Goal: Task Accomplishment & Management: Use online tool/utility

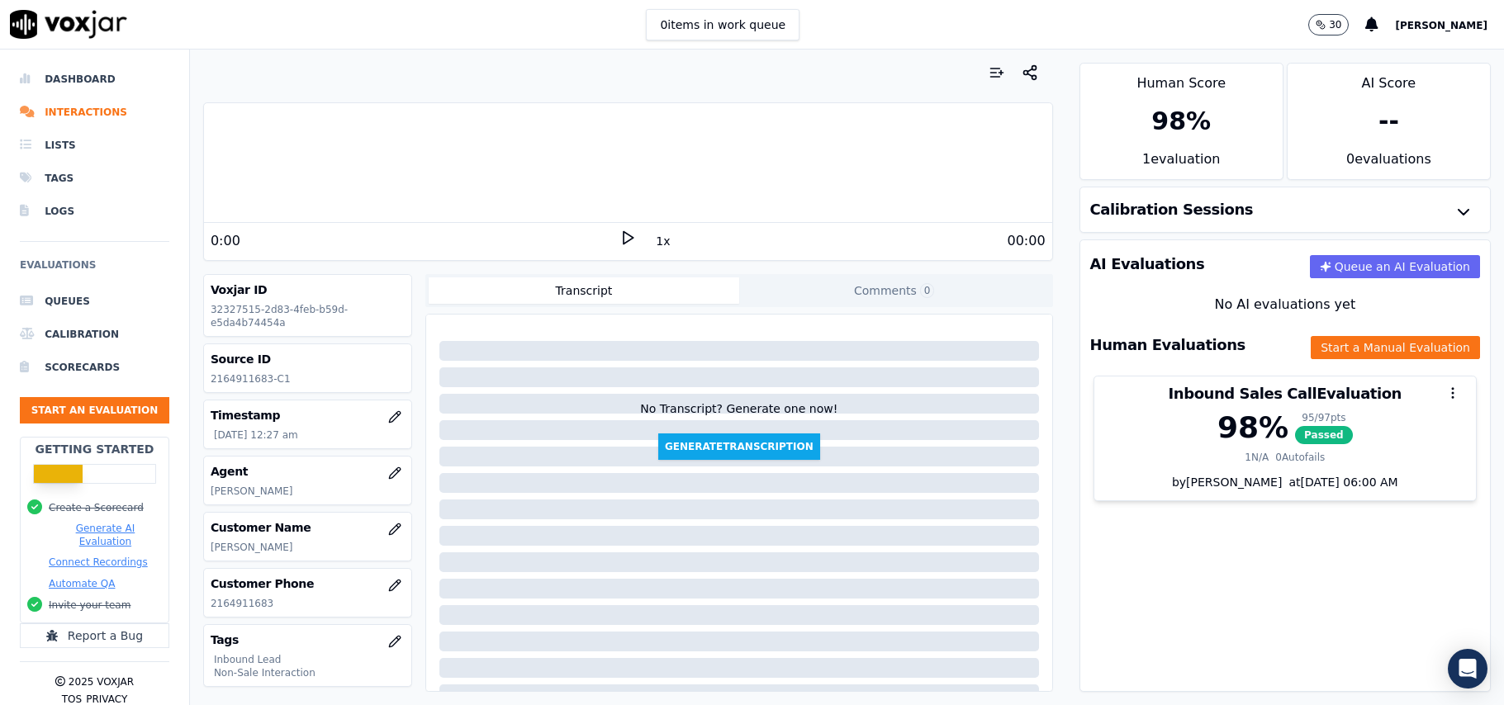
click at [68, 414] on button "Start an Evaluation" at bounding box center [94, 410] width 149 height 26
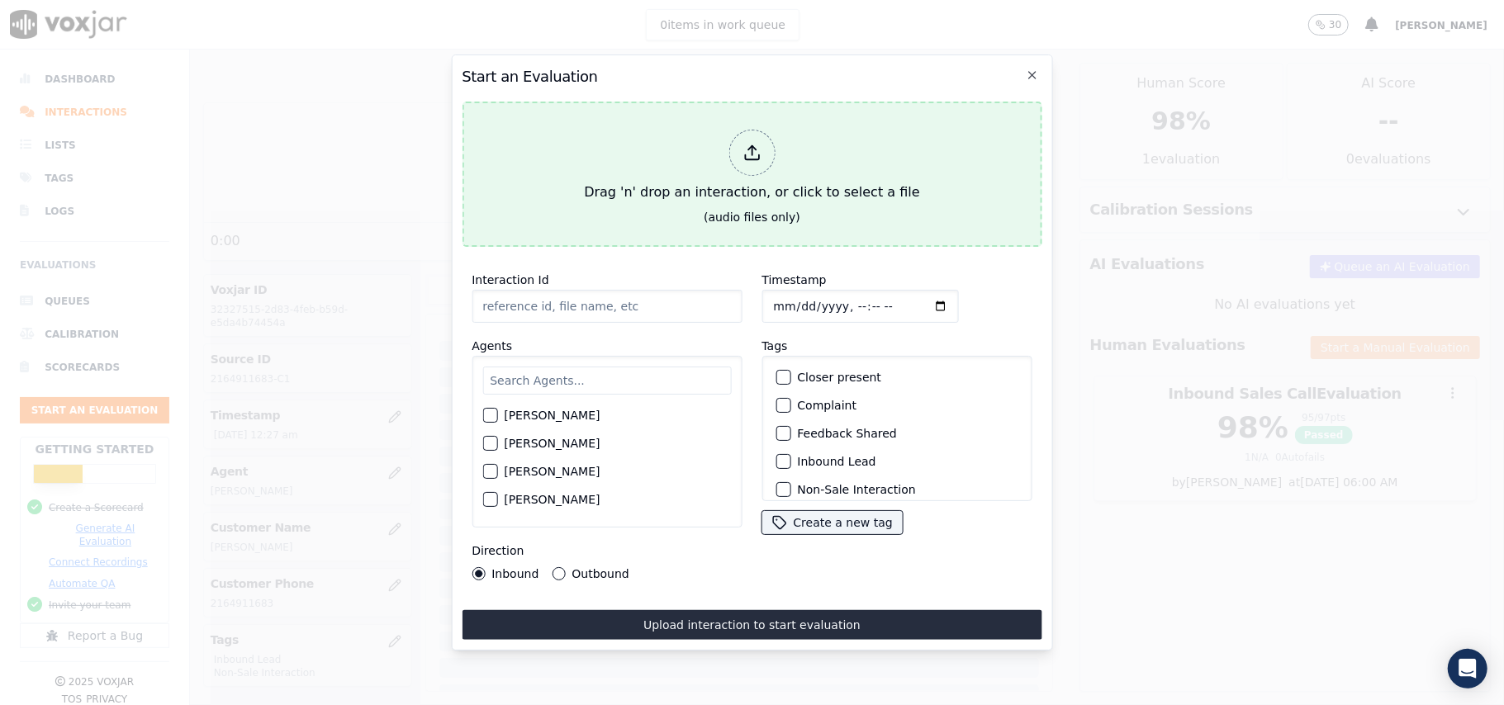
click at [758, 130] on div at bounding box center [751, 153] width 46 height 46
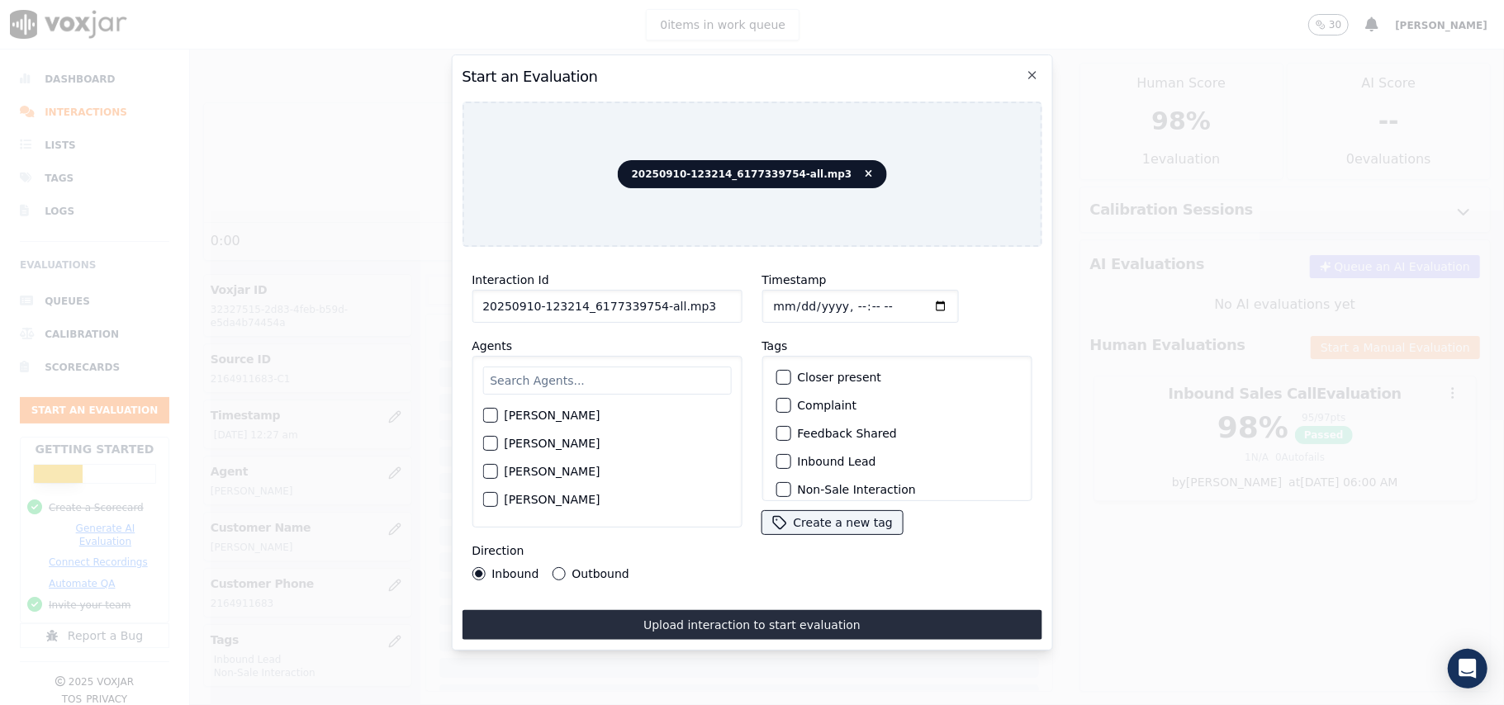
drag, startPoint x: 678, startPoint y: 302, endPoint x: 648, endPoint y: 309, distance: 31.3
click at [648, 309] on input "20250910-123214_6177339754-all.mp3" at bounding box center [607, 306] width 270 height 33
type input "20250910-123214_6177339754-C1"
click at [786, 301] on input "Timestamp" at bounding box center [859, 306] width 197 height 33
type input "[DATE]T15:54"
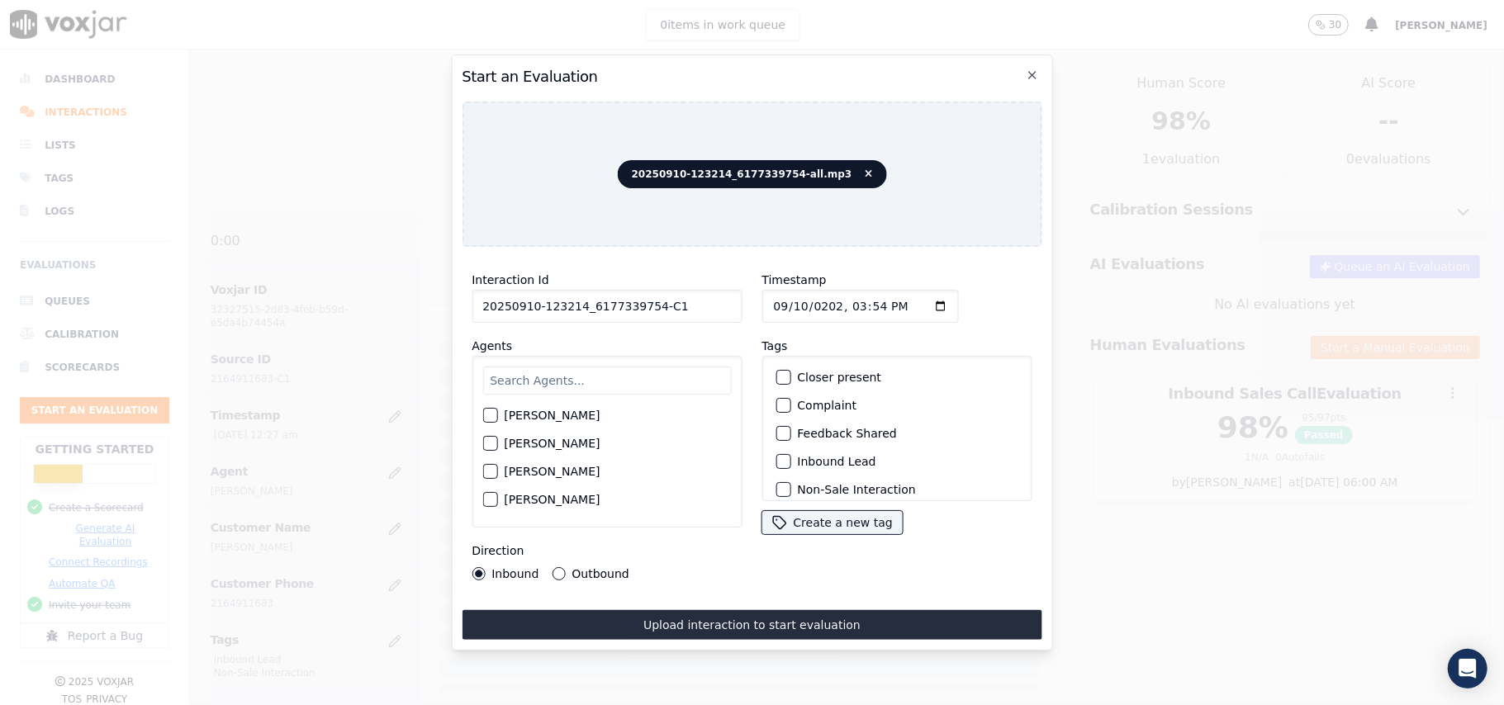
type input "[DATE]T15:54"
click at [615, 367] on input "text" at bounding box center [606, 381] width 249 height 28
type input "Max"
click at [493, 417] on div "button" at bounding box center [489, 421] width 12 height 12
click at [780, 457] on button "Inbound Lead" at bounding box center [783, 461] width 15 height 15
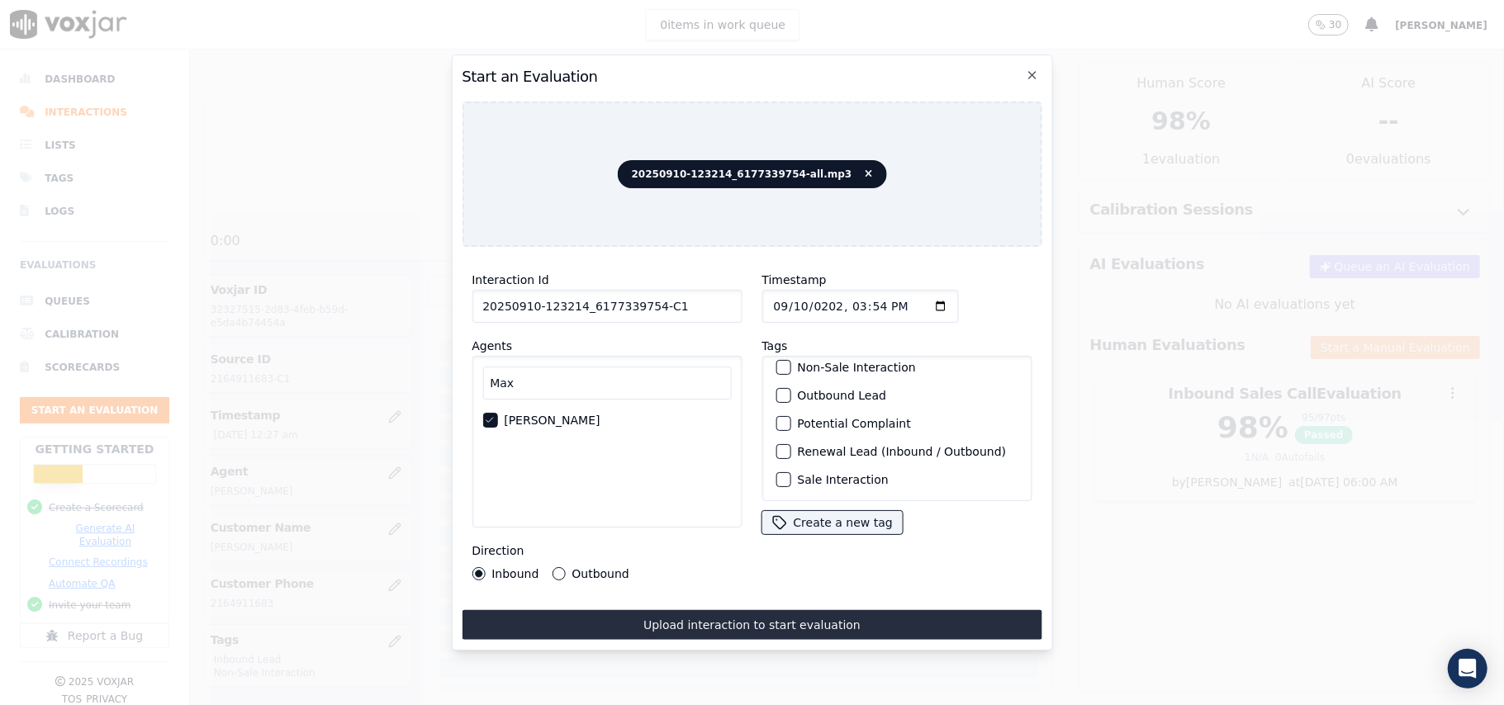
scroll to position [144, 0]
click at [801, 474] on label "Sale Interaction" at bounding box center [842, 480] width 91 height 12
click at [790, 472] on button "Sale Interaction" at bounding box center [783, 479] width 15 height 15
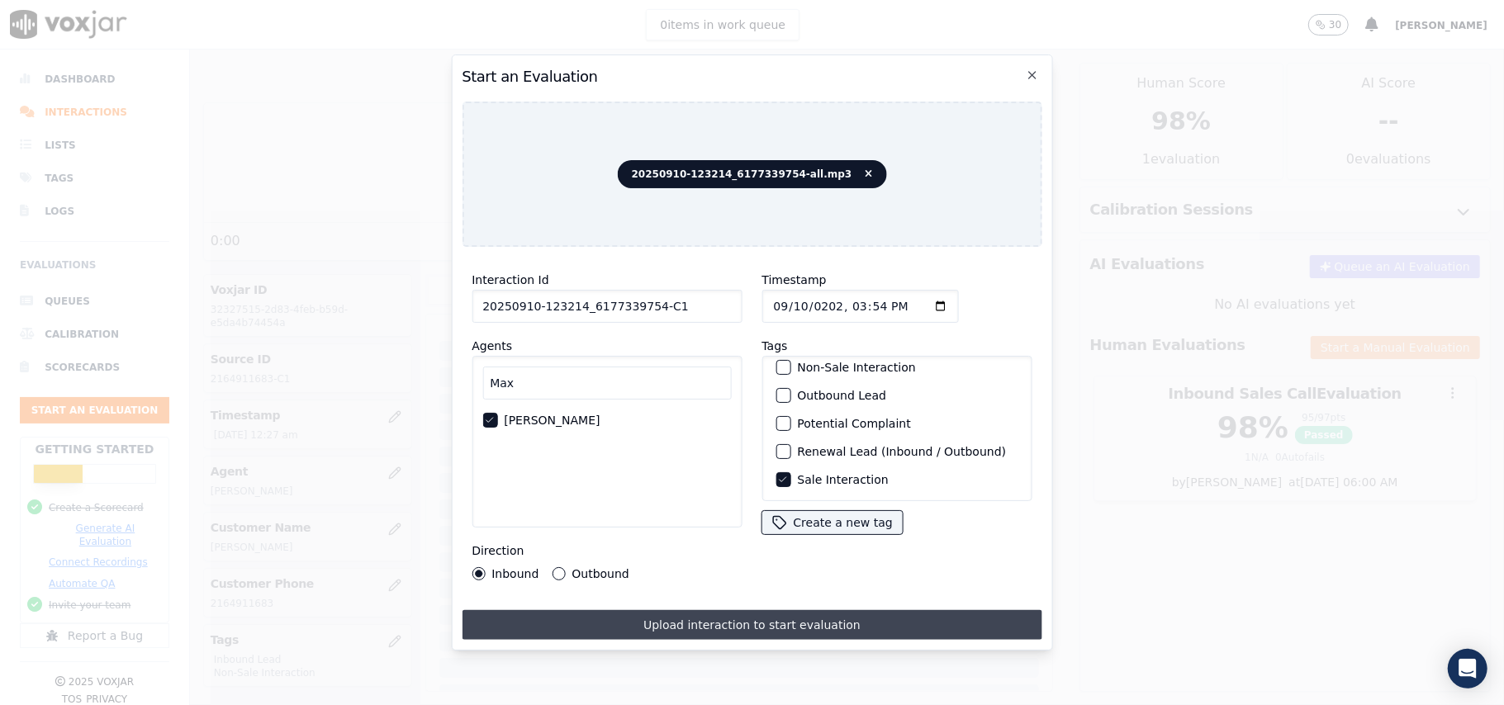
click at [569, 614] on button "Upload interaction to start evaluation" at bounding box center [752, 625] width 580 height 30
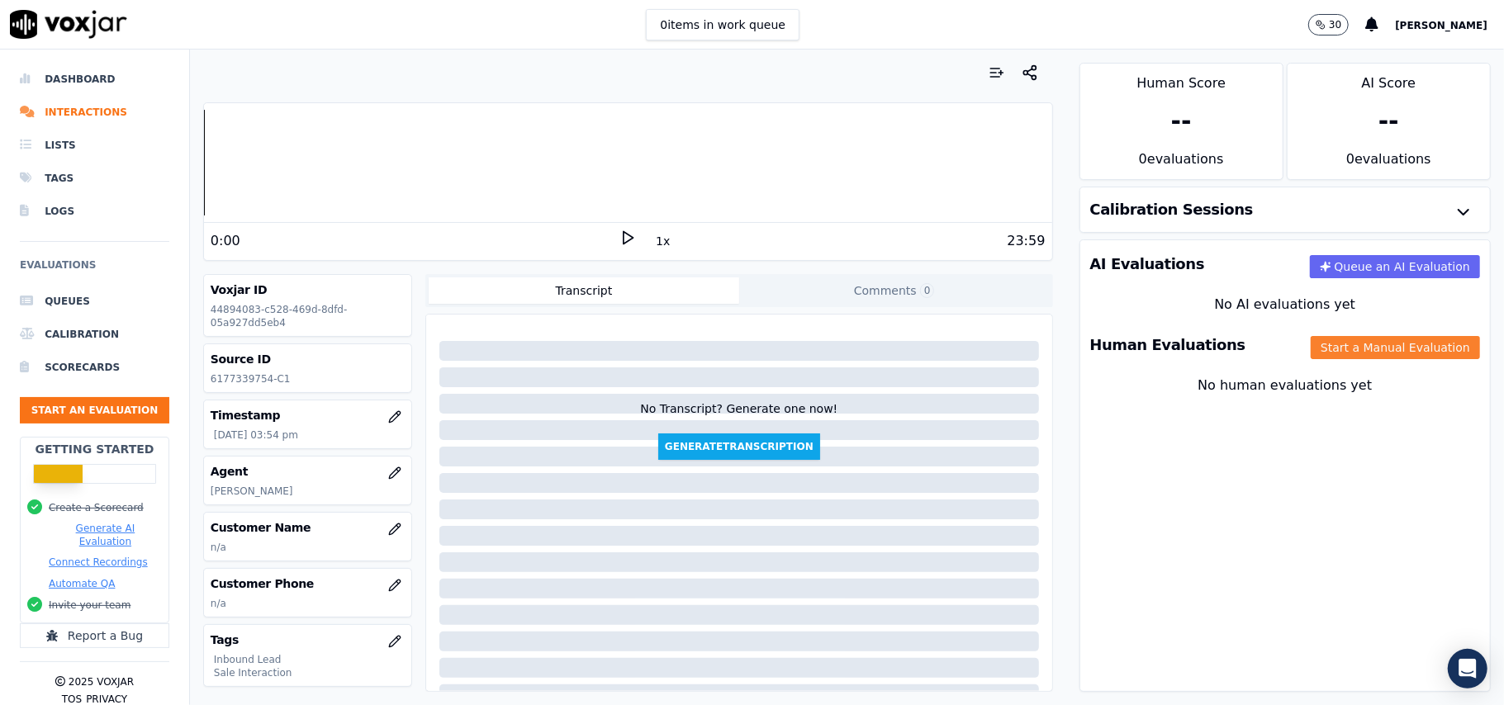
drag, startPoint x: 1354, startPoint y: 352, endPoint x: 1078, endPoint y: 365, distance: 277.0
click at [1352, 354] on button "Start a Manual Evaluation" at bounding box center [1395, 347] width 169 height 23
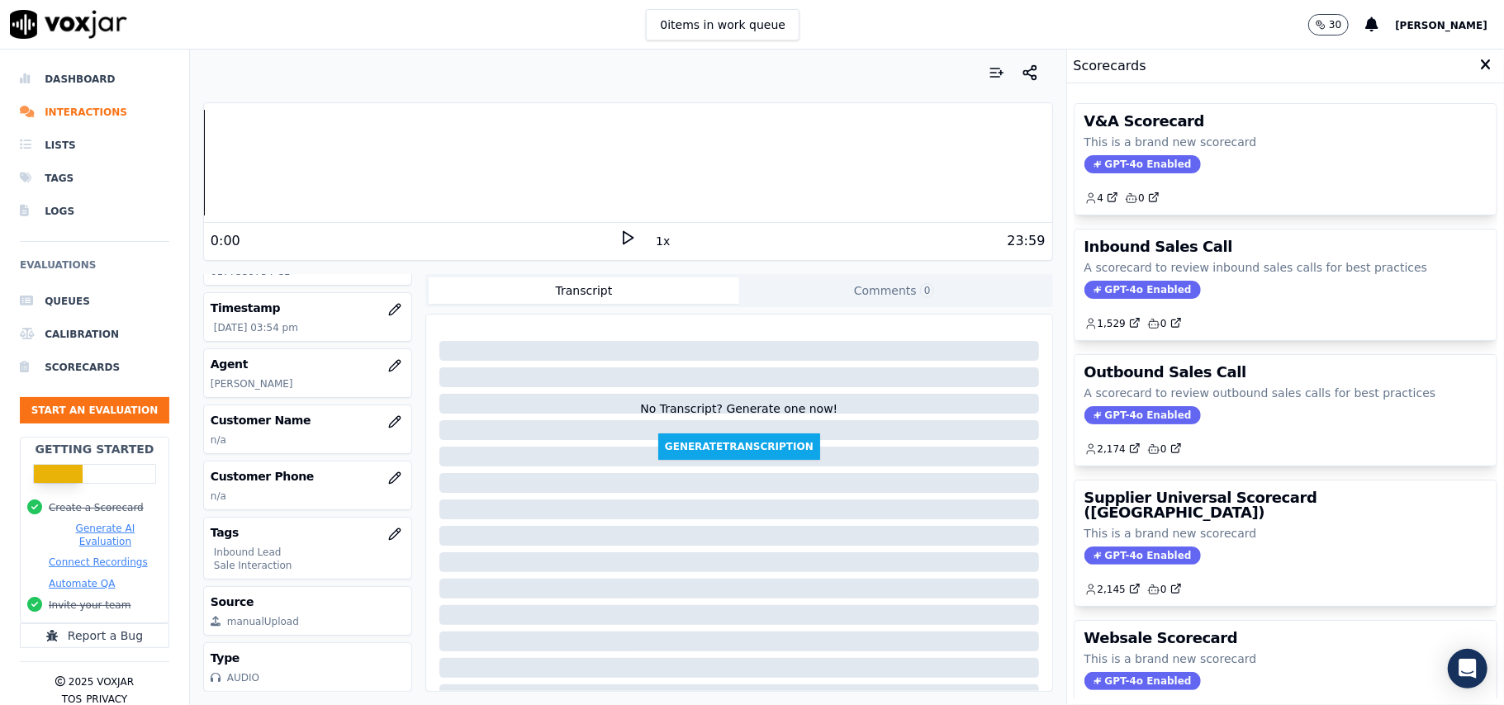
scroll to position [162, 0]
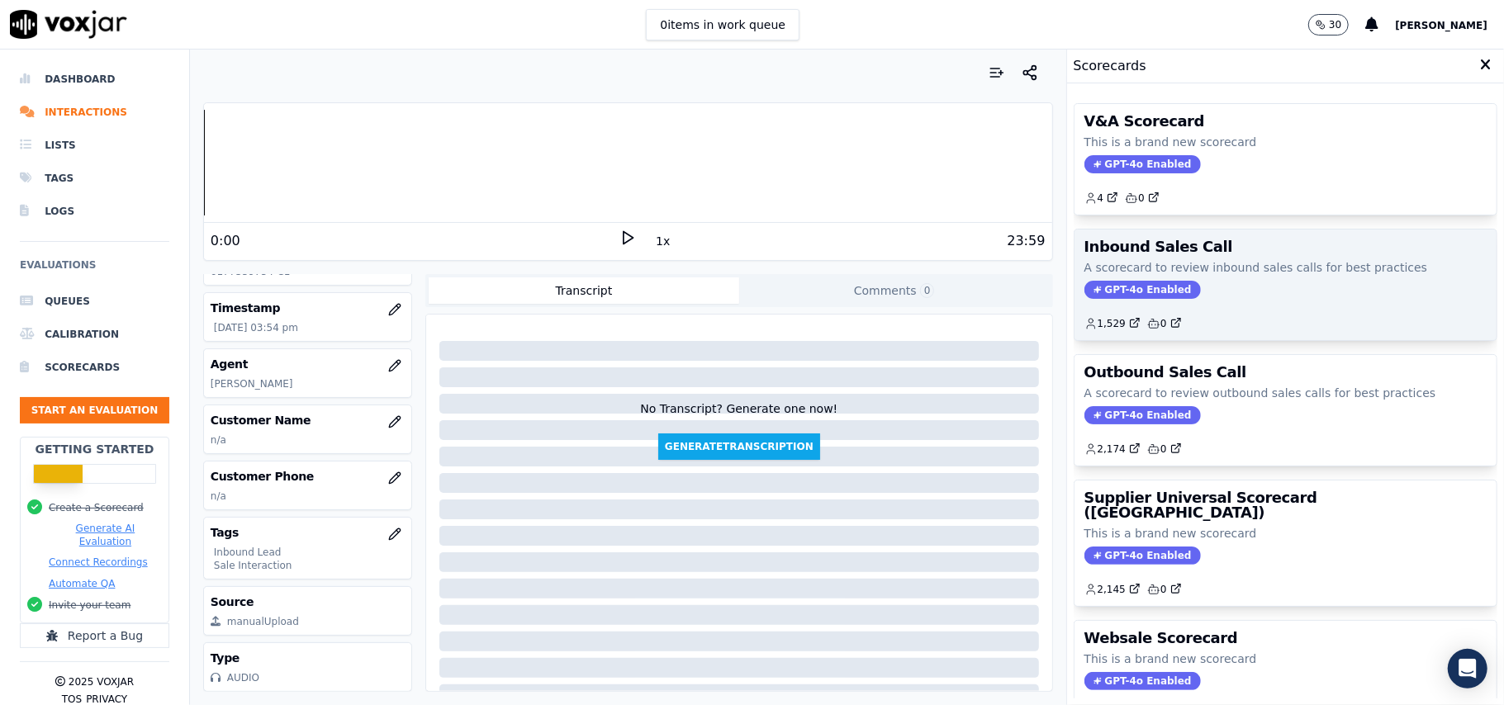
click at [1123, 295] on span "GPT-4o Enabled" at bounding box center [1142, 290] width 116 height 18
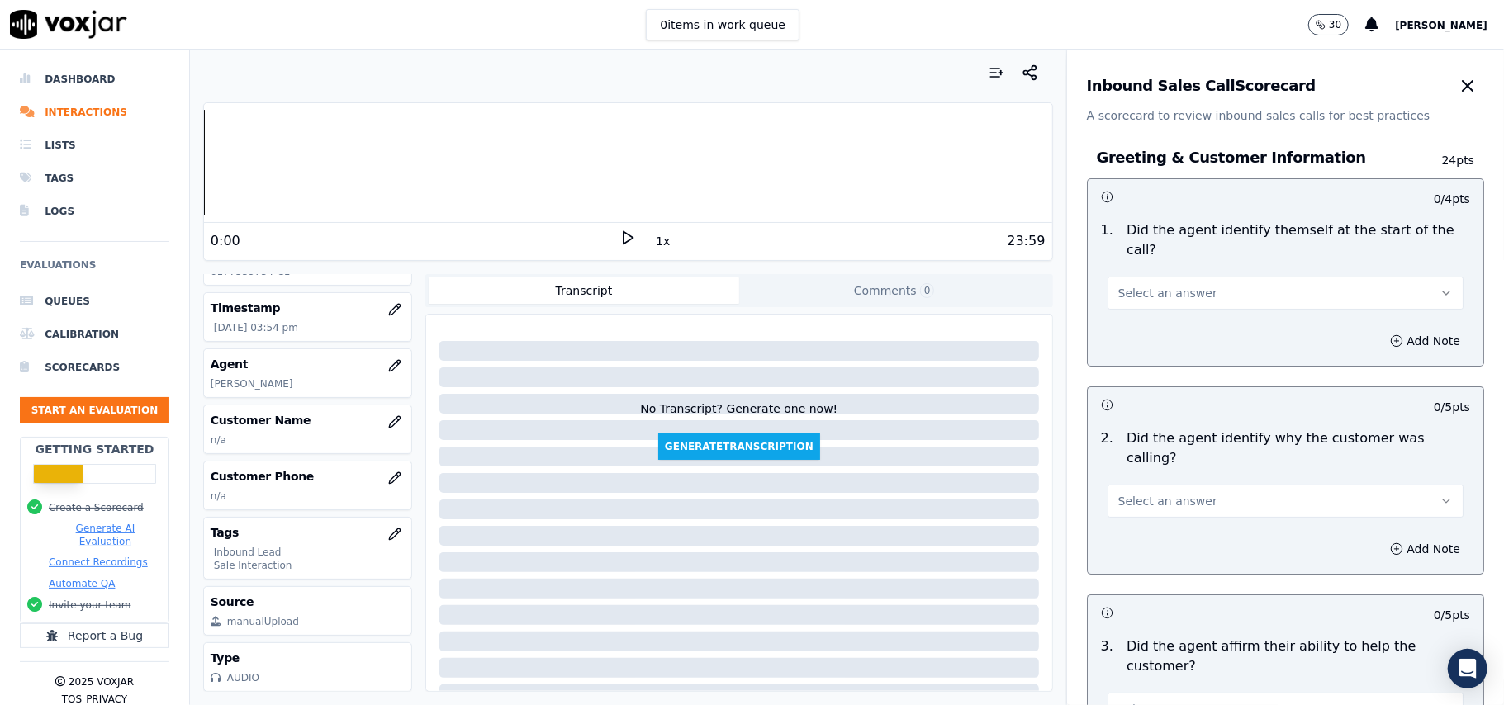
scroll to position [2915, 0]
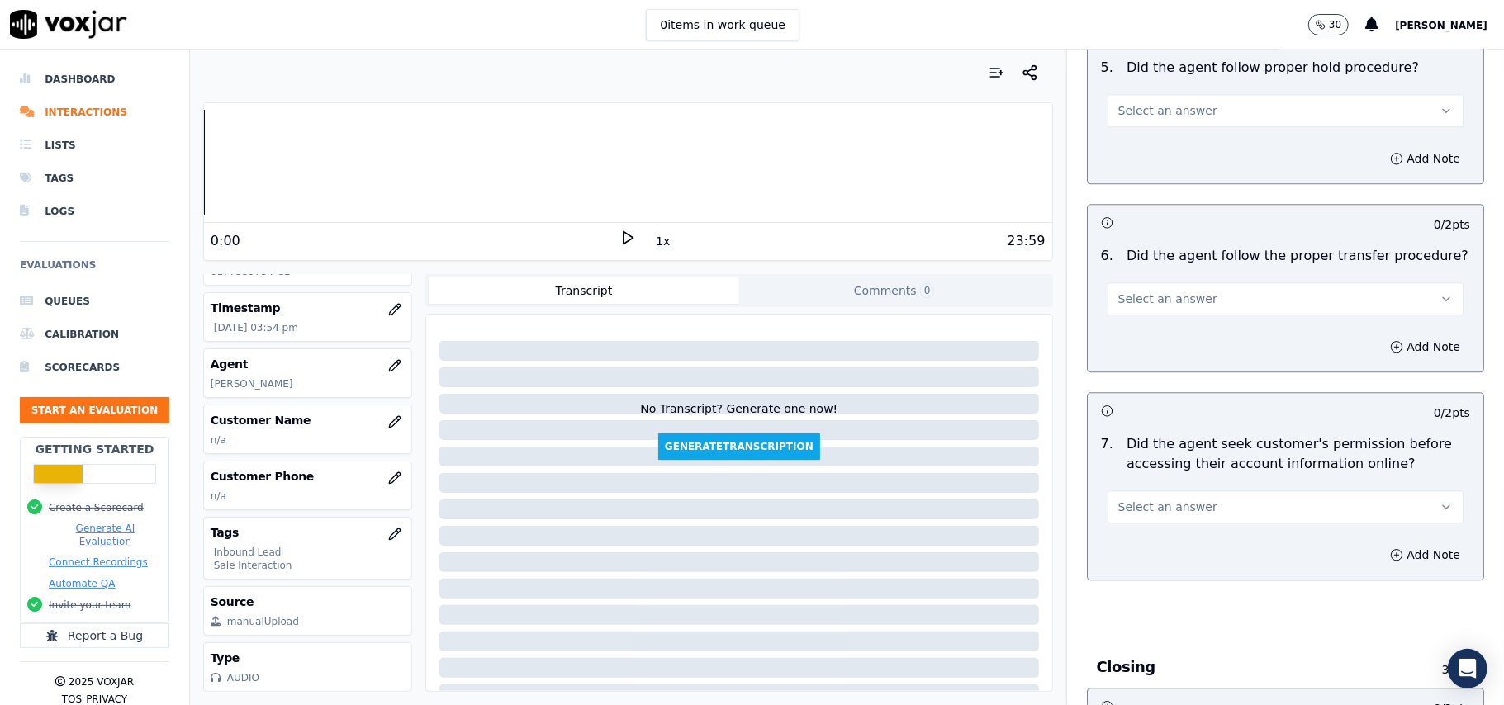
click at [1184, 491] on button "Select an answer" at bounding box center [1286, 507] width 356 height 33
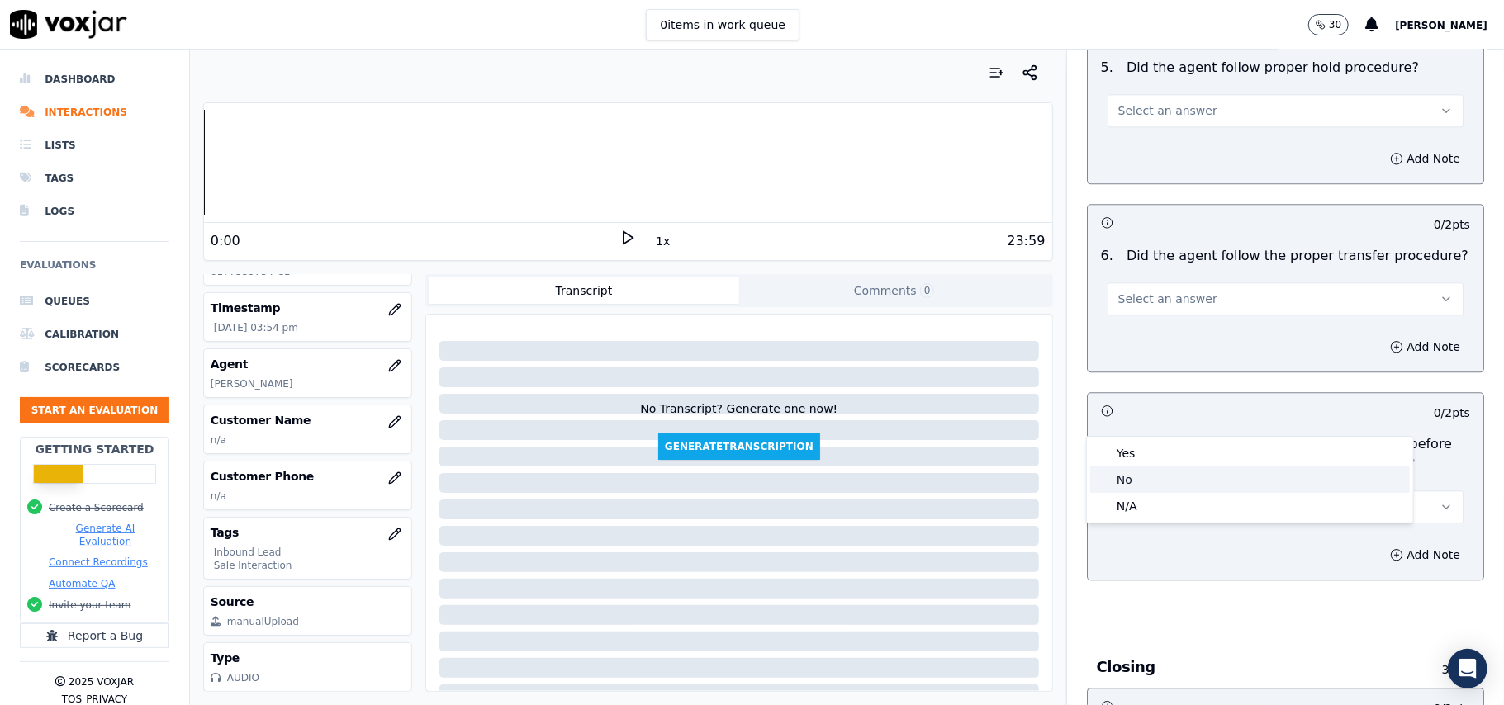
click at [1133, 477] on div "No" at bounding box center [1250, 480] width 320 height 26
click at [1380, 543] on button "Add Note" at bounding box center [1425, 554] width 90 height 23
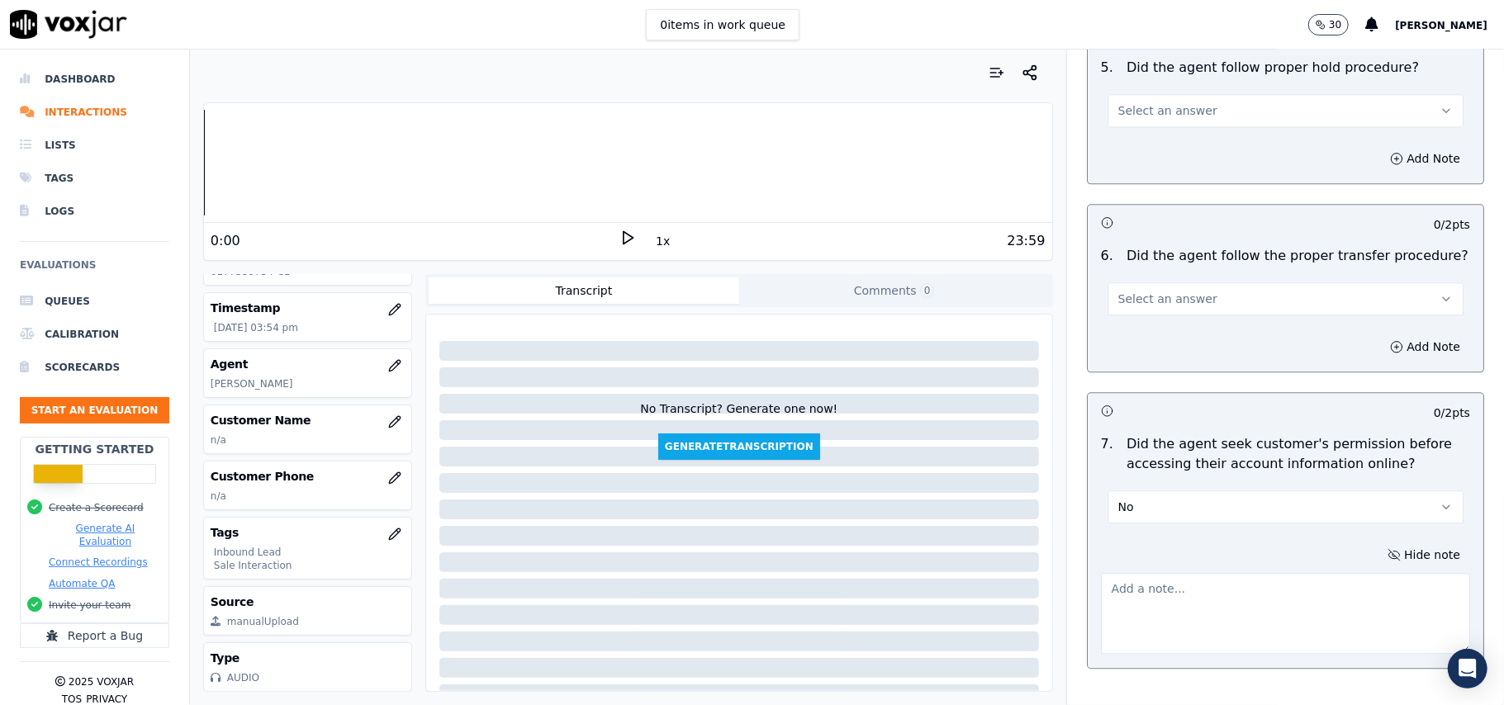
click at [1177, 573] on textarea at bounding box center [1285, 613] width 369 height 81
paste textarea "@13:18 - The agent did not take permission from the customer before accessing t…"
type textarea "@13:18 - The agent did not take permission from the customer before accessing t…"
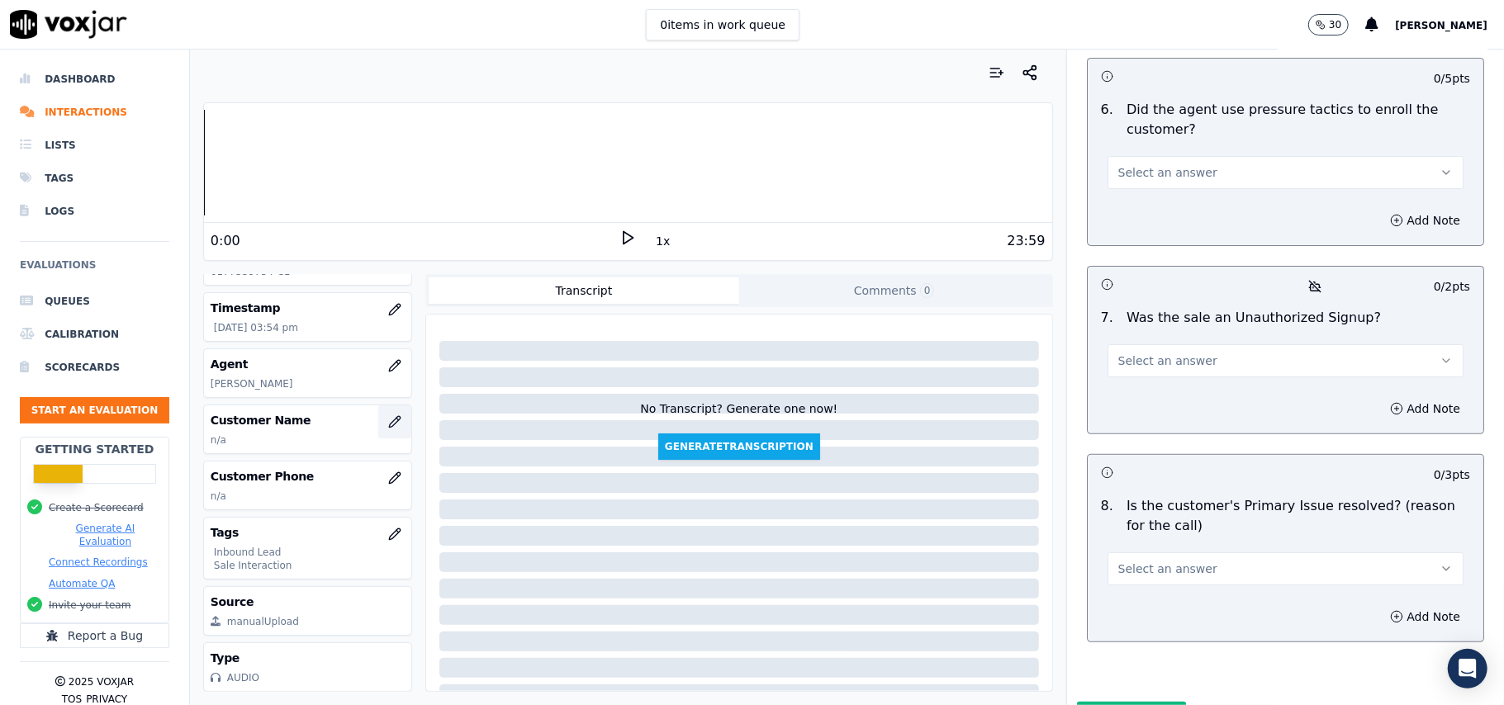
click at [378, 406] on button "button" at bounding box center [394, 422] width 33 height 33
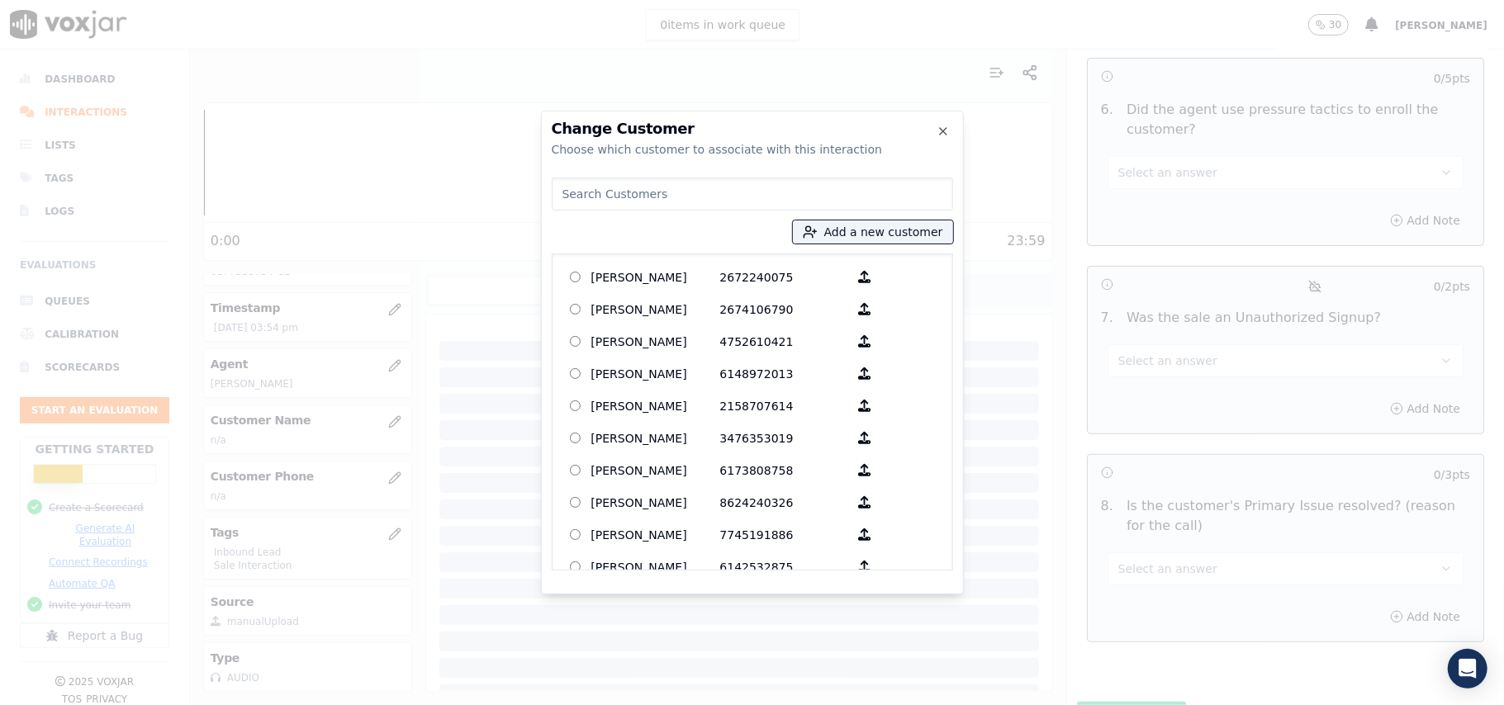
paste input "[PERSON_NAME]"
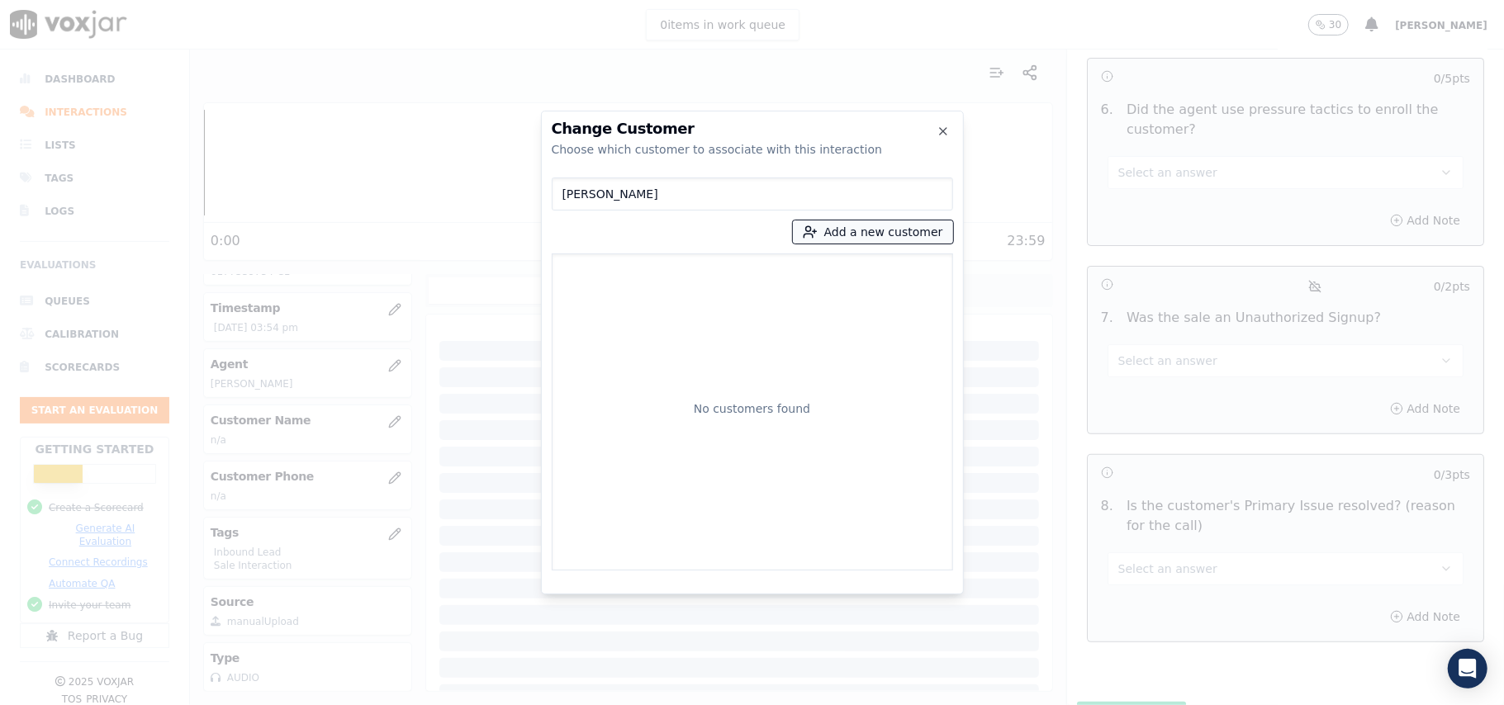
type input "[PERSON_NAME]"
click at [867, 223] on button "Add a new customer" at bounding box center [873, 232] width 160 height 23
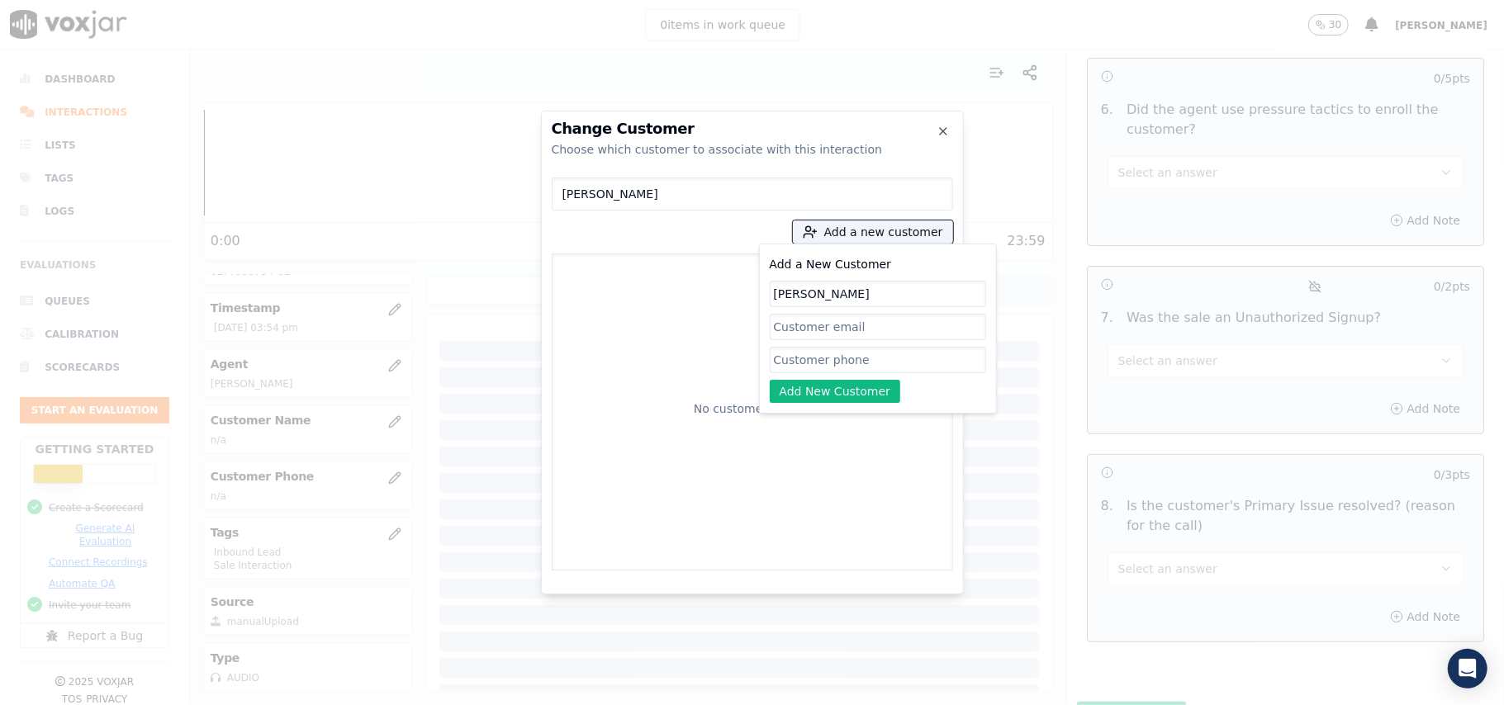
type input "[PERSON_NAME]"
click at [799, 355] on input "Add a New Customer" at bounding box center [878, 360] width 216 height 26
paste input "6177339754"
type input "6177339754"
click at [806, 388] on button "Add New Customer" at bounding box center [835, 391] width 131 height 23
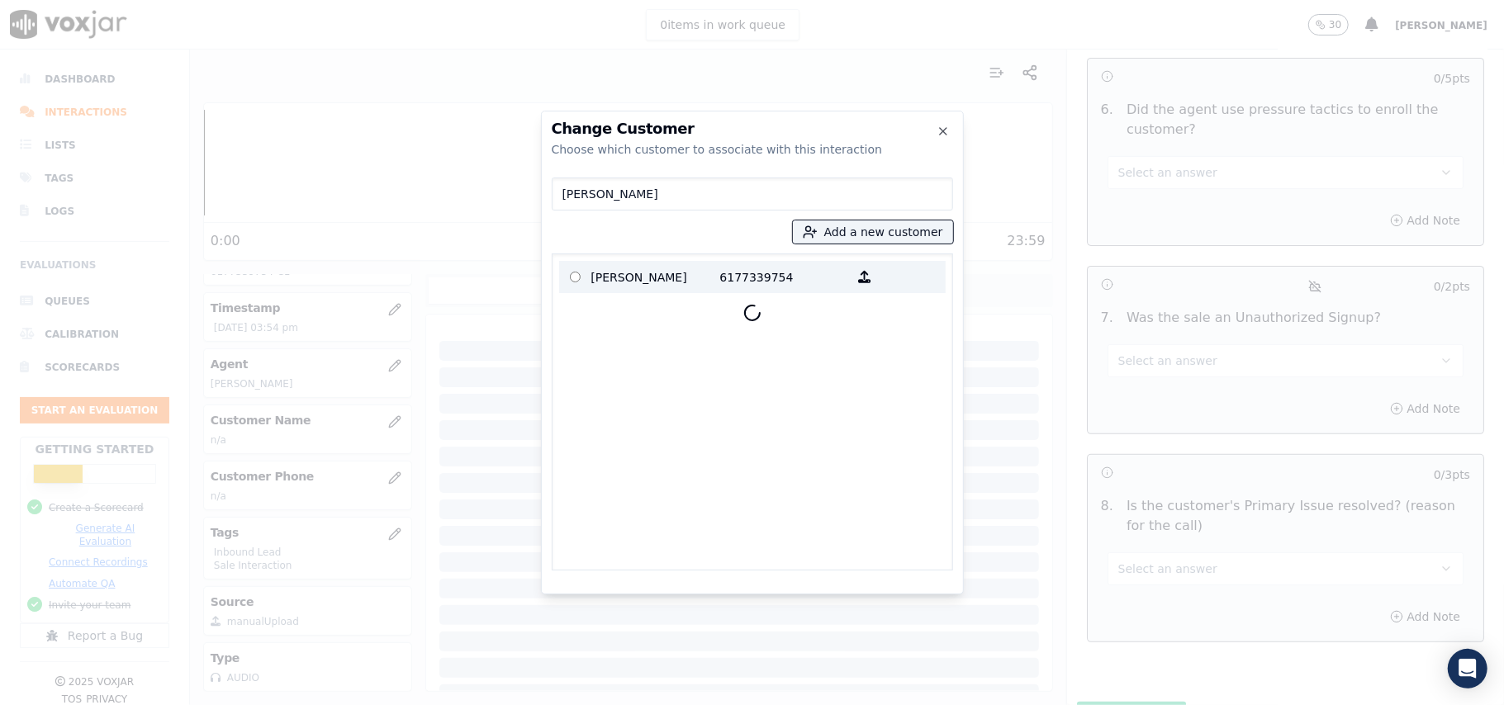
click at [609, 282] on p "[PERSON_NAME]" at bounding box center [655, 277] width 129 height 26
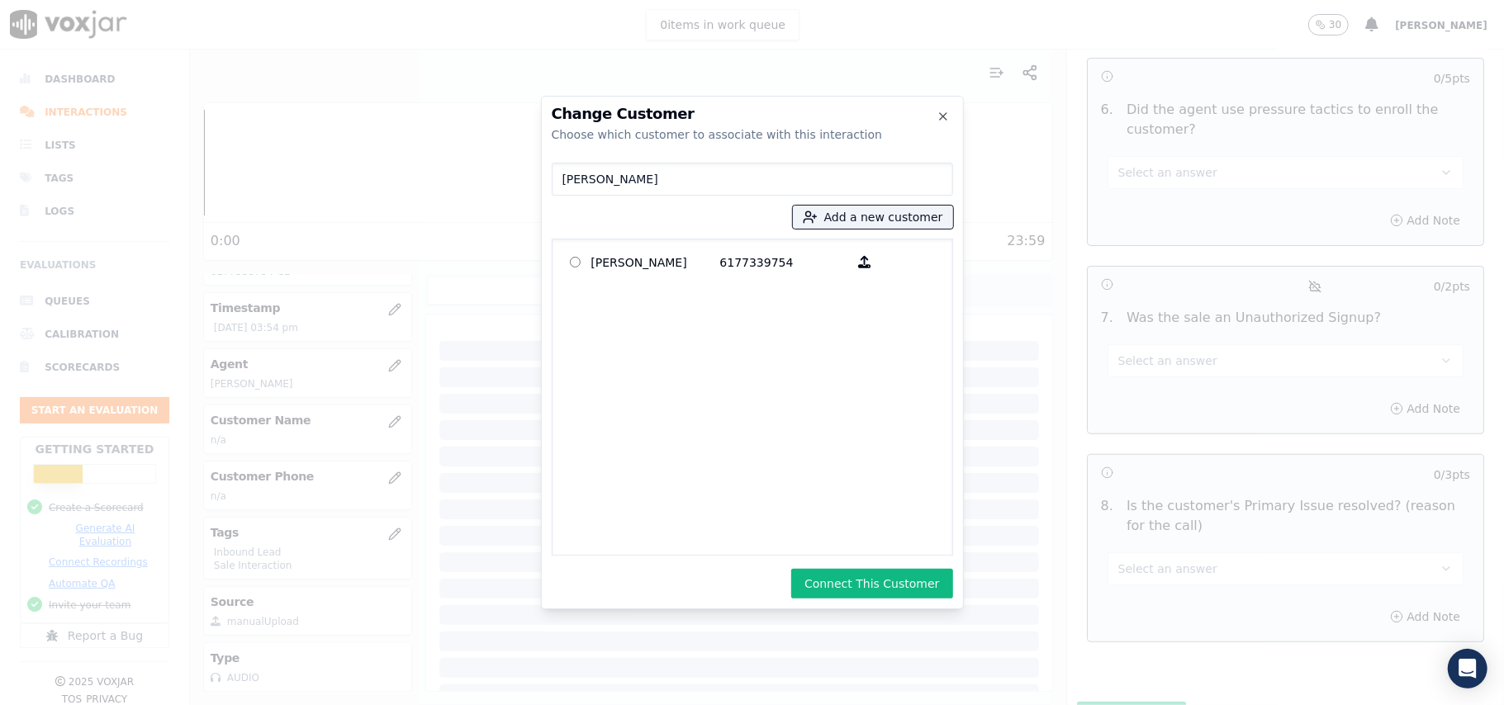
click at [824, 586] on button "Connect This Customer" at bounding box center [871, 584] width 161 height 30
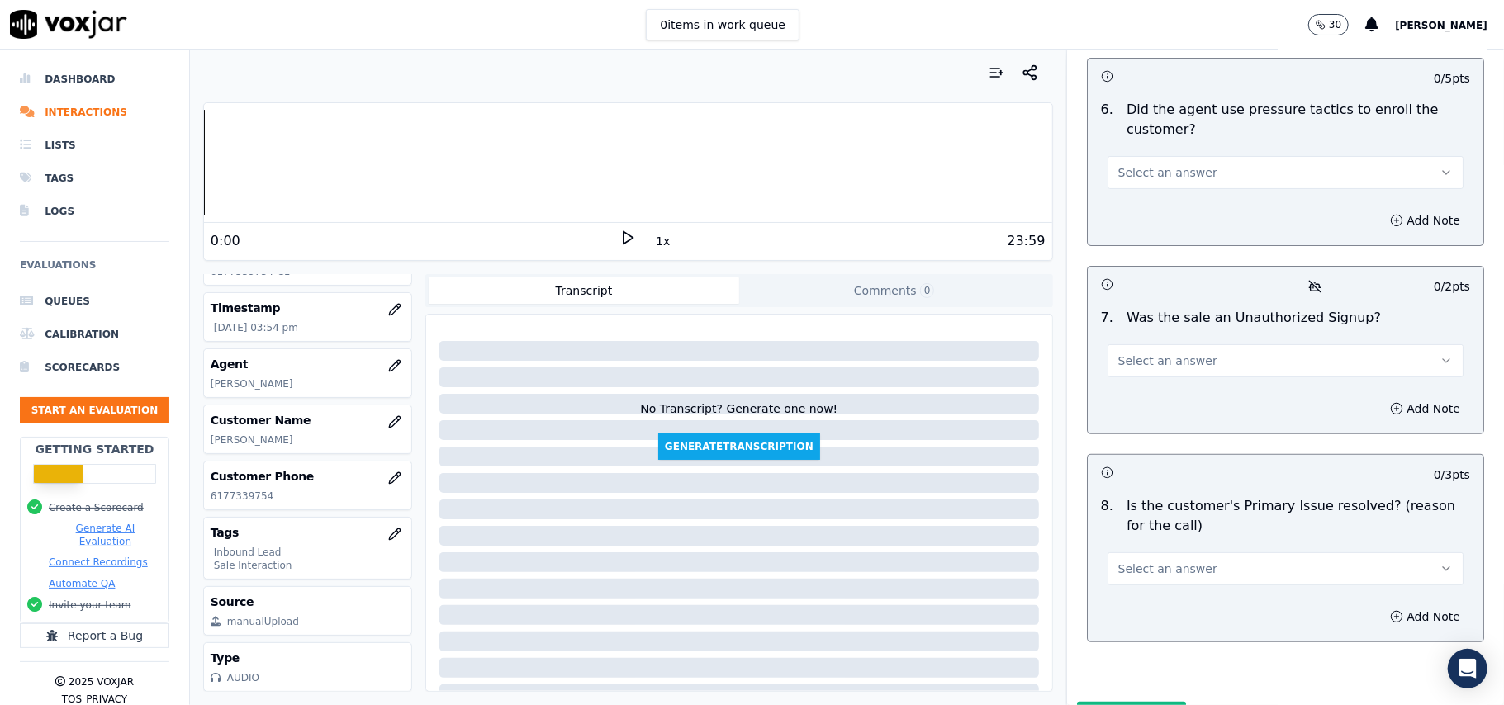
click at [1158, 553] on button "Select an answer" at bounding box center [1286, 569] width 356 height 33
click at [1151, 523] on div "Yes" at bounding box center [1250, 520] width 320 height 26
click at [1133, 353] on span "Select an answer" at bounding box center [1167, 361] width 99 height 17
click at [1134, 340] on div "No" at bounding box center [1250, 338] width 320 height 26
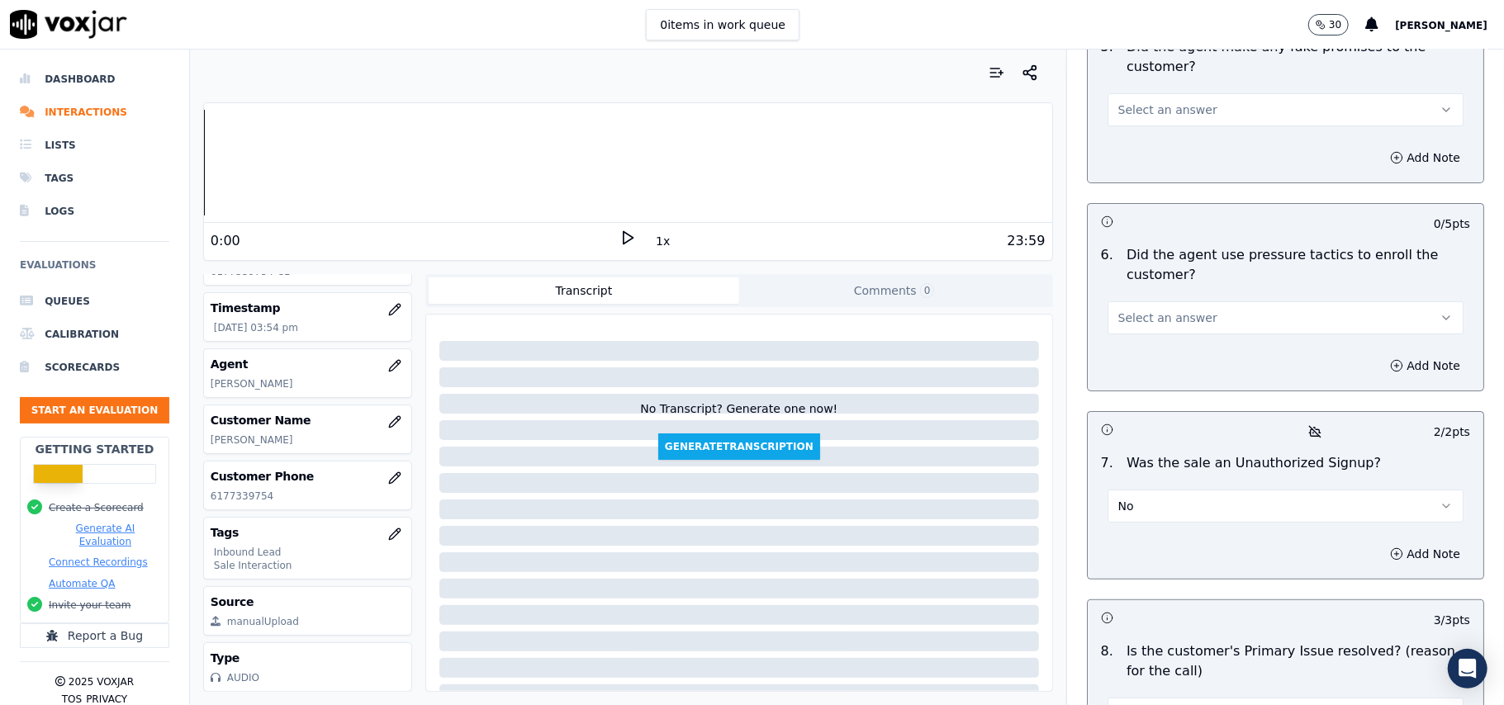
scroll to position [4381, 0]
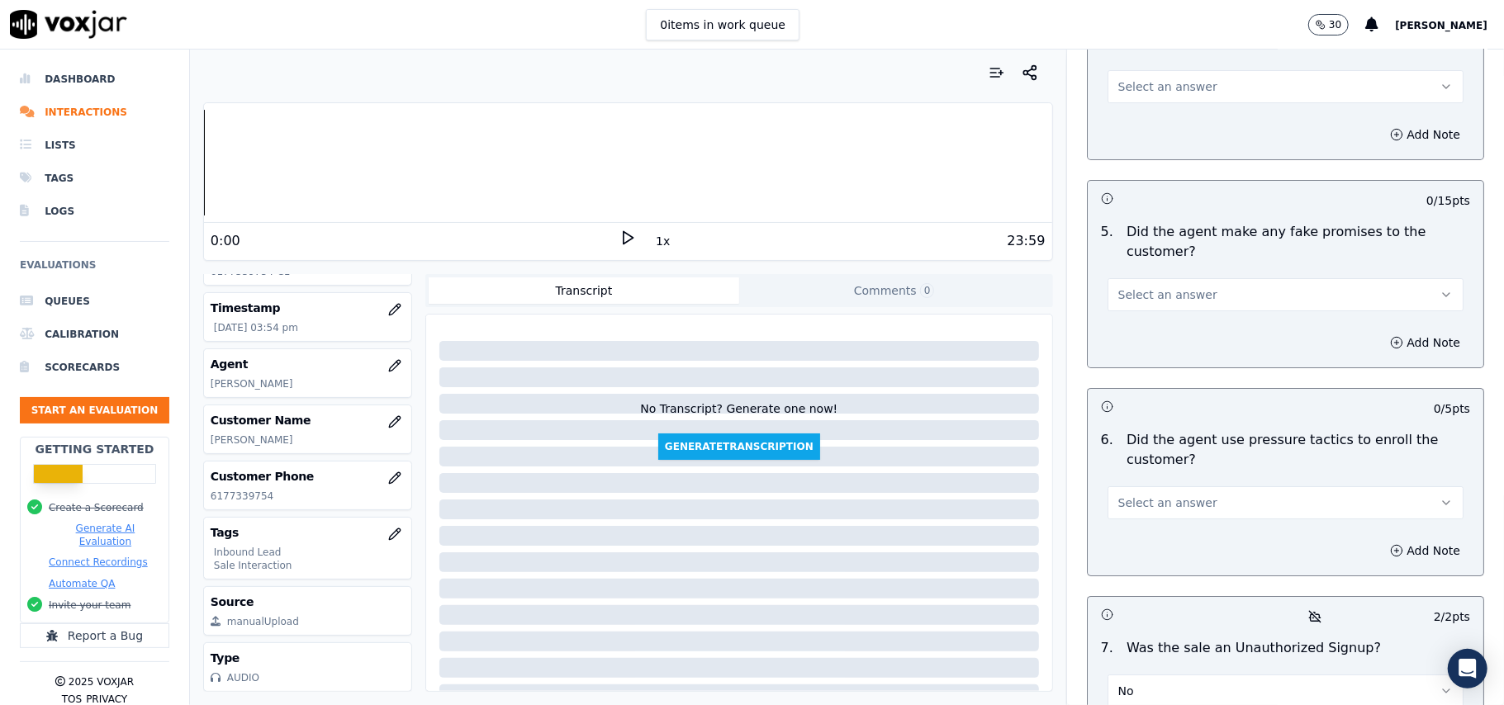
click at [1200, 486] on button "Select an answer" at bounding box center [1286, 502] width 356 height 33
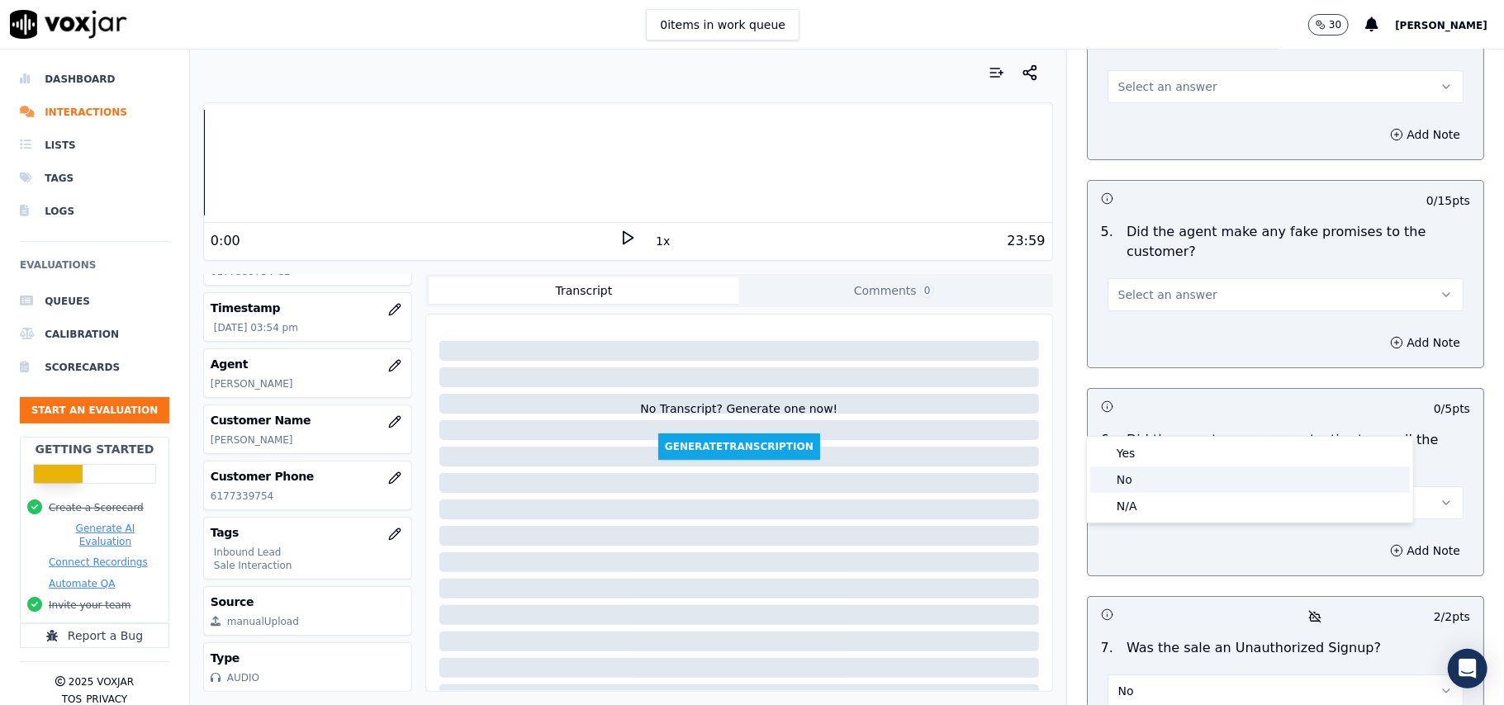
click at [1163, 483] on div "No" at bounding box center [1250, 480] width 320 height 26
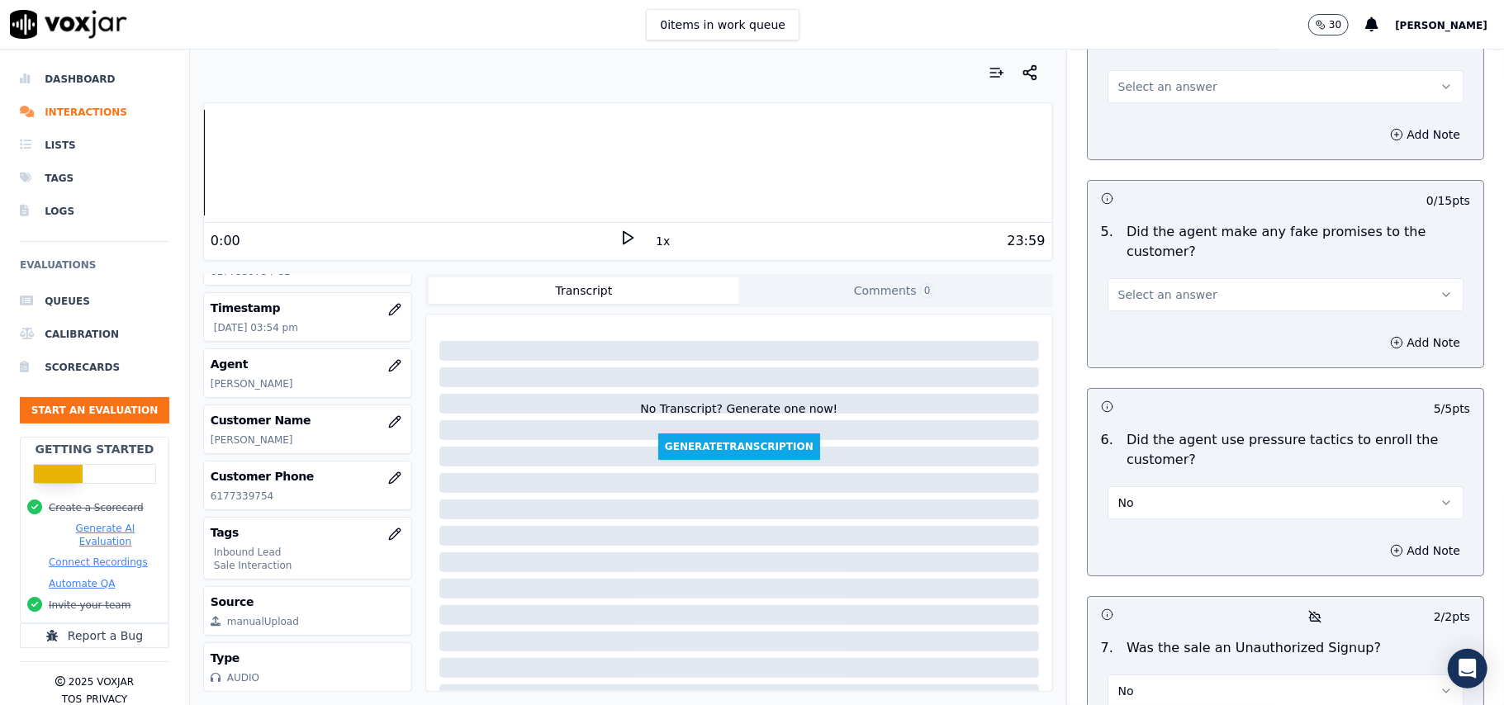
click at [1210, 278] on button "Select an answer" at bounding box center [1286, 294] width 356 height 33
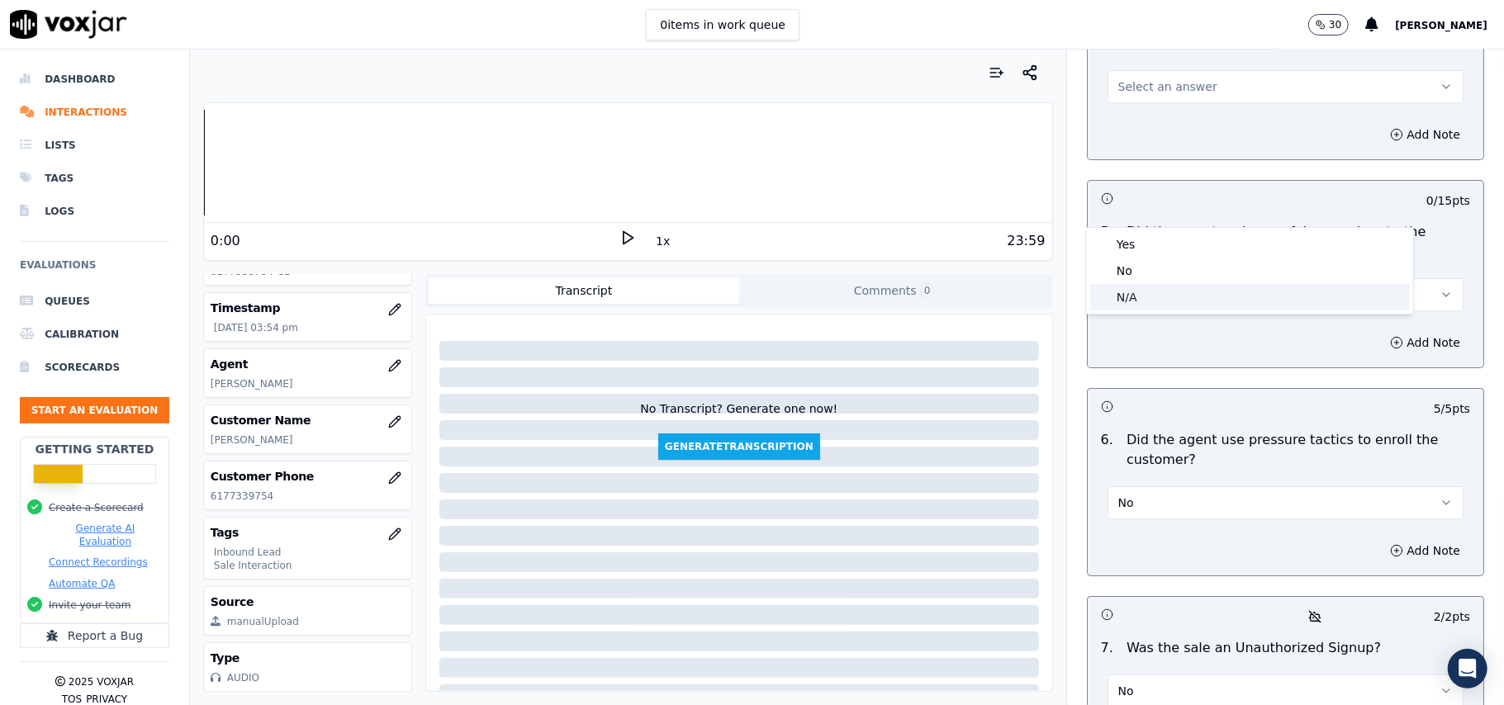
click at [1167, 292] on div "N/A" at bounding box center [1250, 297] width 320 height 26
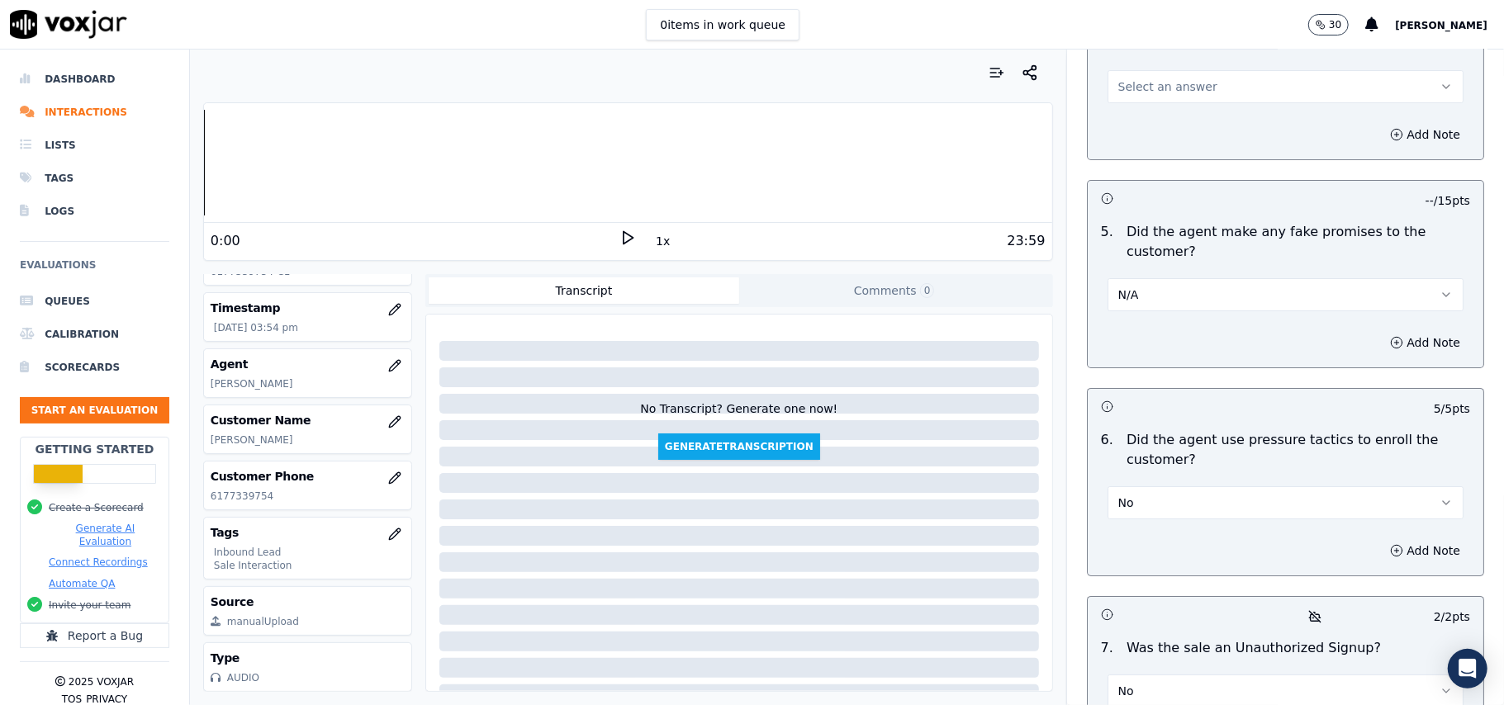
click at [1157, 278] on button "N/A" at bounding box center [1286, 294] width 356 height 33
click at [1141, 268] on div "No" at bounding box center [1250, 271] width 320 height 26
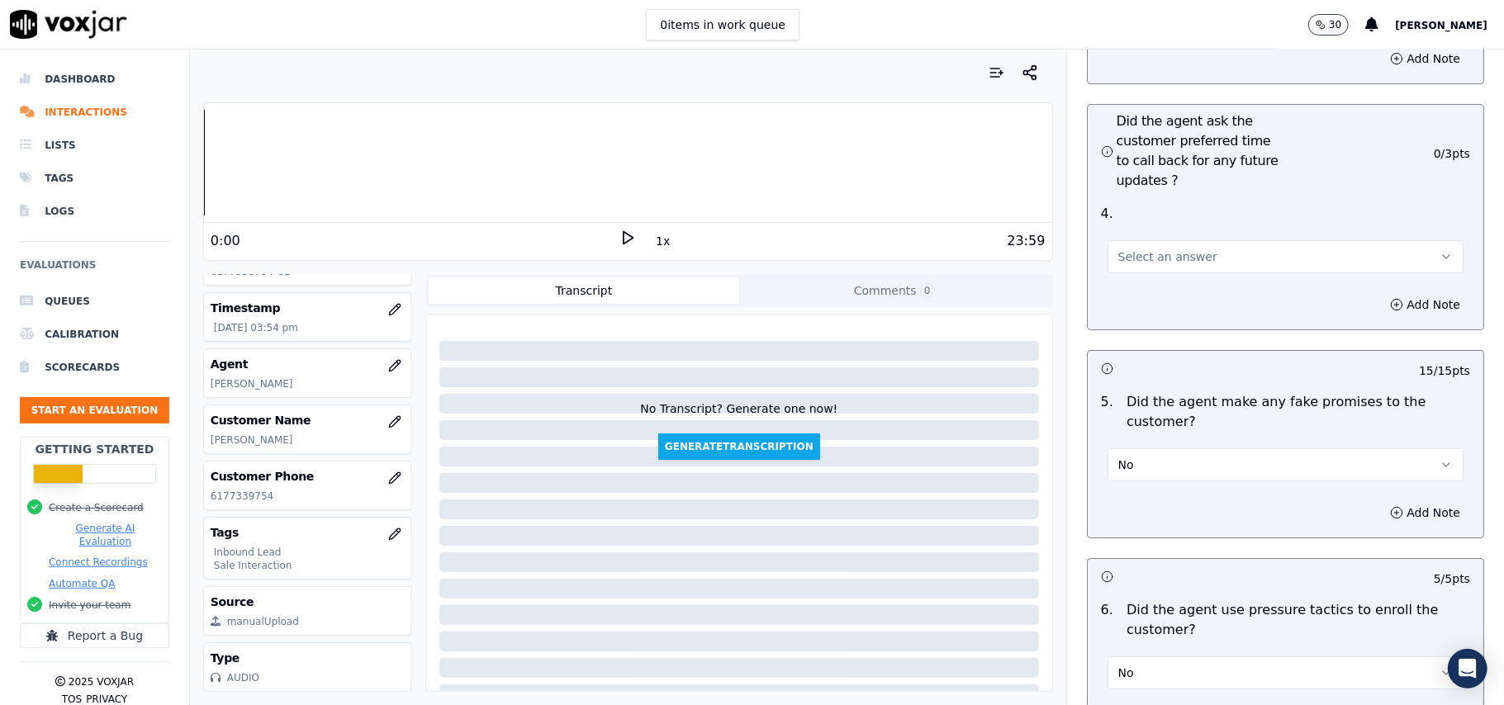
scroll to position [4050, 0]
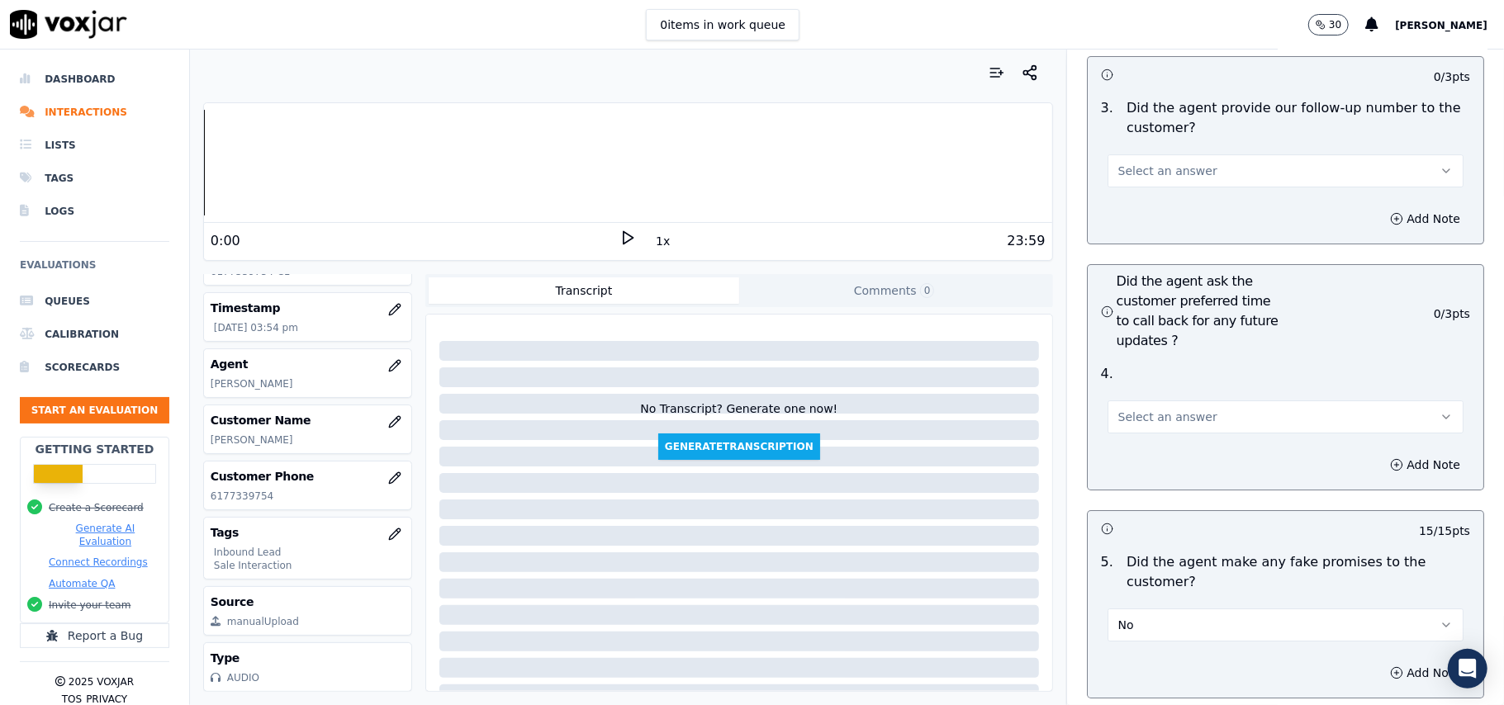
click at [1188, 401] on button "Select an answer" at bounding box center [1286, 417] width 356 height 33
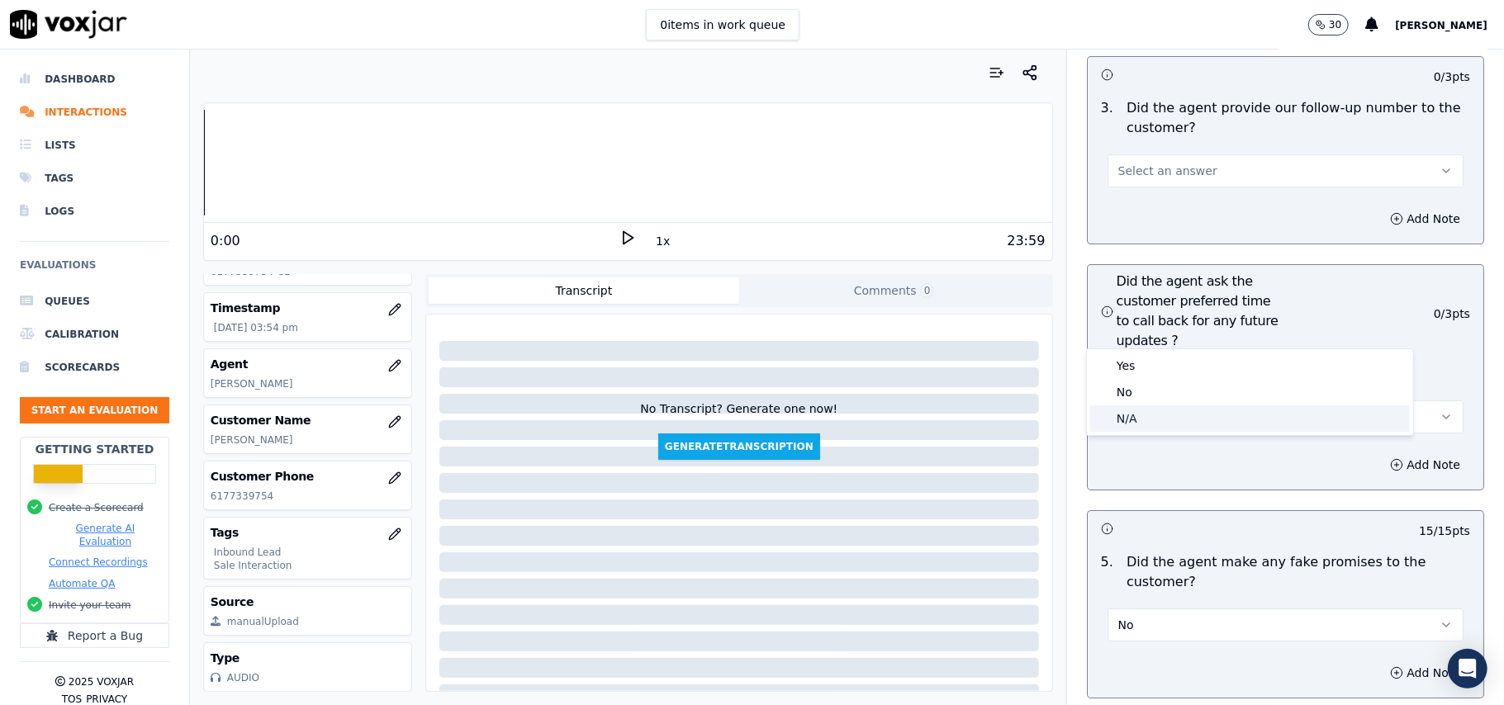
click at [1141, 407] on div "N/A" at bounding box center [1250, 419] width 320 height 26
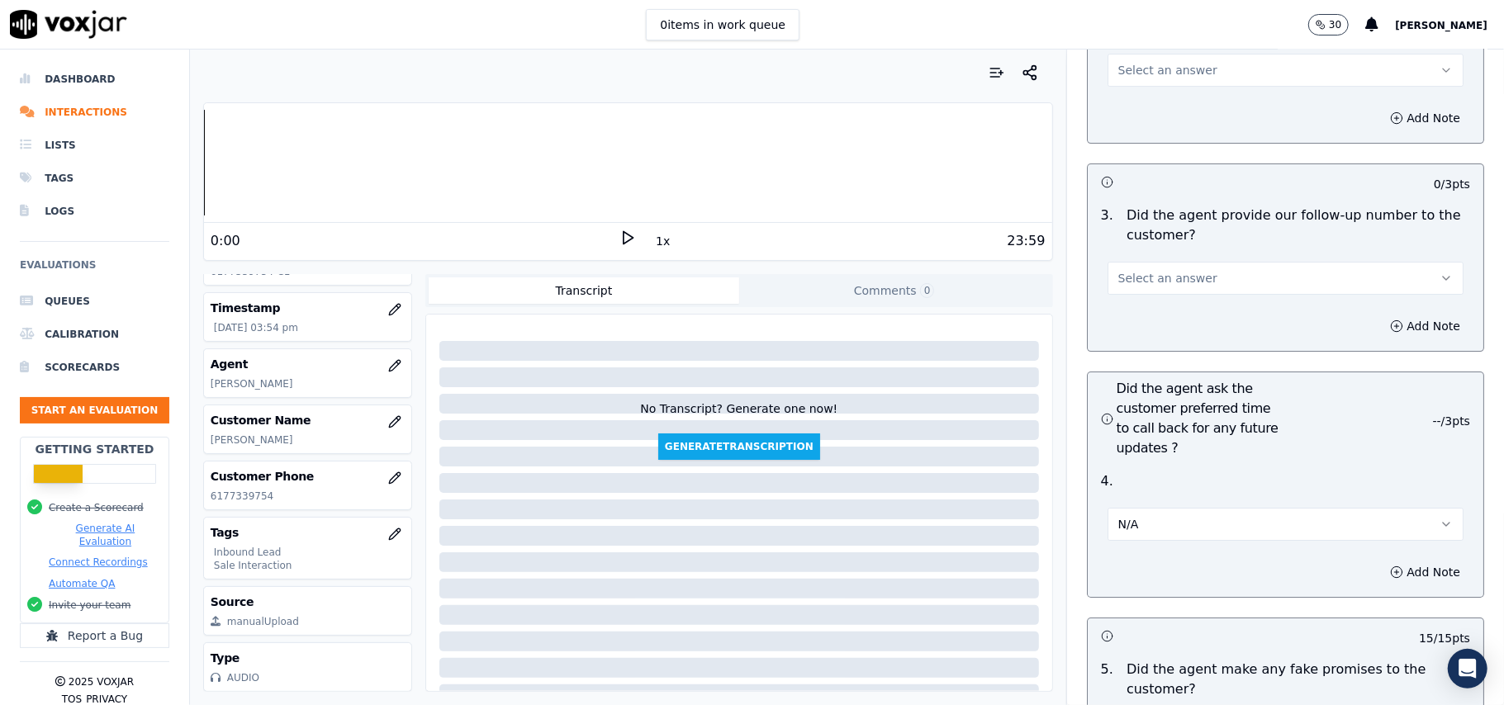
scroll to position [3720, 0]
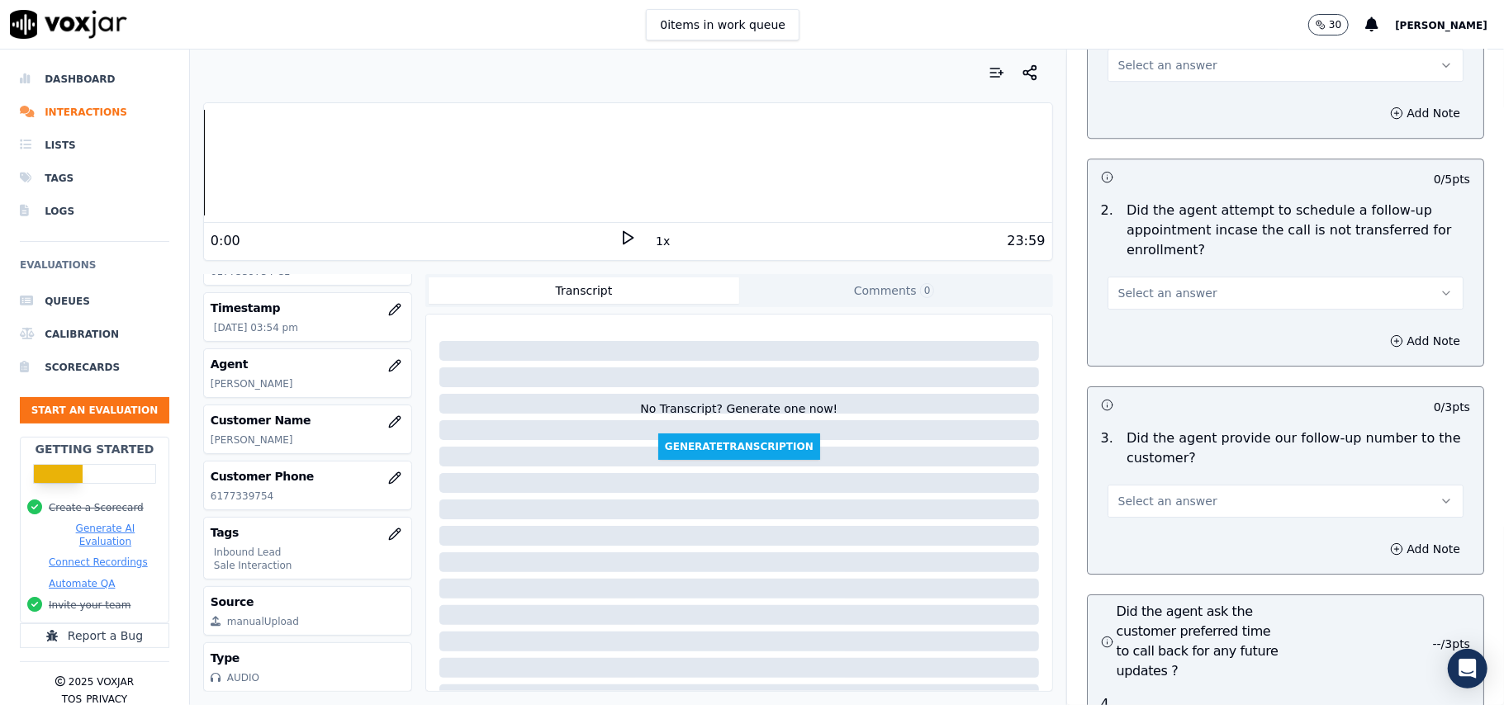
click at [1161, 493] on span "Select an answer" at bounding box center [1167, 501] width 99 height 17
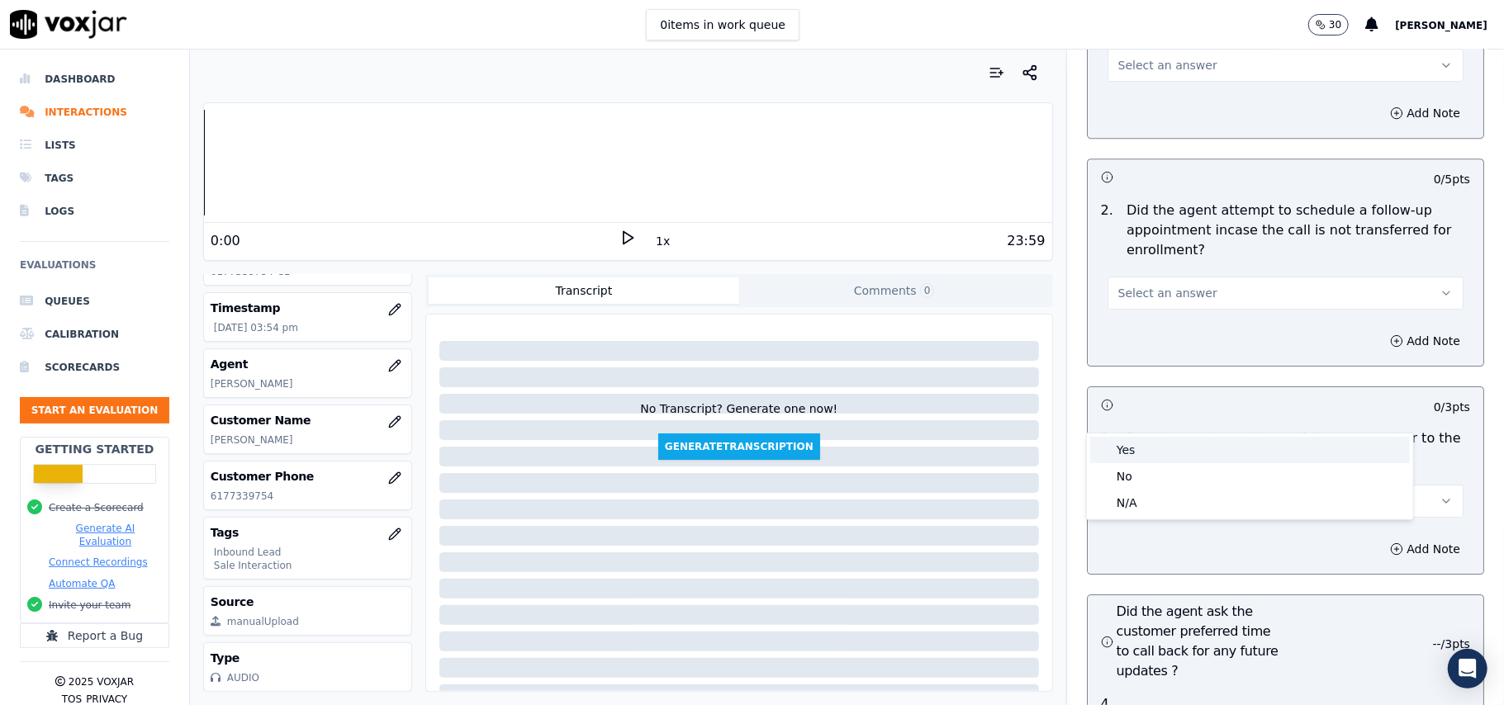
click at [1140, 448] on div "Yes" at bounding box center [1250, 450] width 320 height 26
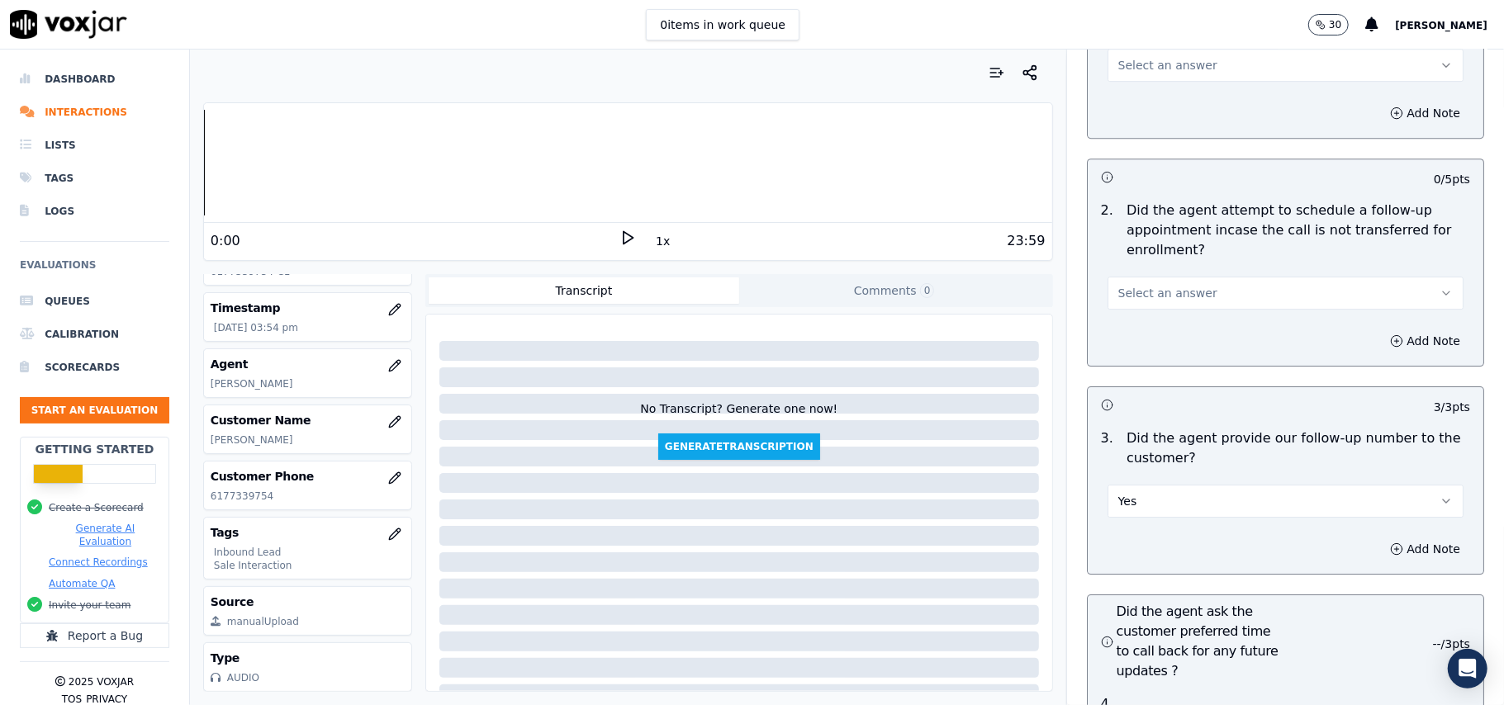
click at [1179, 285] on span "Select an answer" at bounding box center [1167, 293] width 99 height 17
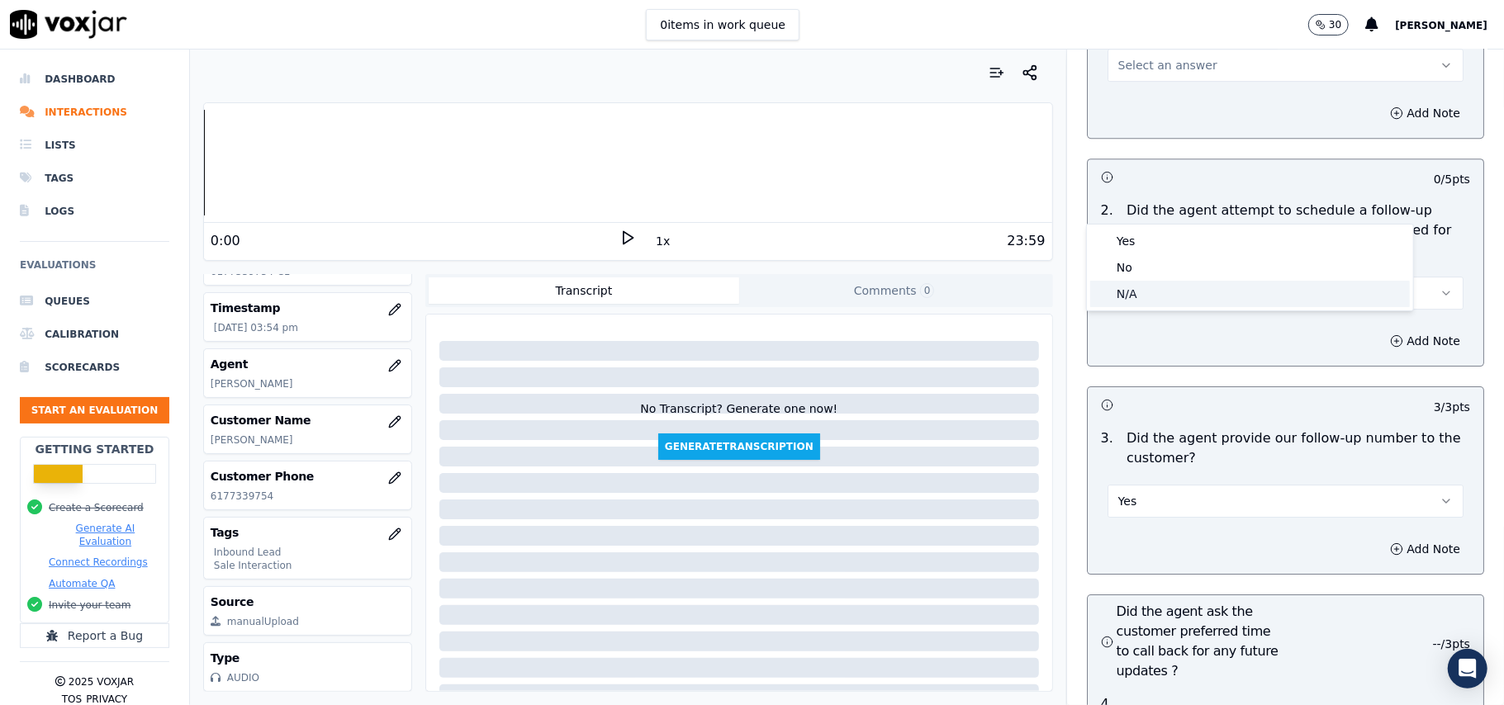
click at [1168, 291] on div "N/A" at bounding box center [1250, 294] width 320 height 26
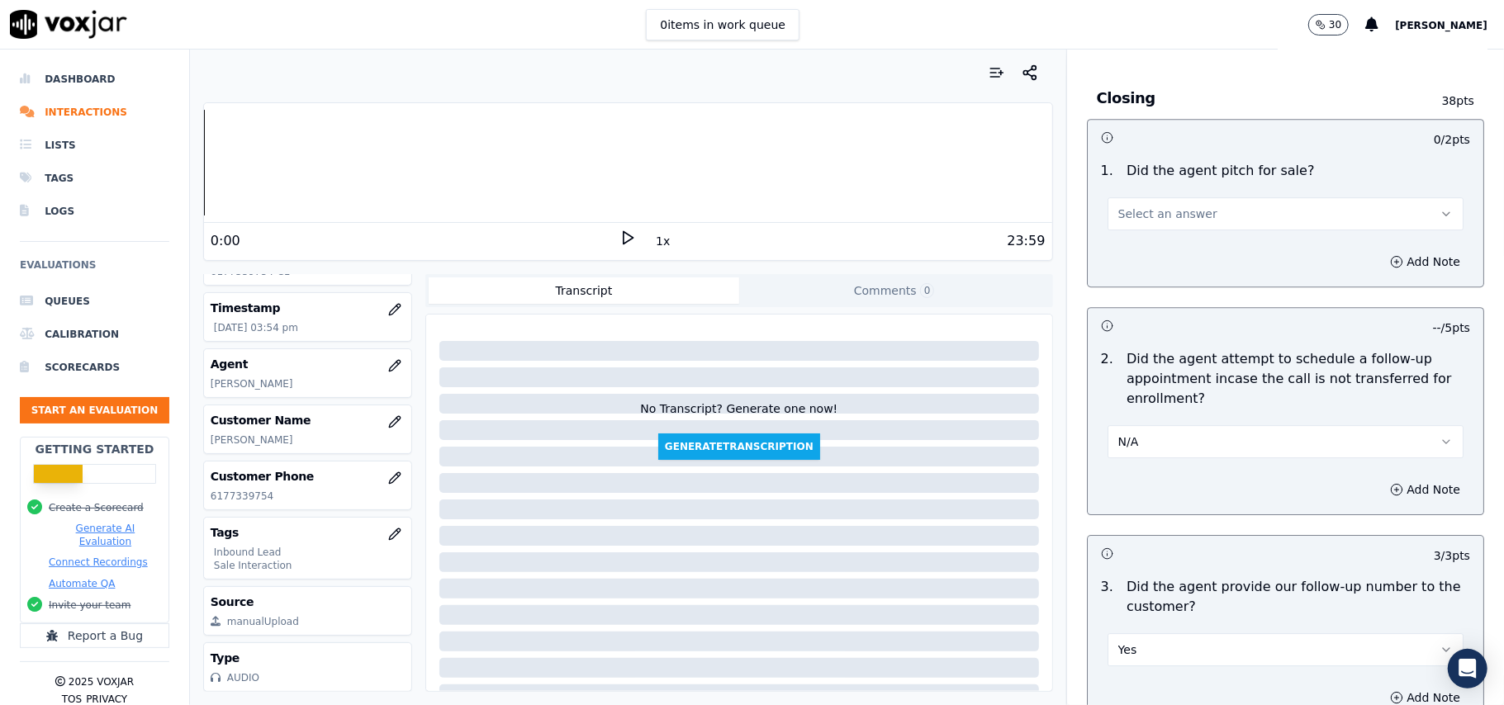
scroll to position [3390, 0]
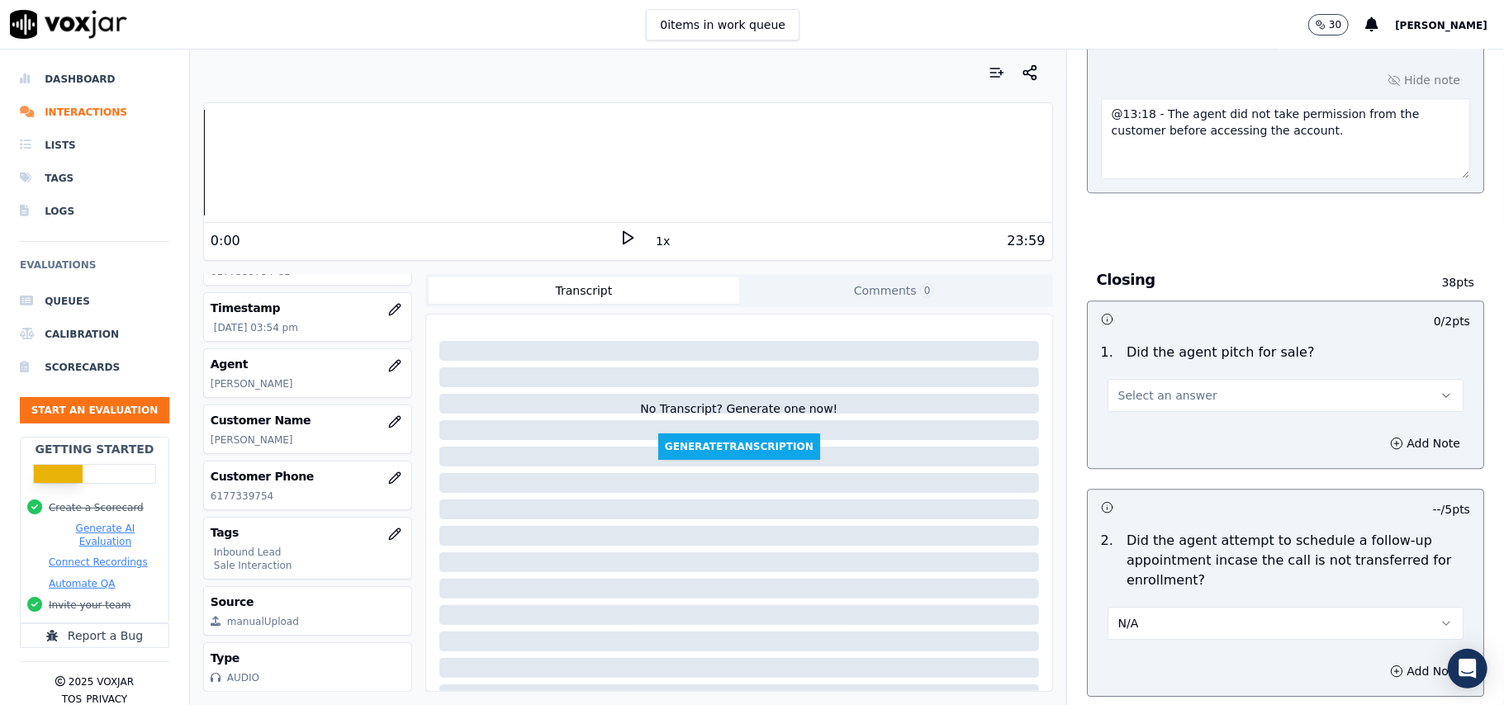
click at [1154, 387] on span "Select an answer" at bounding box center [1167, 395] width 99 height 17
click at [1130, 344] on div "Yes" at bounding box center [1250, 343] width 320 height 26
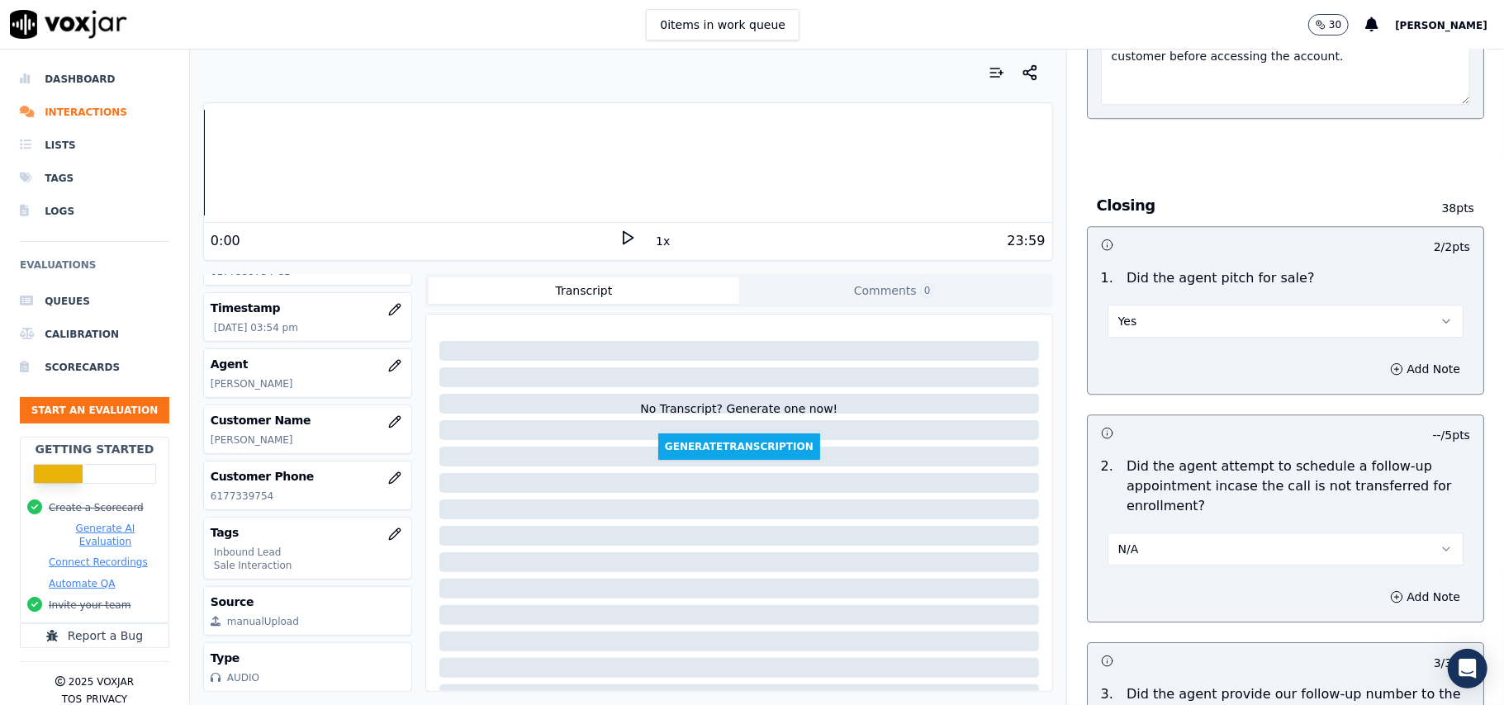
scroll to position [3499, 0]
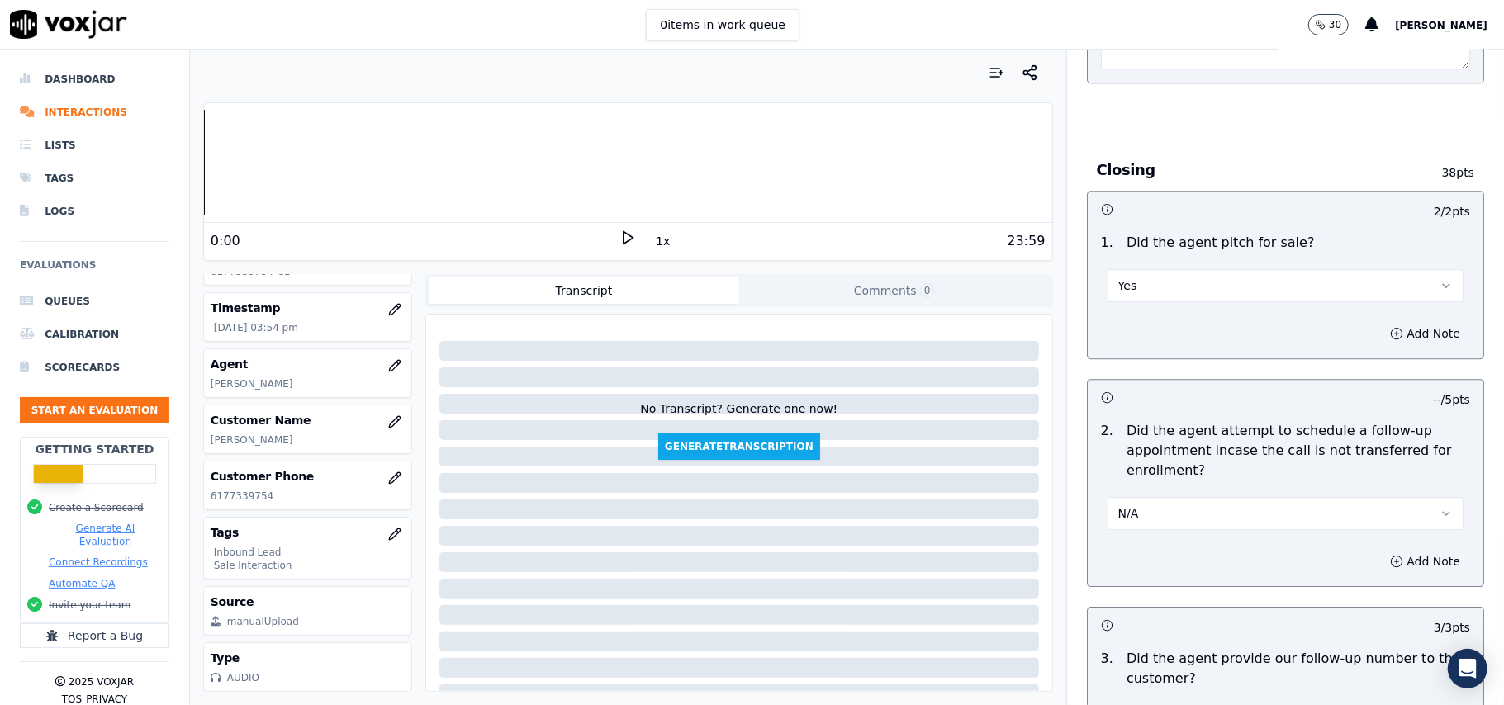
click at [1217, 497] on button "N/A" at bounding box center [1286, 513] width 356 height 33
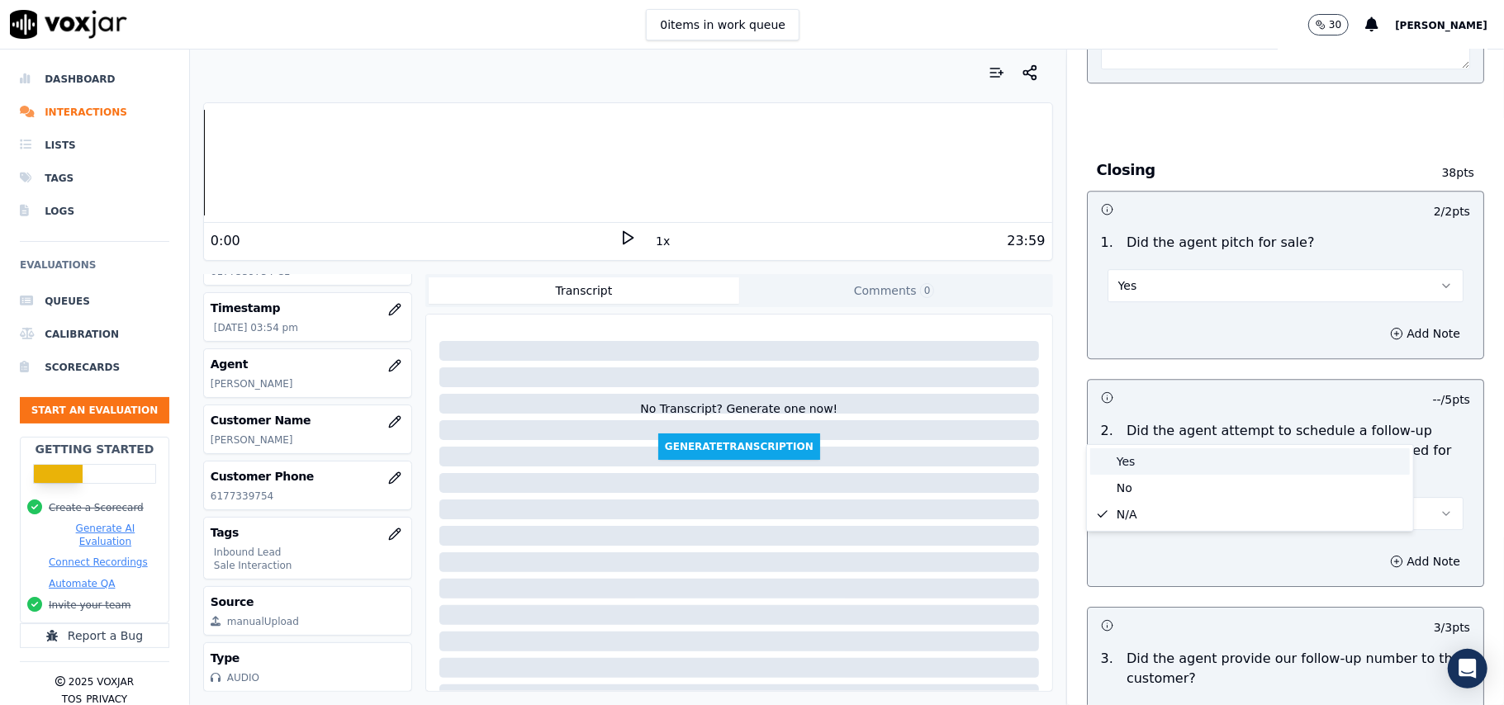
click at [1176, 463] on div "Yes" at bounding box center [1250, 461] width 320 height 26
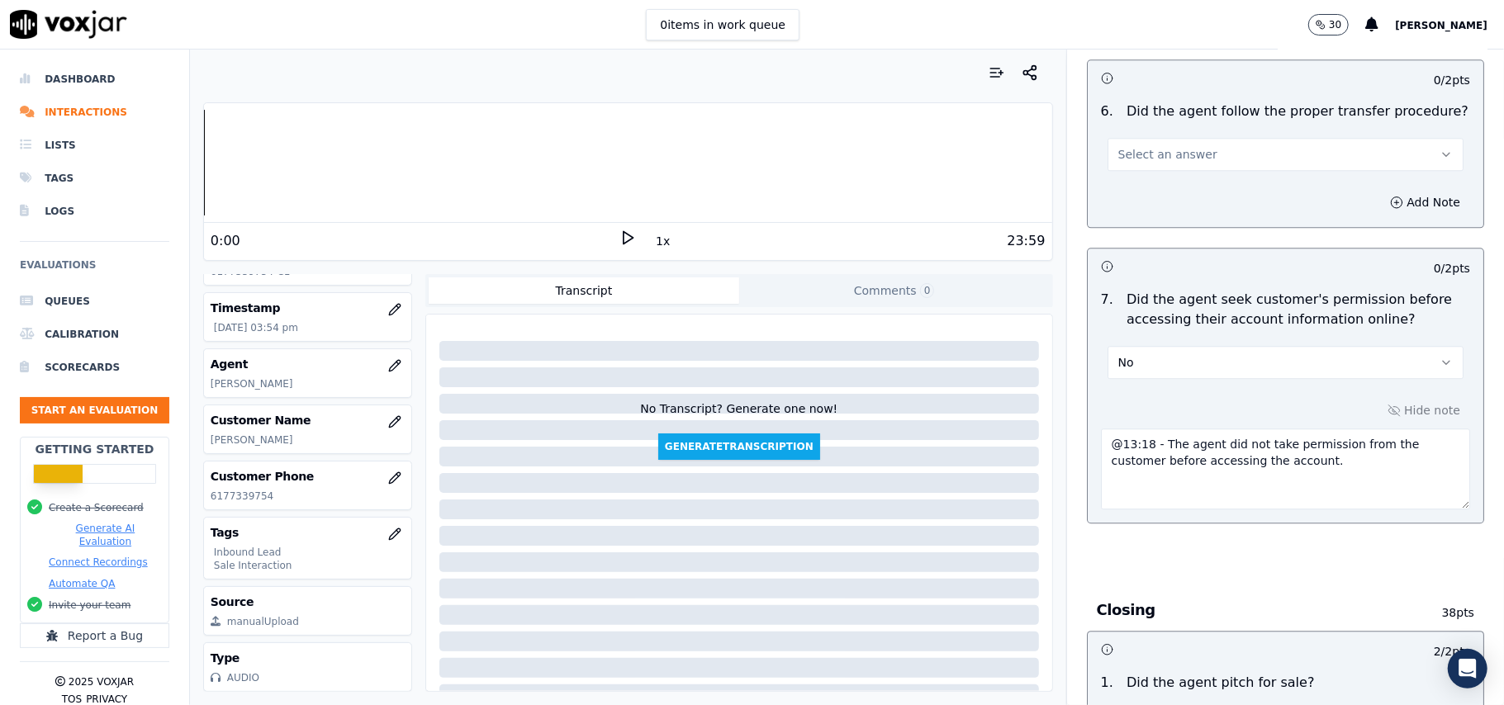
scroll to position [2839, 0]
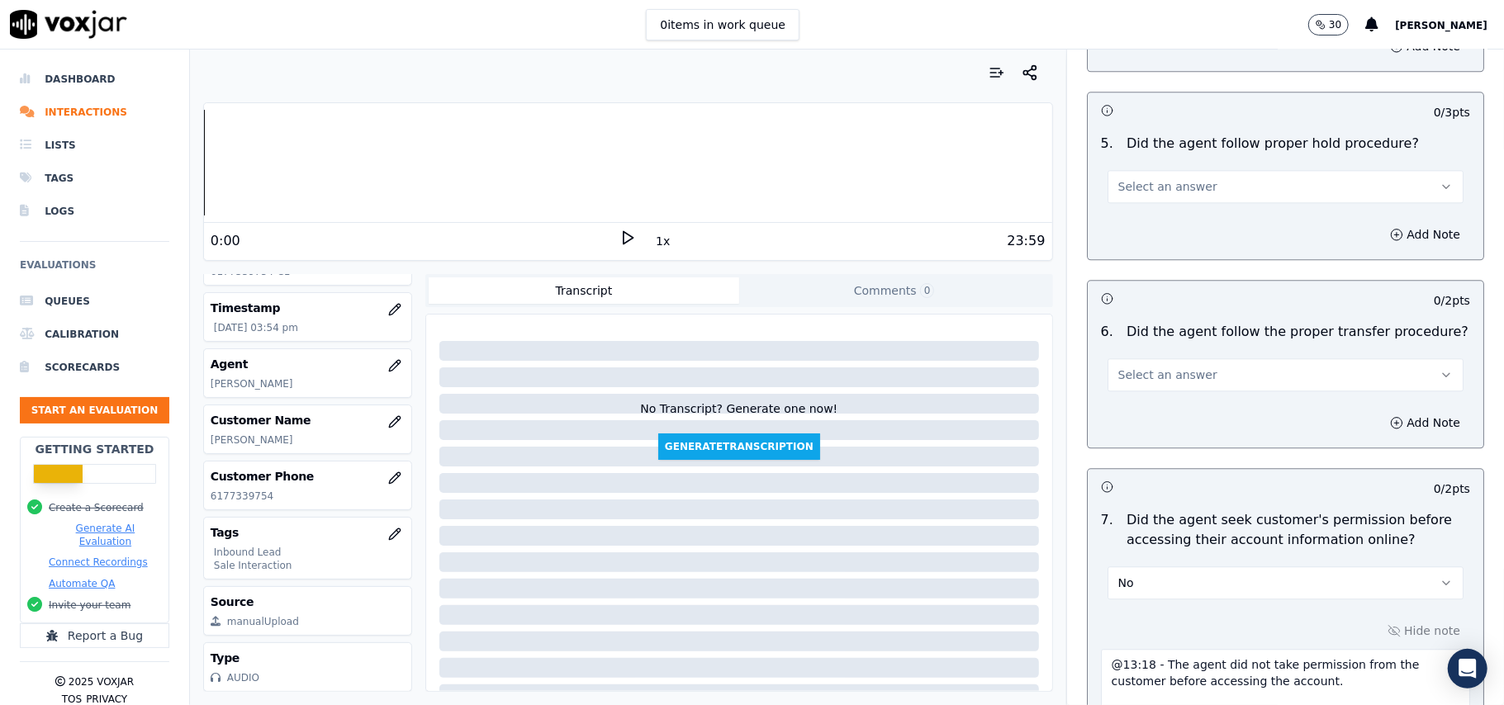
click at [1200, 358] on button "Select an answer" at bounding box center [1286, 374] width 356 height 33
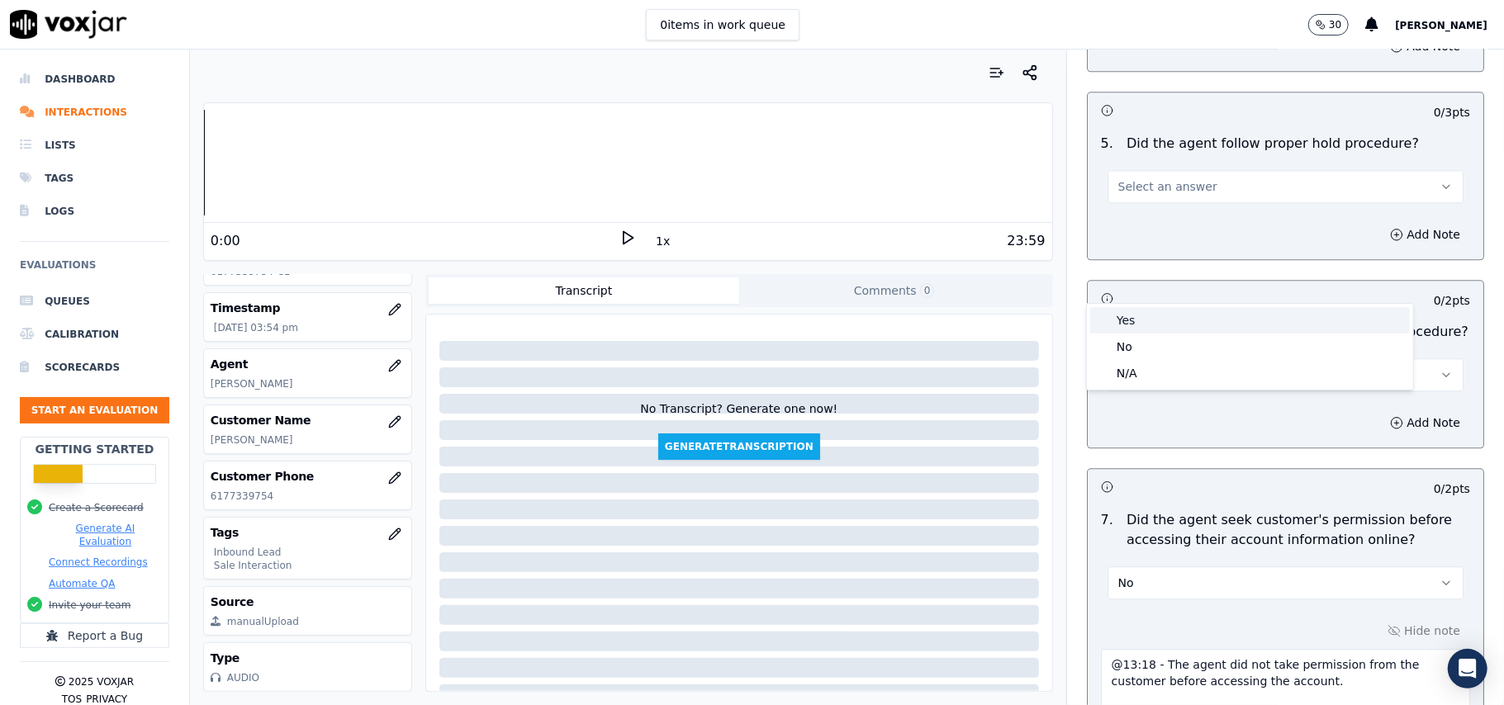
click at [1203, 311] on div "Yes" at bounding box center [1250, 320] width 320 height 26
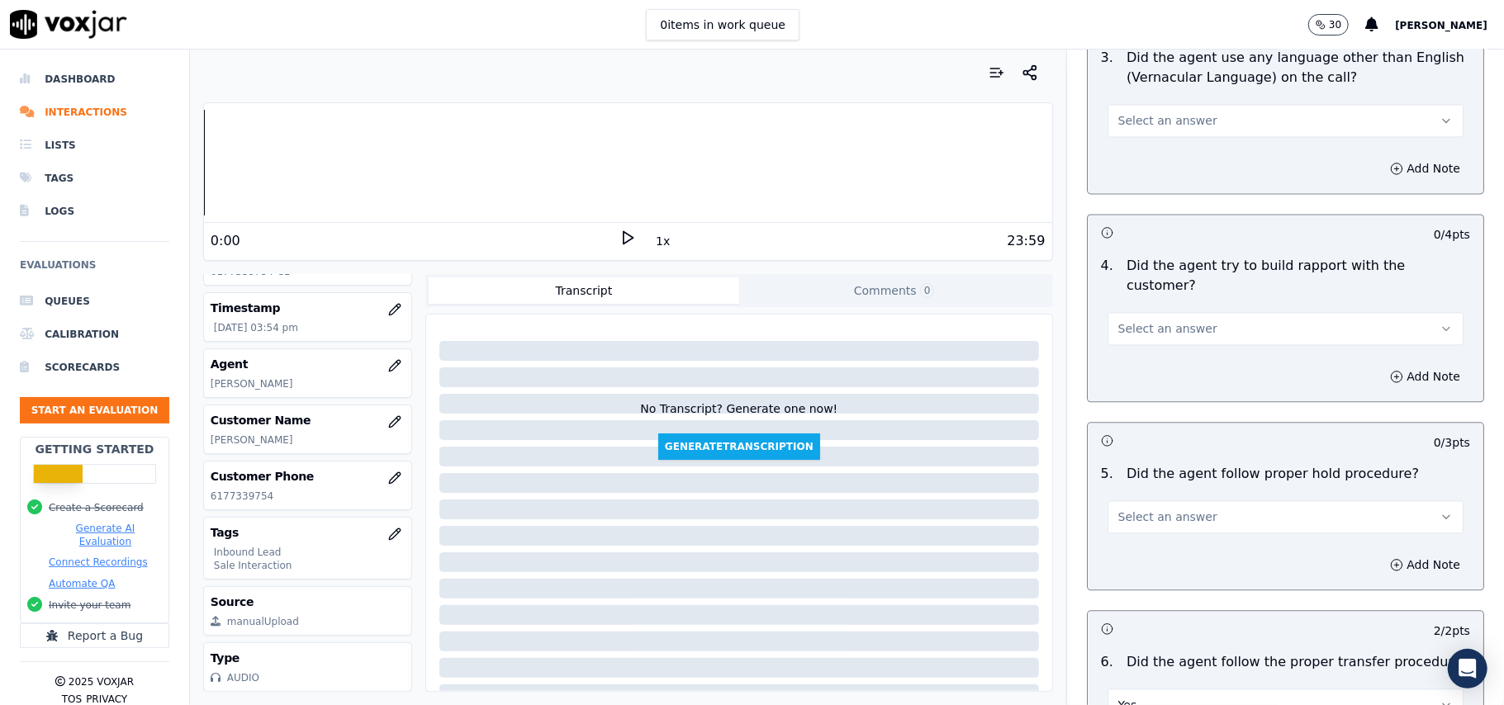
click at [1190, 500] on button "Select an answer" at bounding box center [1286, 516] width 356 height 33
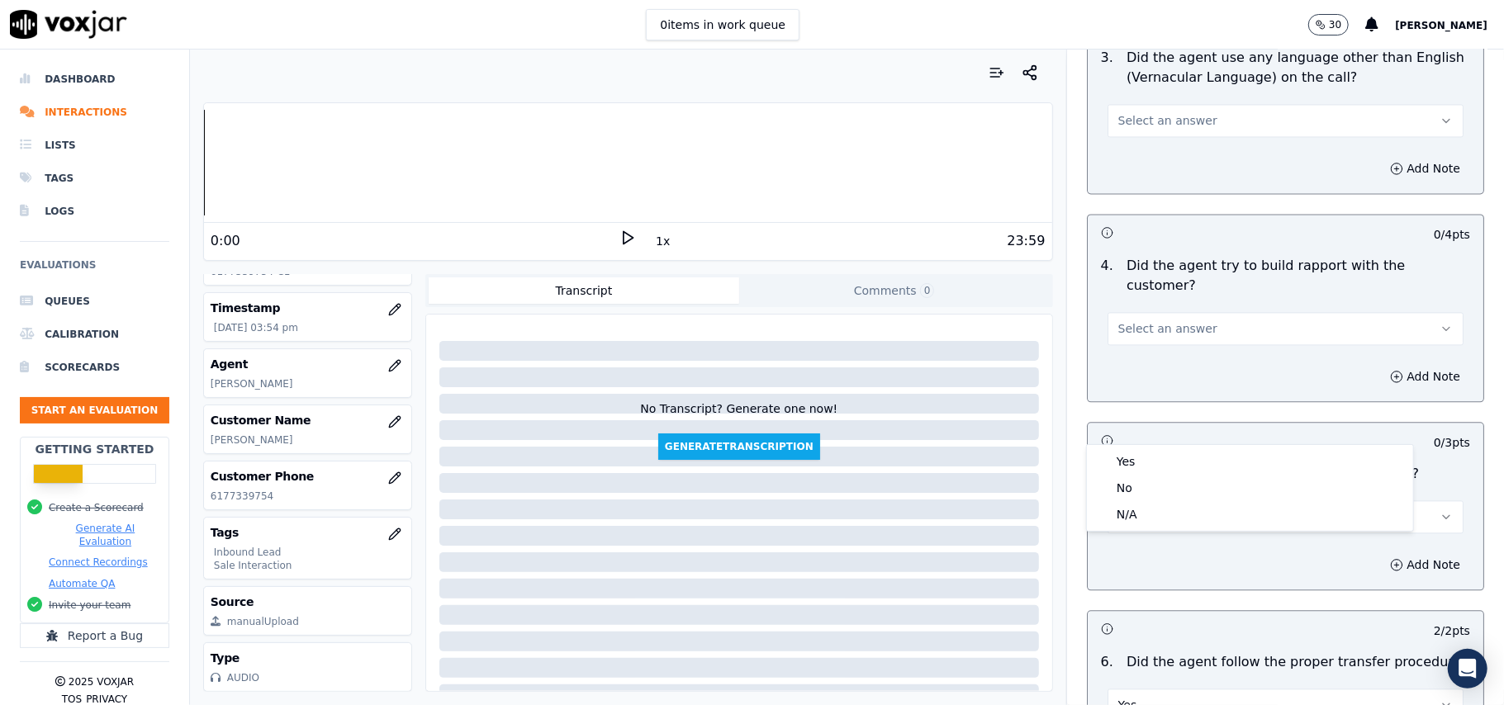
click at [1184, 449] on div "Yes" at bounding box center [1250, 461] width 320 height 26
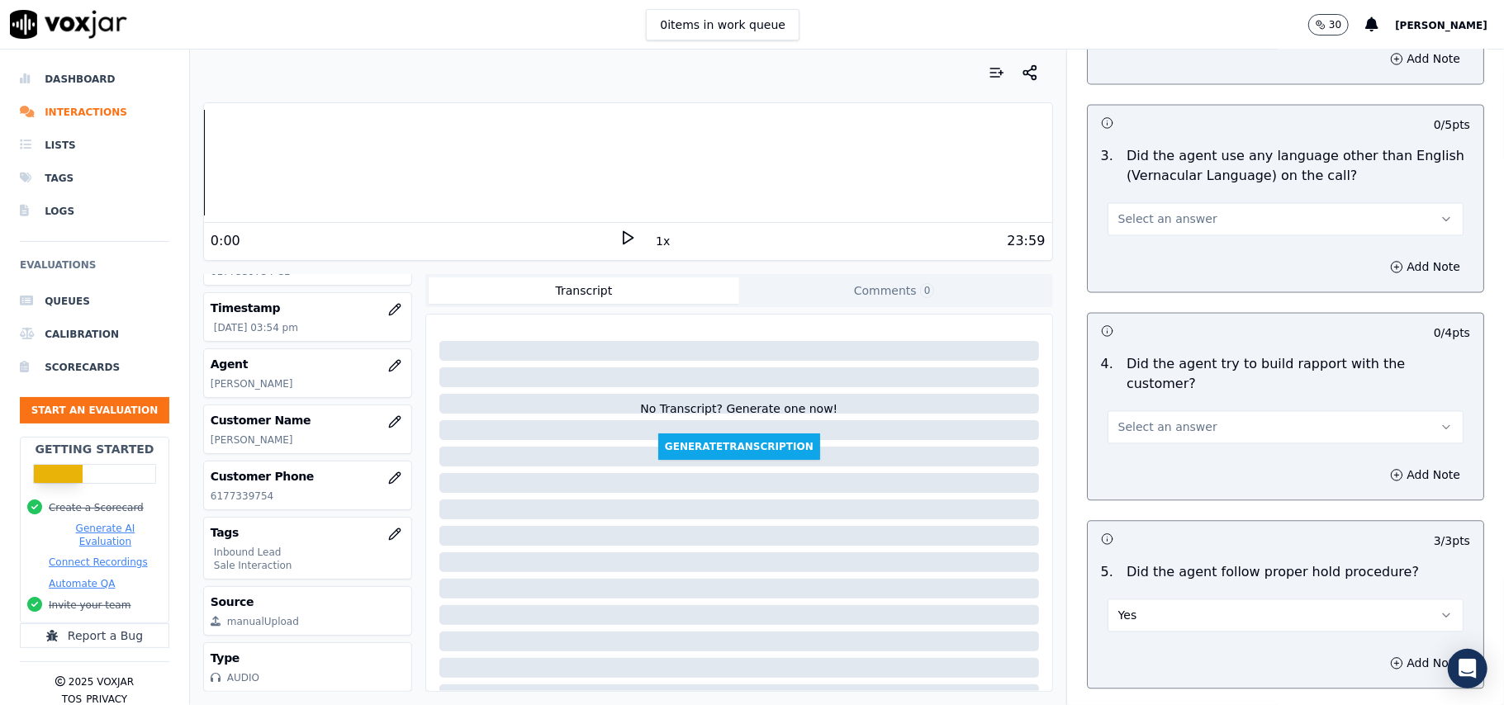
scroll to position [2288, 0]
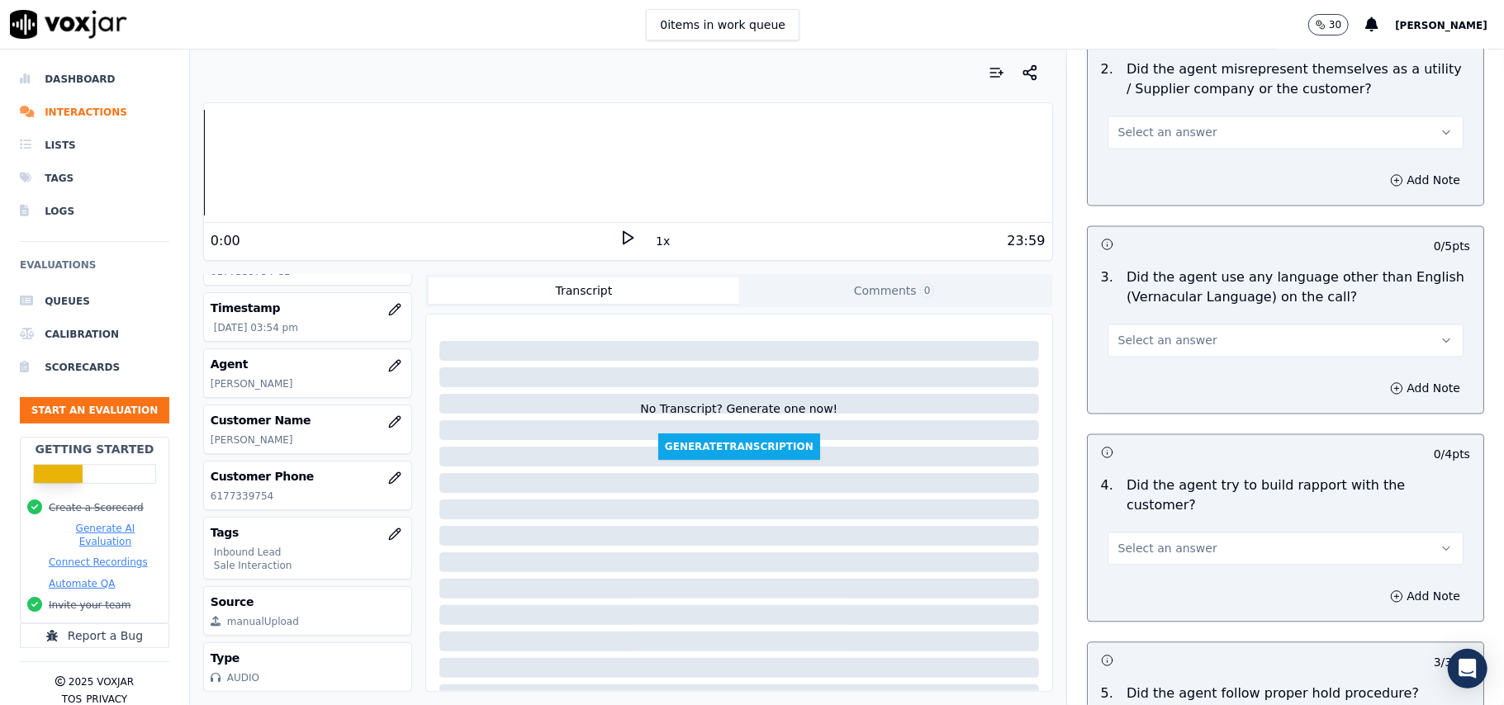
click at [1160, 541] on span "Select an answer" at bounding box center [1167, 549] width 99 height 17
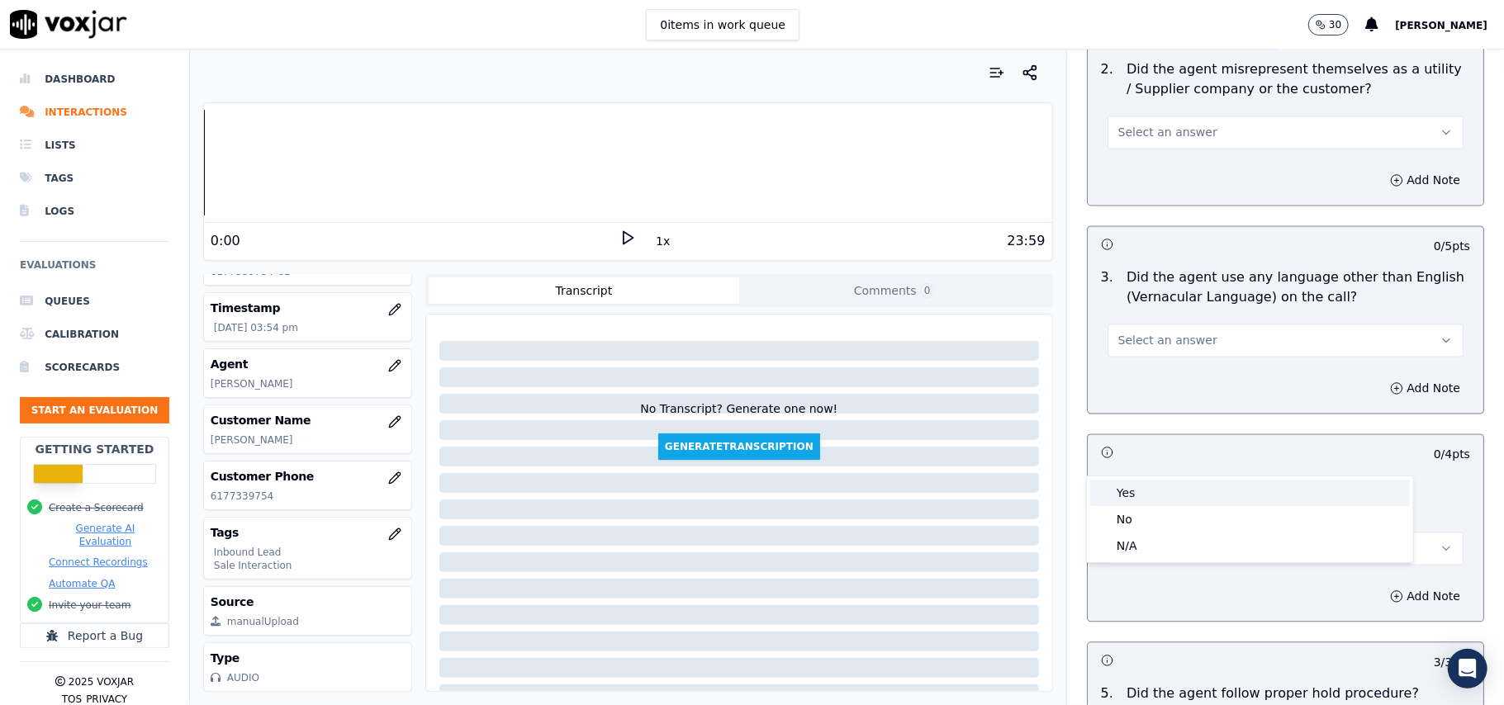
click at [1151, 493] on div "Yes" at bounding box center [1250, 493] width 320 height 26
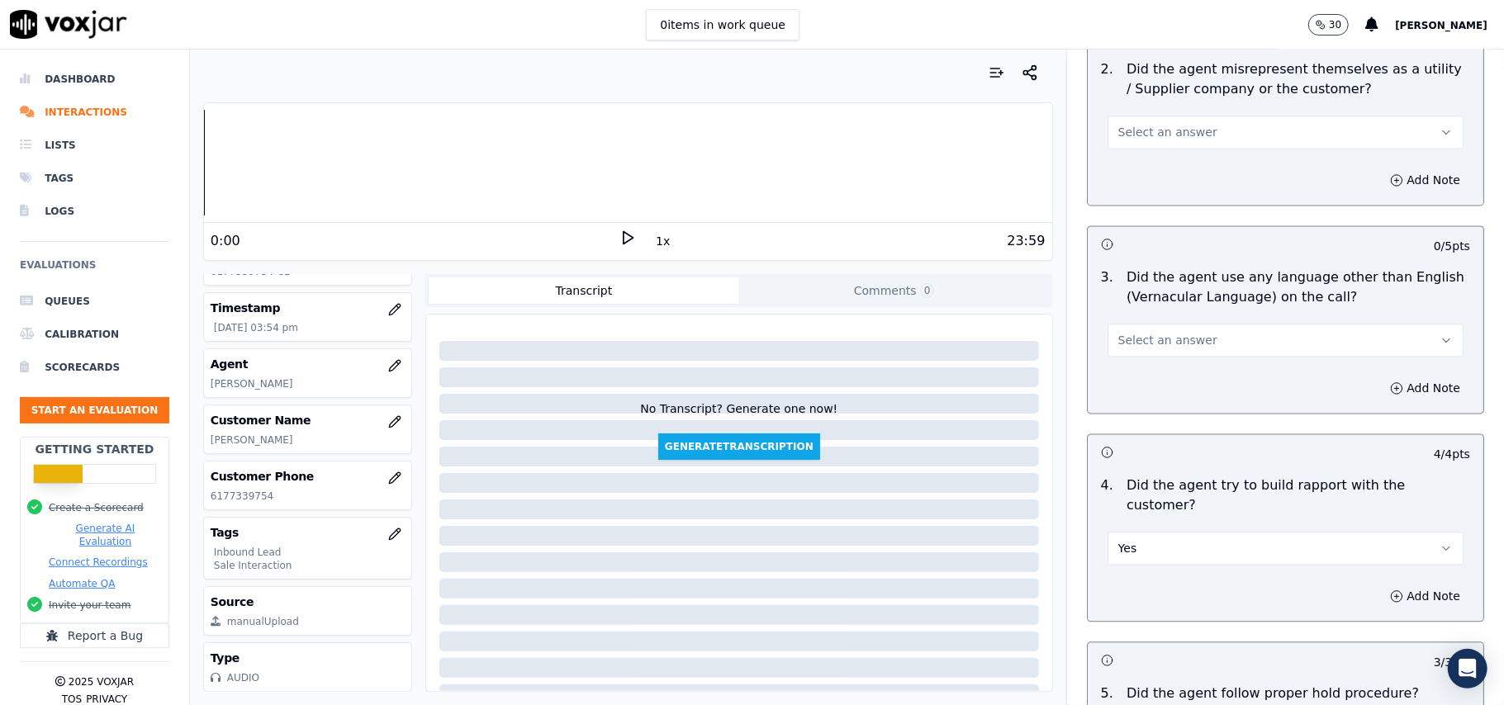
click at [1163, 333] on span "Select an answer" at bounding box center [1167, 341] width 99 height 17
click at [1161, 315] on div "Yes" at bounding box center [1250, 305] width 320 height 26
click at [1157, 325] on button "Yes" at bounding box center [1286, 341] width 356 height 33
click at [1157, 334] on div "No" at bounding box center [1250, 331] width 320 height 26
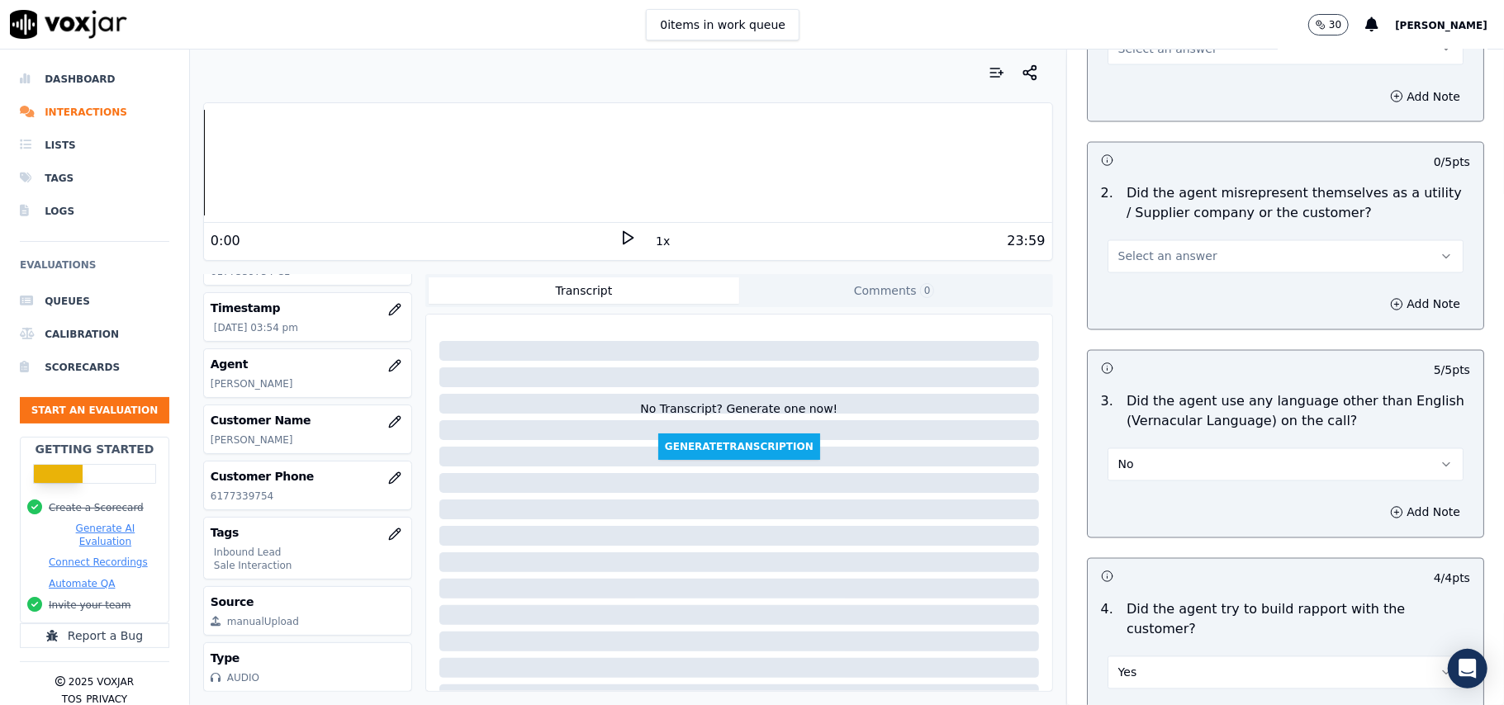
scroll to position [1848, 0]
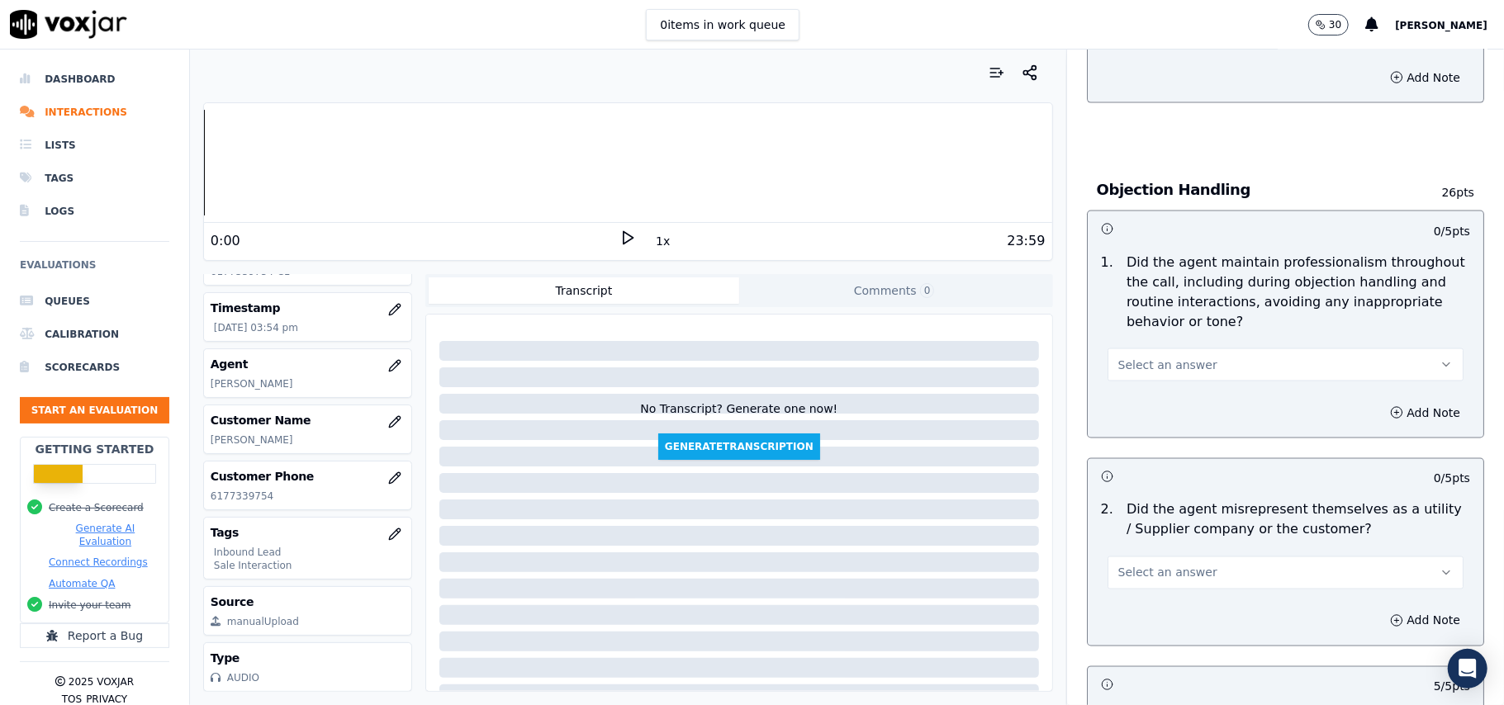
click at [1171, 565] on span "Select an answer" at bounding box center [1167, 573] width 99 height 17
click at [1145, 560] on div "No" at bounding box center [1250, 562] width 320 height 26
click at [1137, 357] on span "Select an answer" at bounding box center [1167, 365] width 99 height 17
click at [1141, 330] on div "Yes" at bounding box center [1250, 328] width 320 height 26
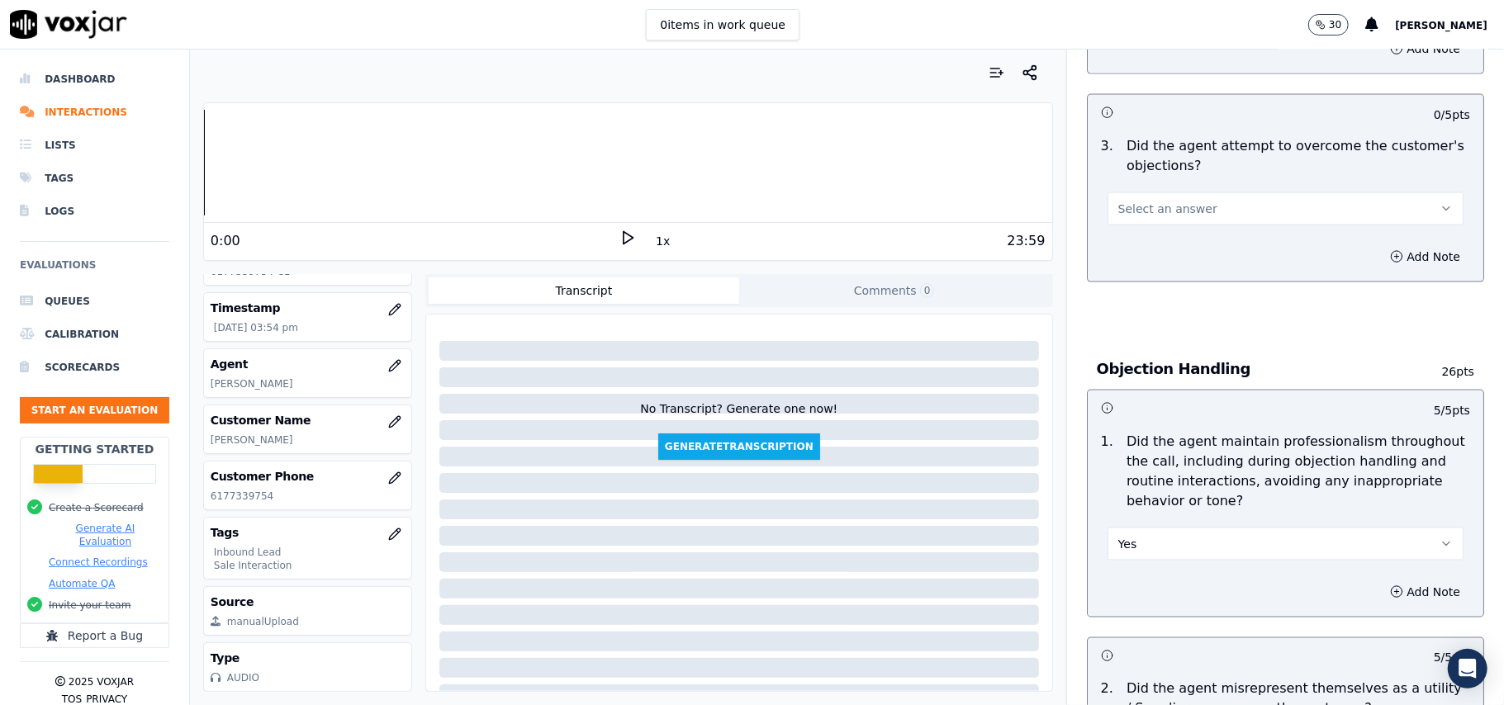
scroll to position [1517, 0]
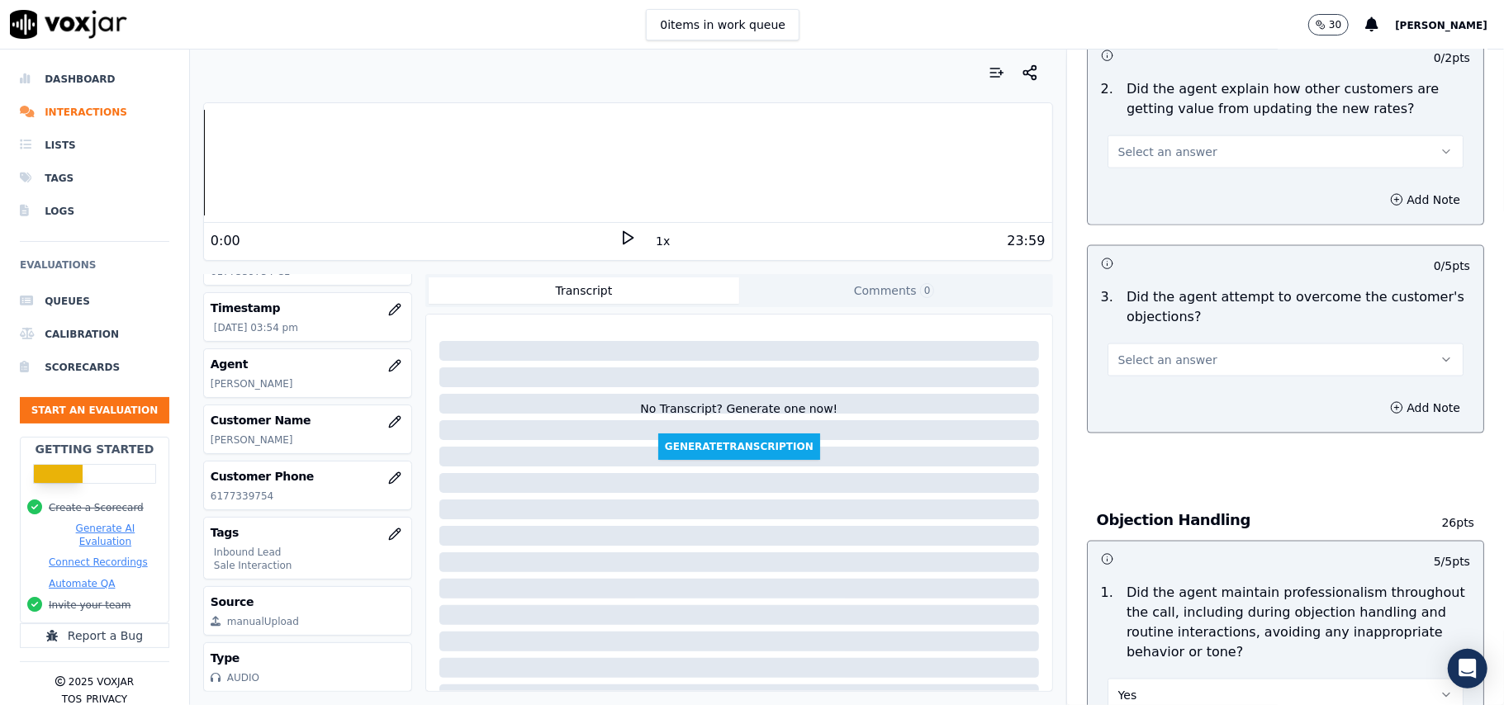
click at [1174, 344] on button "Select an answer" at bounding box center [1286, 360] width 356 height 33
click at [1179, 327] on div "Yes" at bounding box center [1250, 322] width 320 height 26
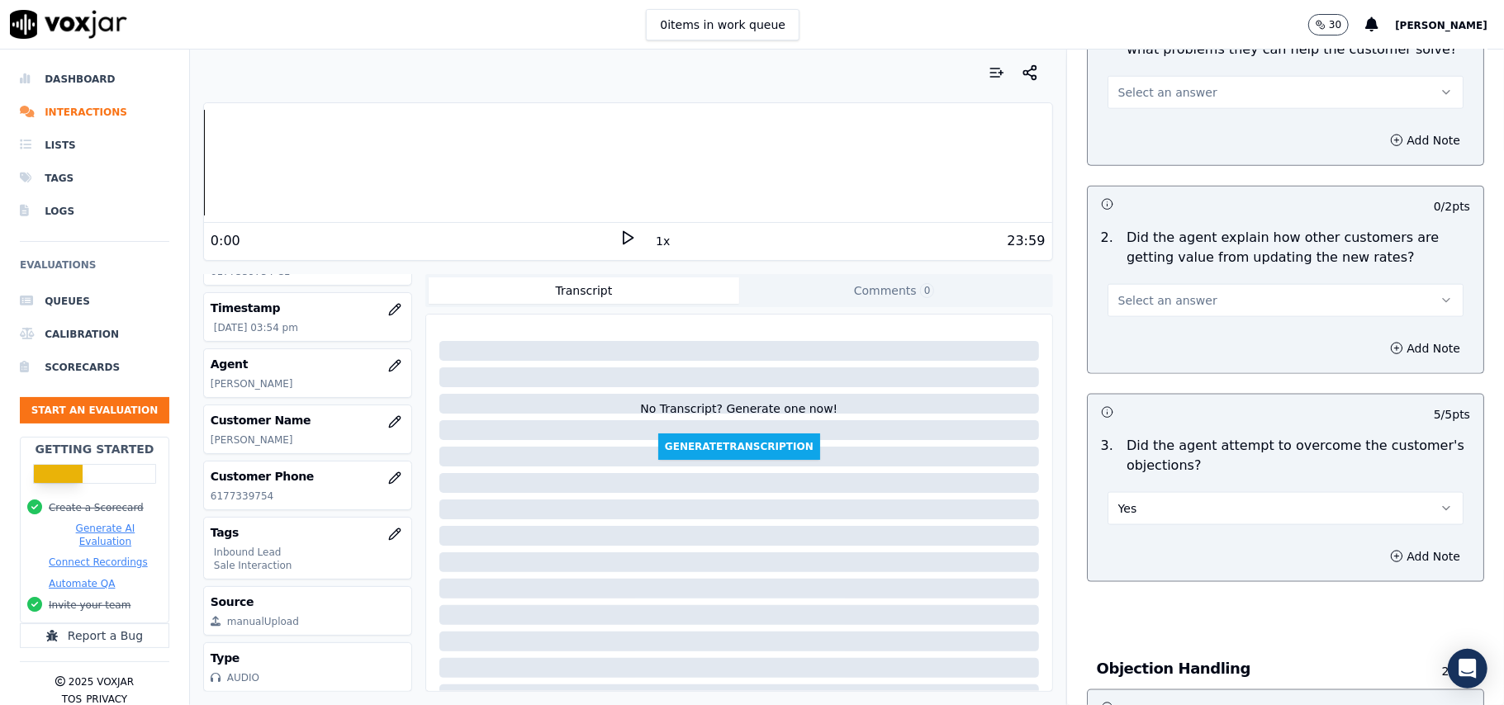
scroll to position [1187, 0]
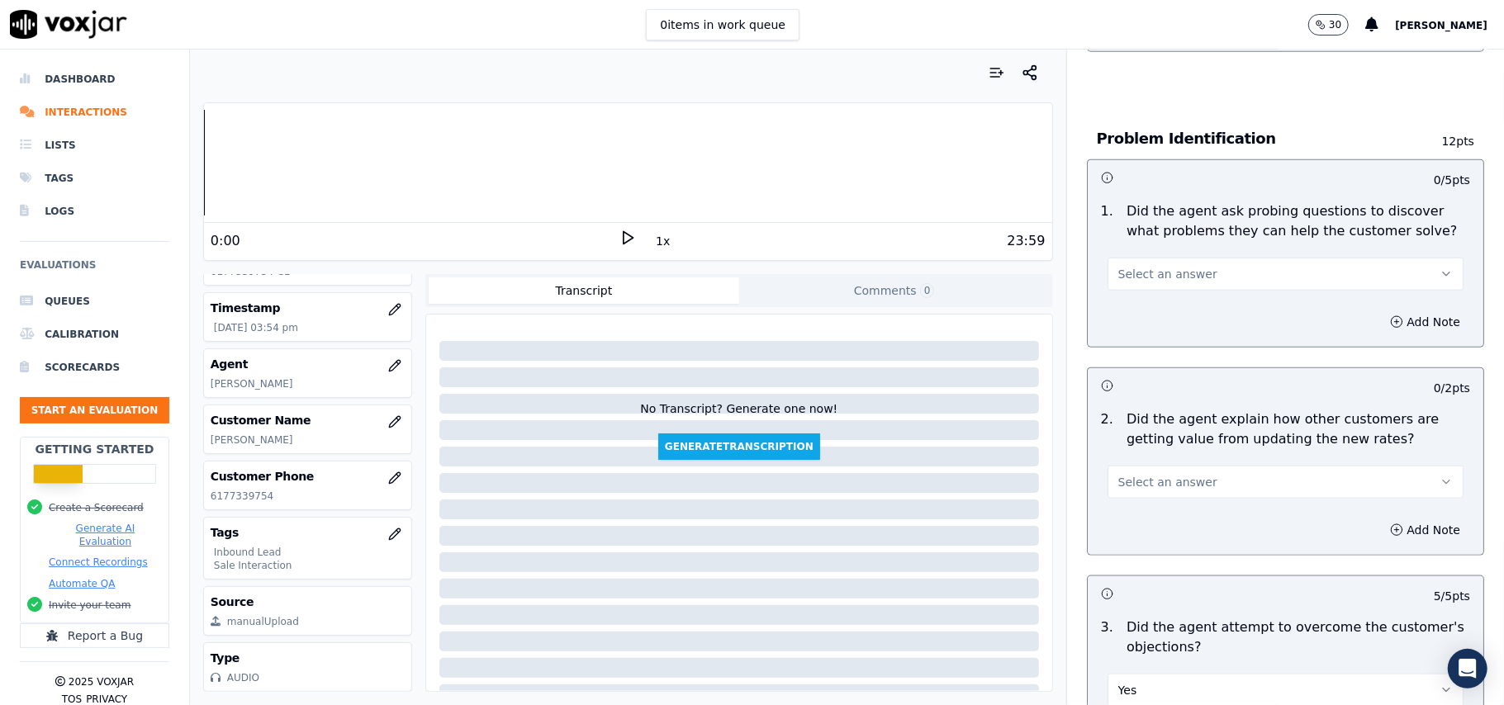
click at [1180, 463] on div "Select an answer" at bounding box center [1286, 481] width 356 height 36
click at [1133, 474] on span "Select an answer" at bounding box center [1167, 482] width 99 height 17
click at [1104, 448] on span at bounding box center [1103, 444] width 12 height 12
click at [1176, 258] on button "Select an answer" at bounding box center [1286, 274] width 356 height 33
click at [1170, 228] on div "Yes" at bounding box center [1250, 235] width 320 height 26
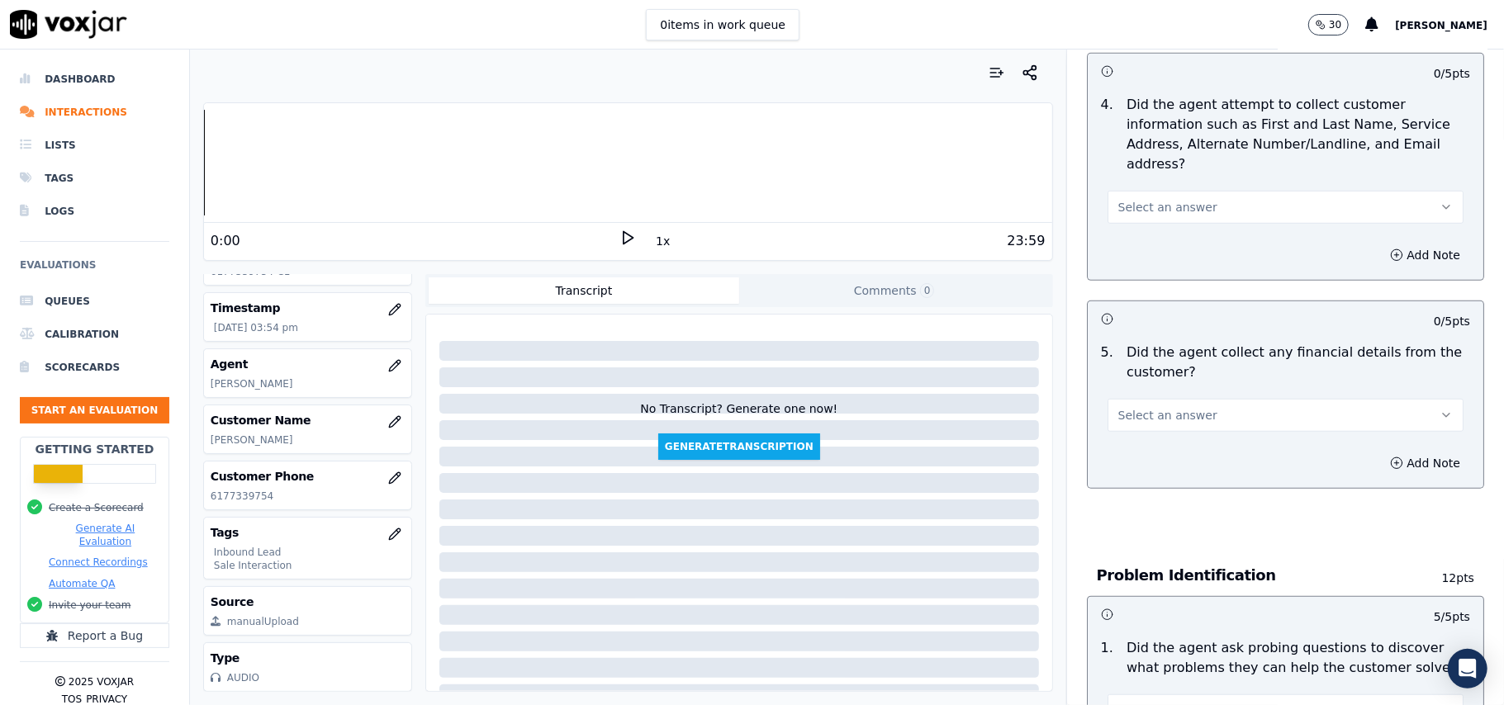
scroll to position [747, 0]
click at [1164, 410] on span "Select an answer" at bounding box center [1167, 418] width 99 height 17
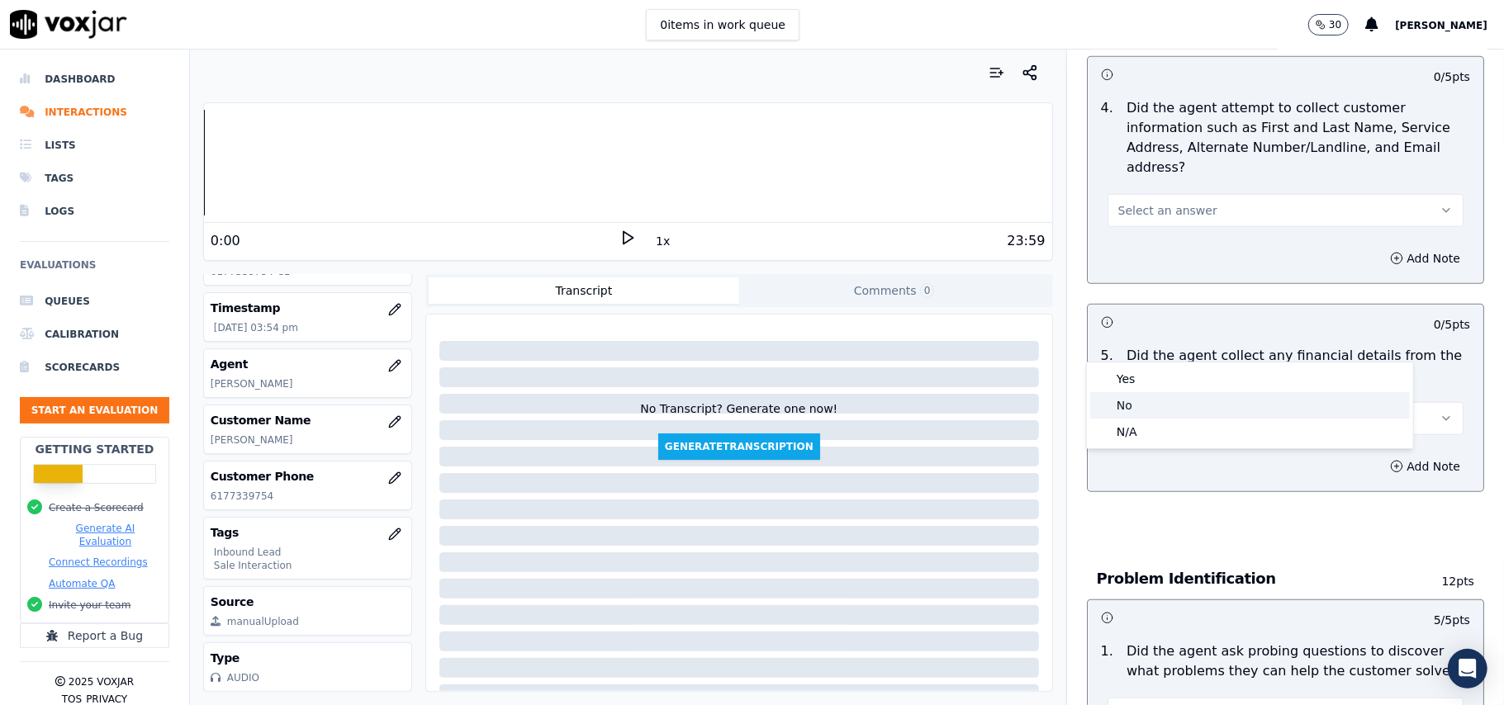
click at [1145, 414] on div "No" at bounding box center [1250, 405] width 320 height 26
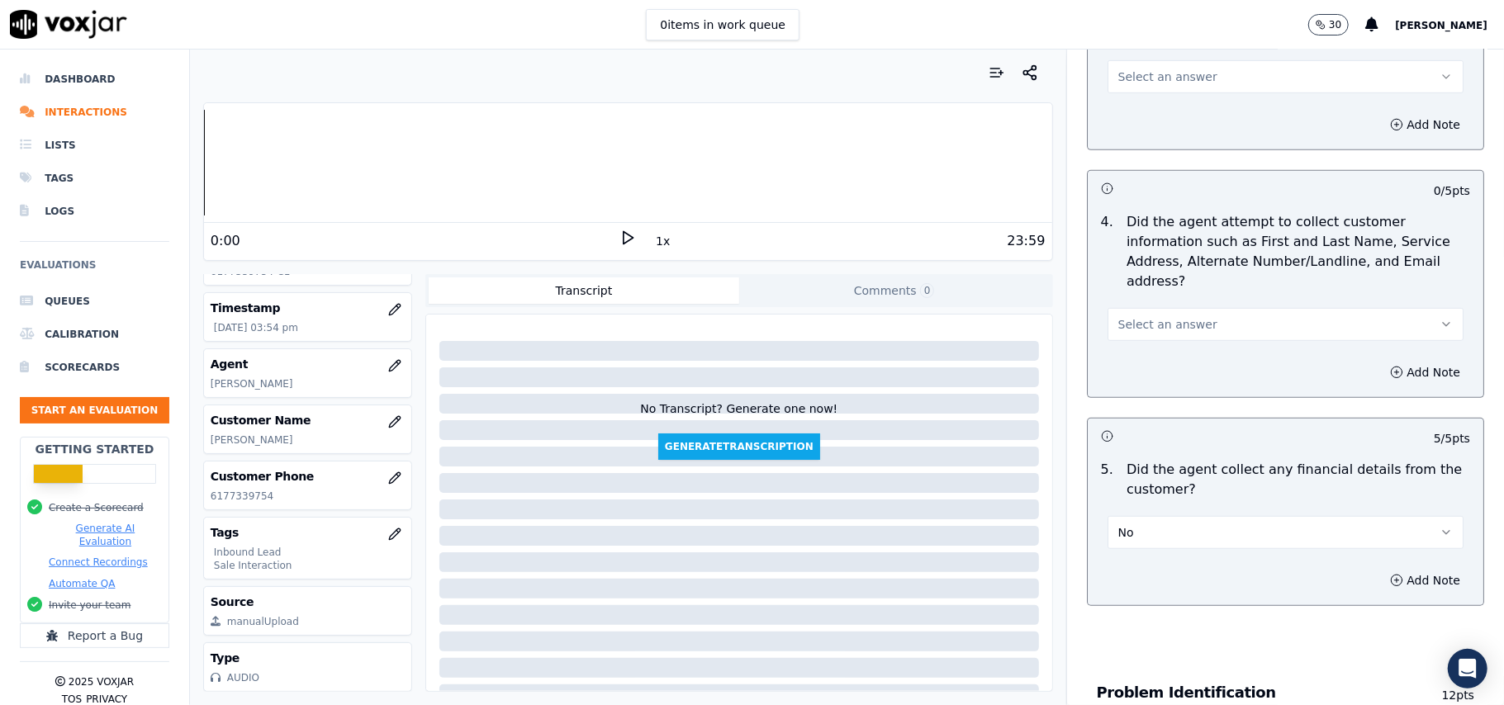
scroll to position [526, 0]
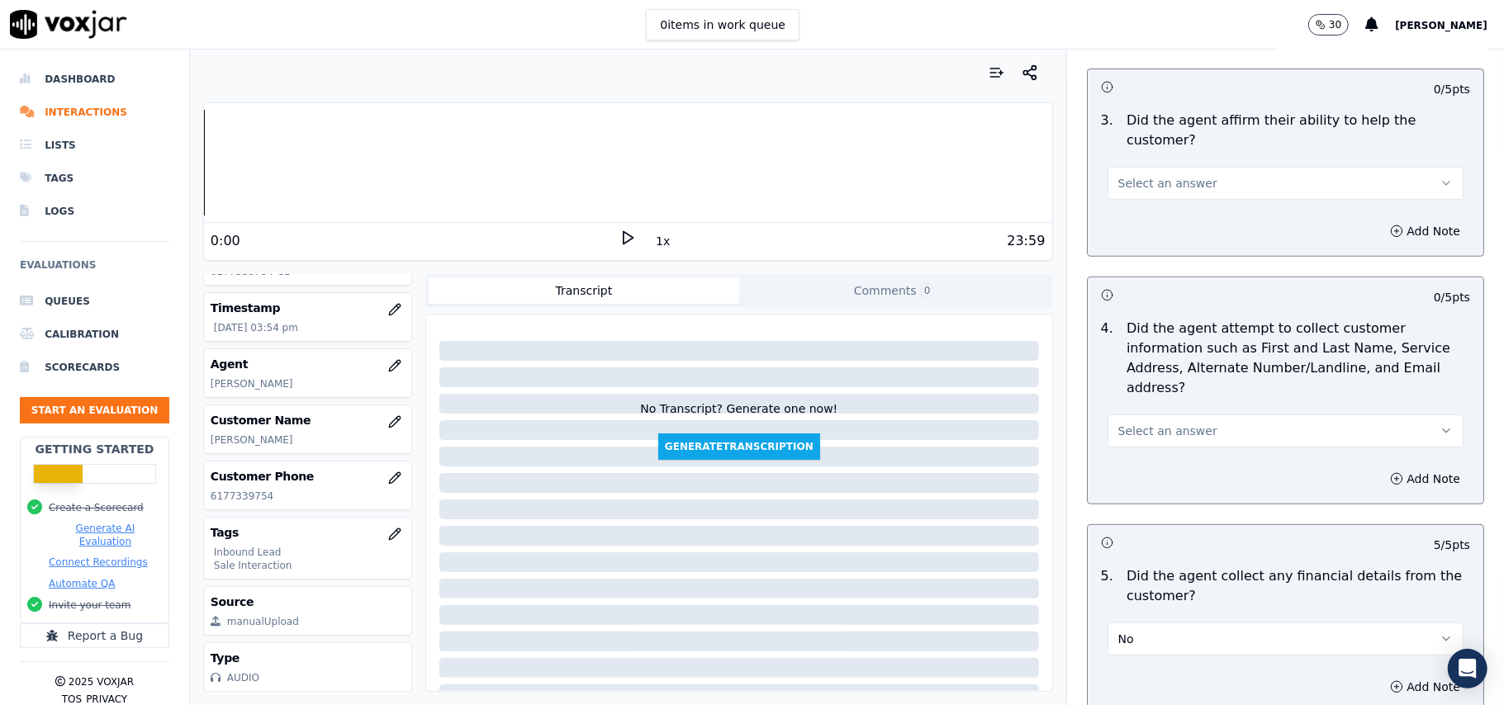
click at [1153, 423] on span "Select an answer" at bounding box center [1167, 431] width 99 height 17
click at [1148, 391] on div "Yes" at bounding box center [1250, 390] width 320 height 26
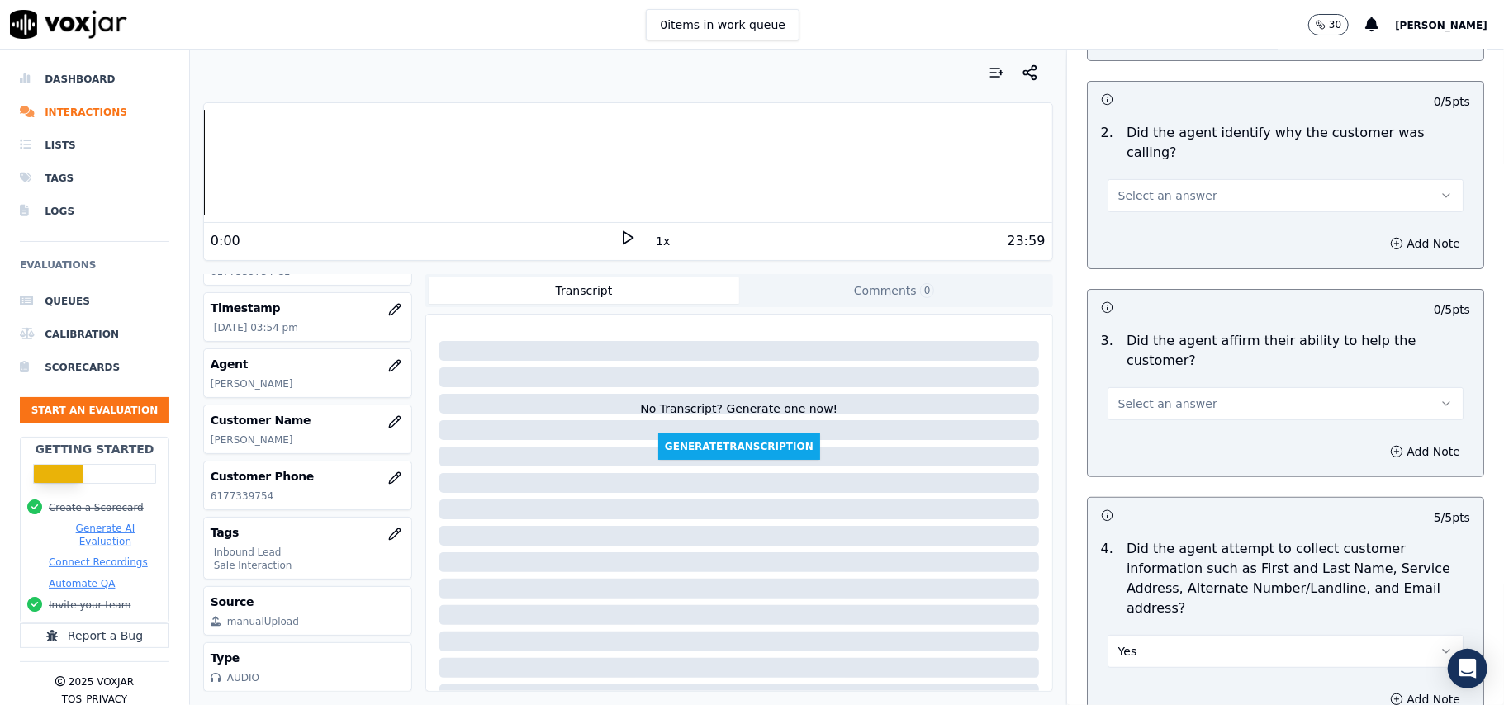
drag, startPoint x: 1160, startPoint y: 334, endPoint x: 1160, endPoint y: 357, distance: 22.3
click at [1160, 387] on button "Select an answer" at bounding box center [1286, 403] width 356 height 33
click at [1148, 378] on div "Yes" at bounding box center [1250, 382] width 320 height 26
drag, startPoint x: 1155, startPoint y: 152, endPoint x: 1156, endPoint y: 168, distance: 16.6
click at [1155, 187] on span "Select an answer" at bounding box center [1167, 195] width 99 height 17
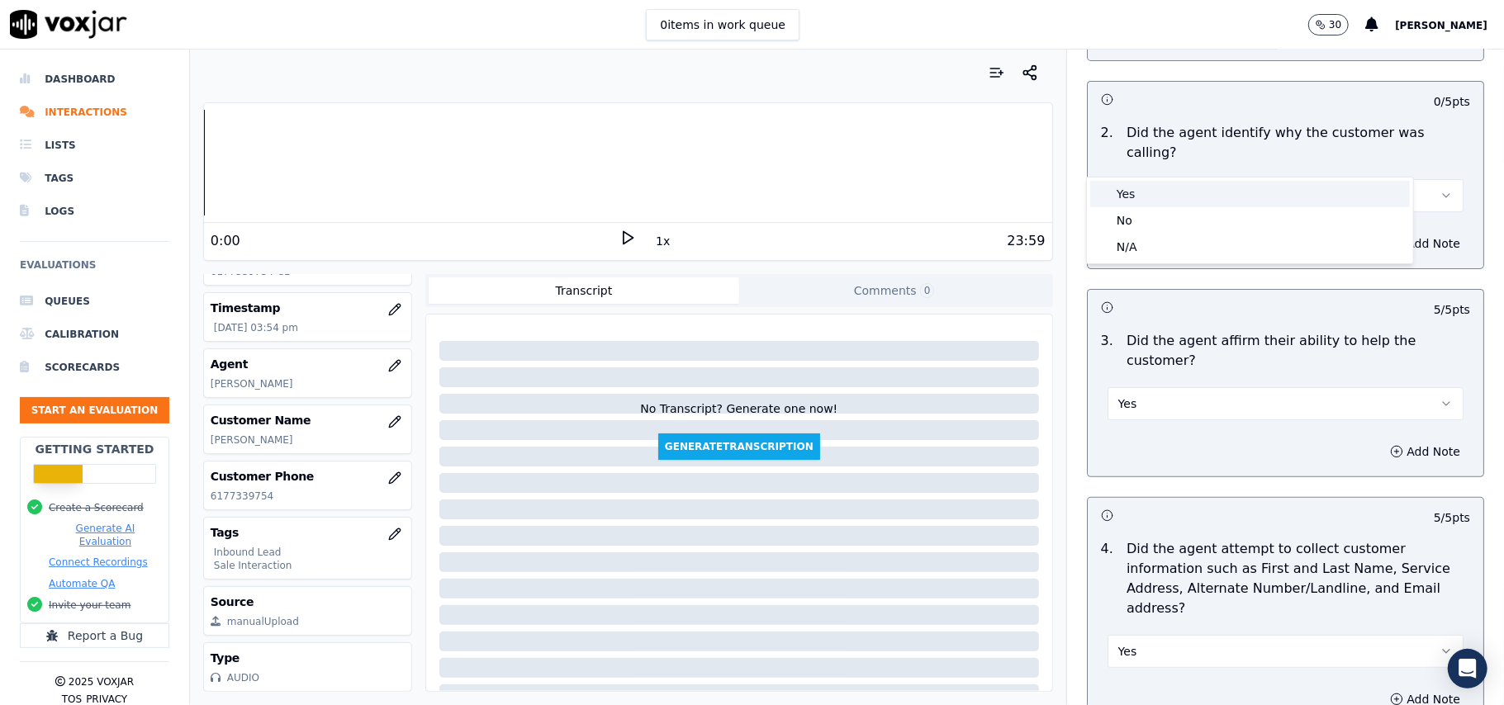
click at [1145, 198] on div "Yes" at bounding box center [1250, 194] width 320 height 26
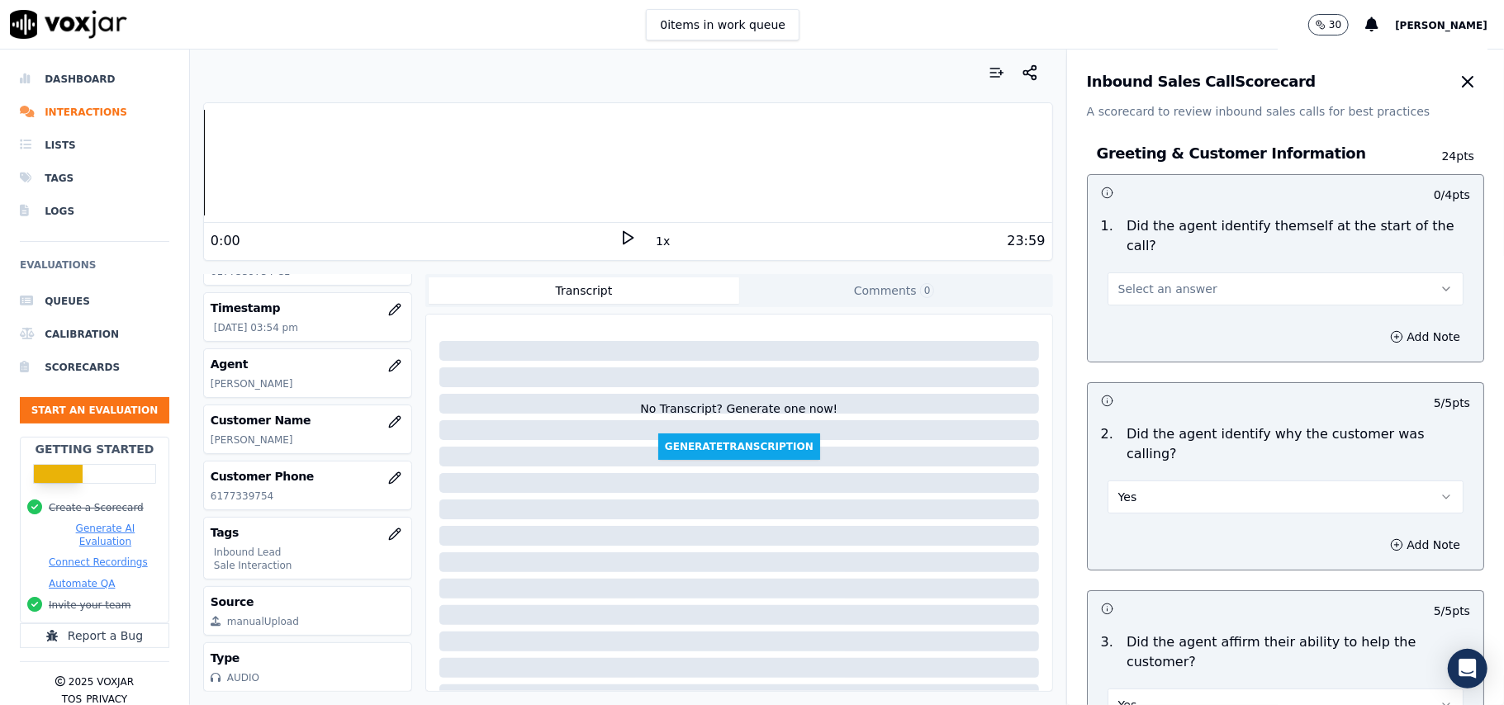
scroll to position [0, 0]
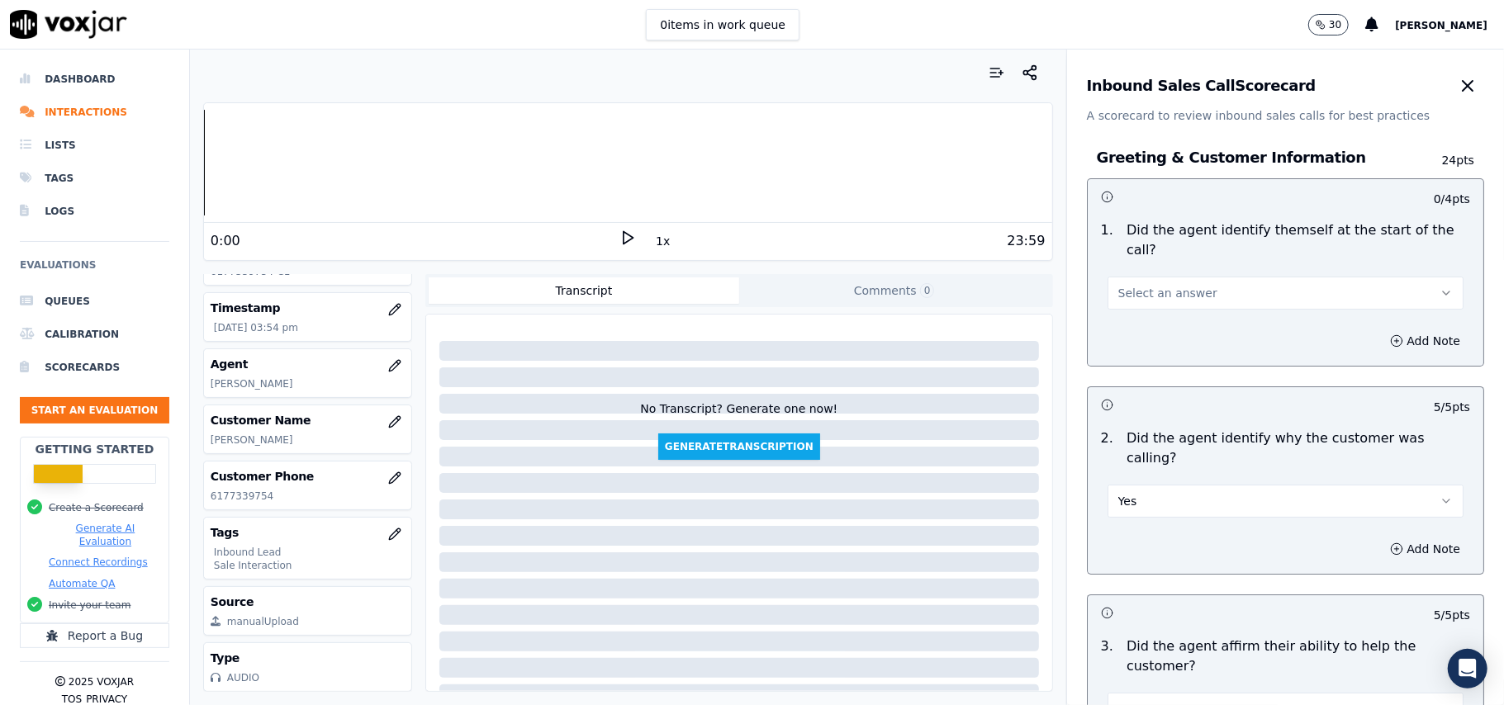
drag, startPoint x: 1169, startPoint y: 287, endPoint x: 1166, endPoint y: 324, distance: 36.5
click at [1170, 294] on div "1 . Did the agent identify themself at the start of the call? Select an answer" at bounding box center [1286, 265] width 396 height 102
click at [1151, 316] on div "Add Note" at bounding box center [1286, 341] width 396 height 50
drag, startPoint x: 1145, startPoint y: 274, endPoint x: 1145, endPoint y: 286, distance: 11.6
click at [1145, 286] on button "Select an answer" at bounding box center [1286, 293] width 356 height 33
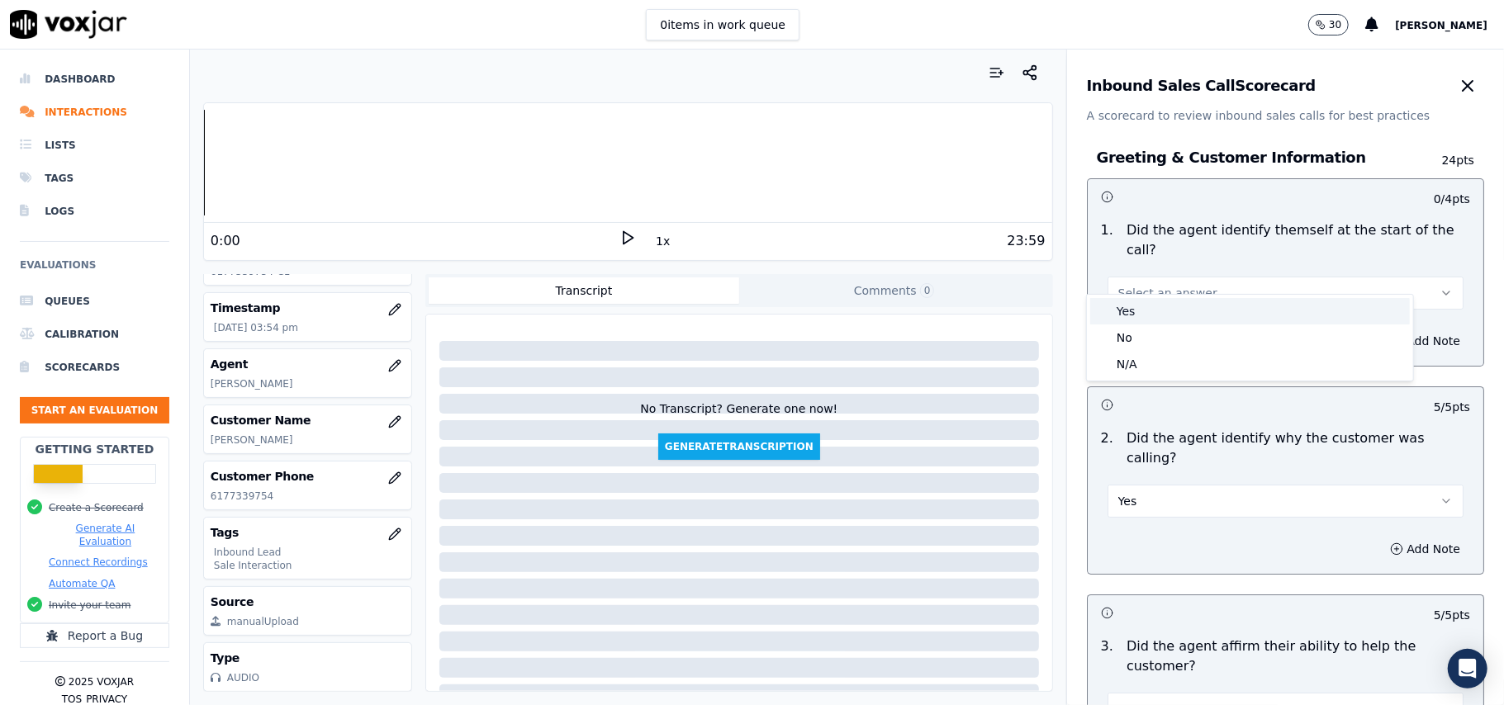
click at [1138, 308] on div "Yes" at bounding box center [1250, 311] width 320 height 26
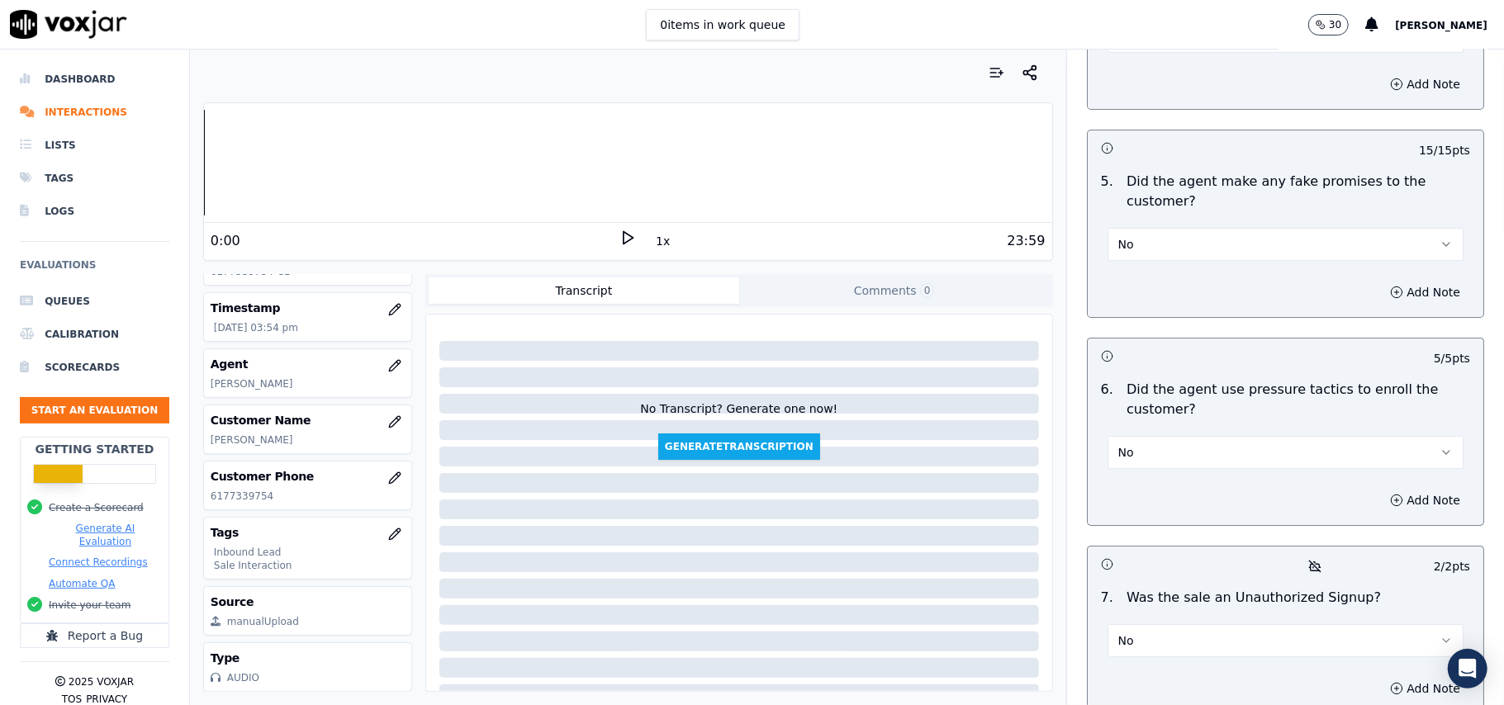
scroll to position [4711, 0]
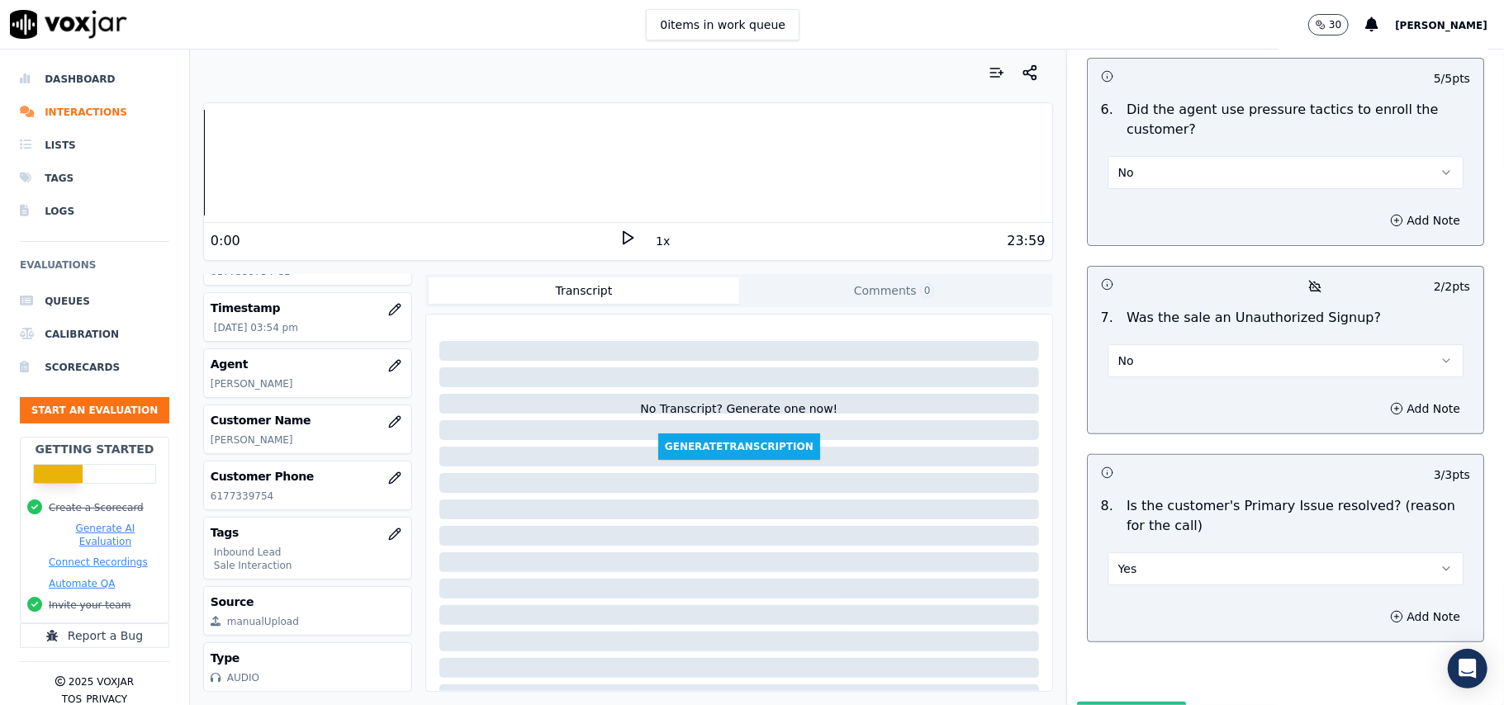
click at [1120, 702] on button "Submit Scores" at bounding box center [1132, 717] width 110 height 30
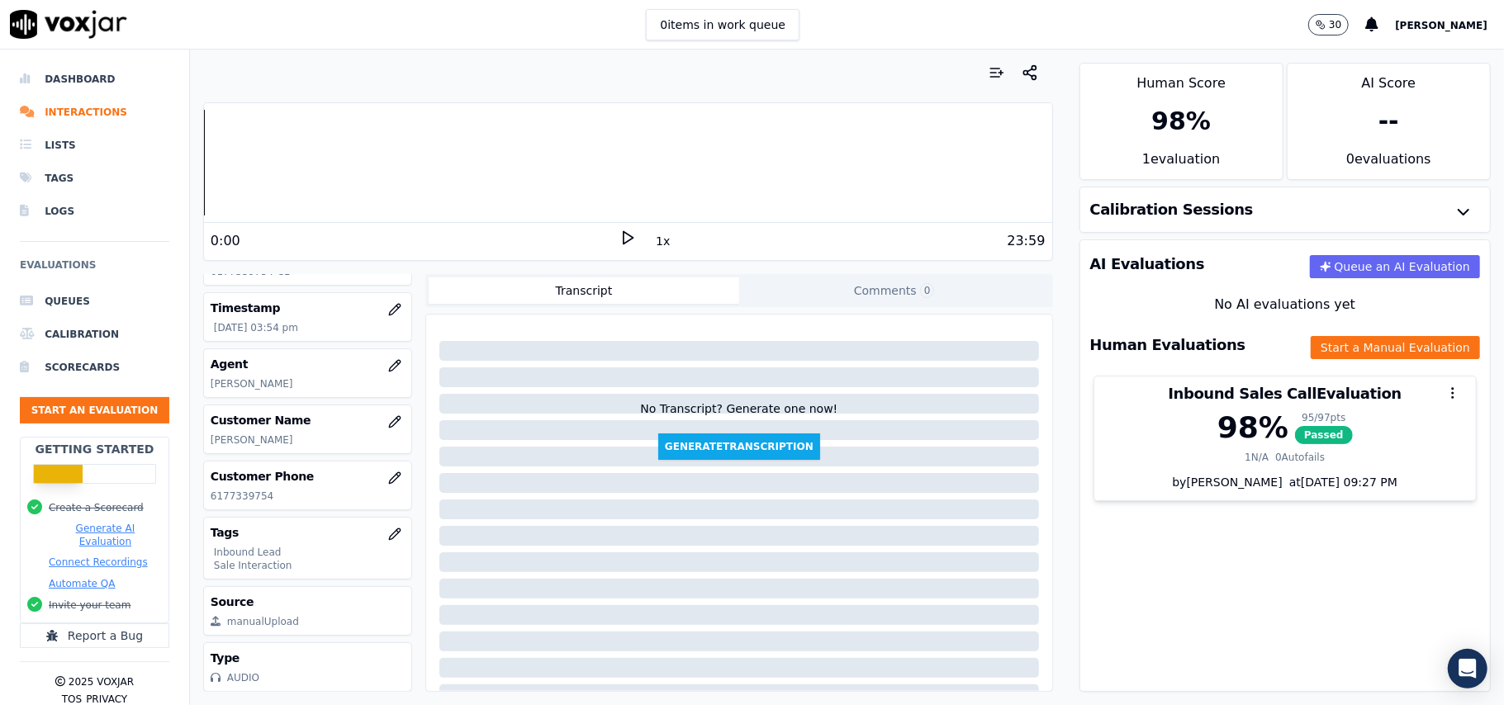
click at [40, 426] on ul "Queues Calibration Scorecards Start an Evaluation" at bounding box center [94, 361] width 149 height 152
click at [40, 411] on button "Start an Evaluation" at bounding box center [94, 410] width 149 height 26
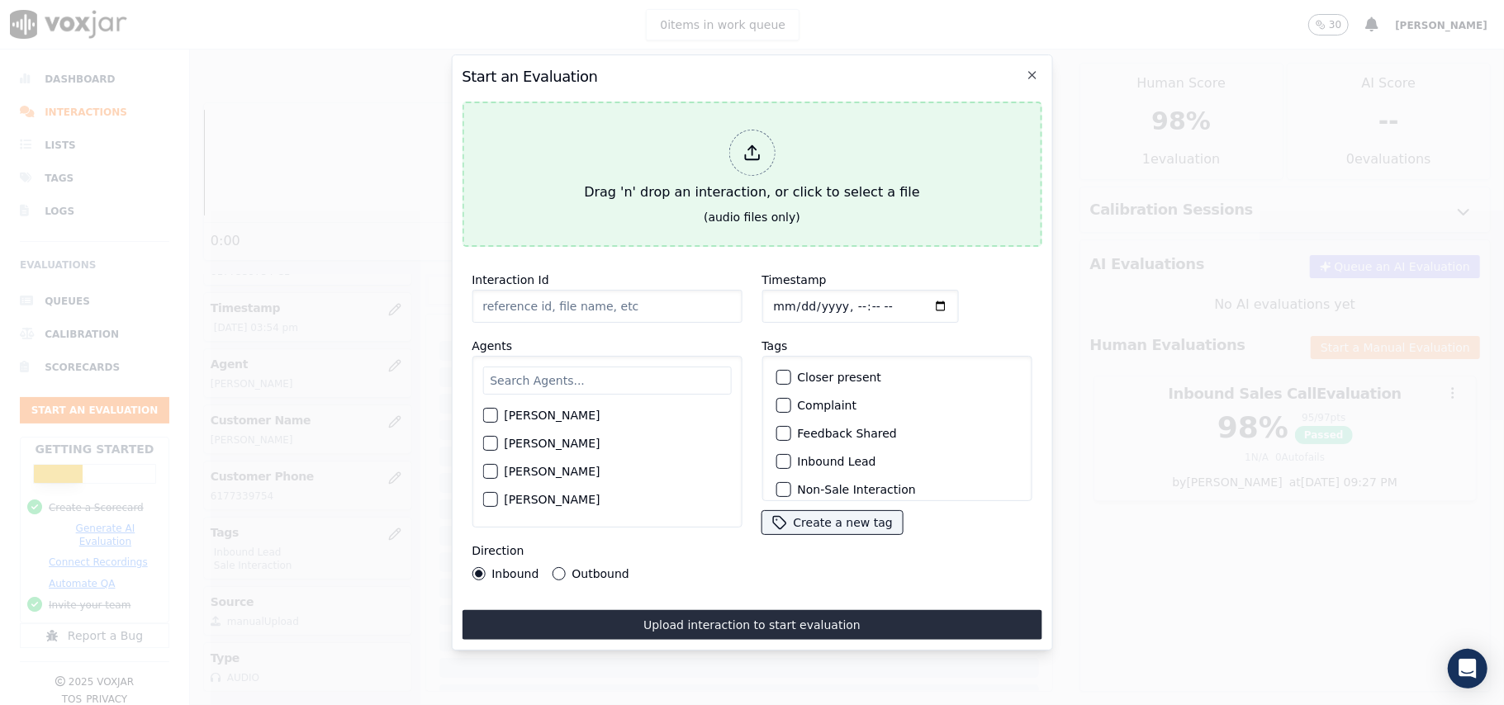
click at [742, 159] on div at bounding box center [751, 153] width 46 height 46
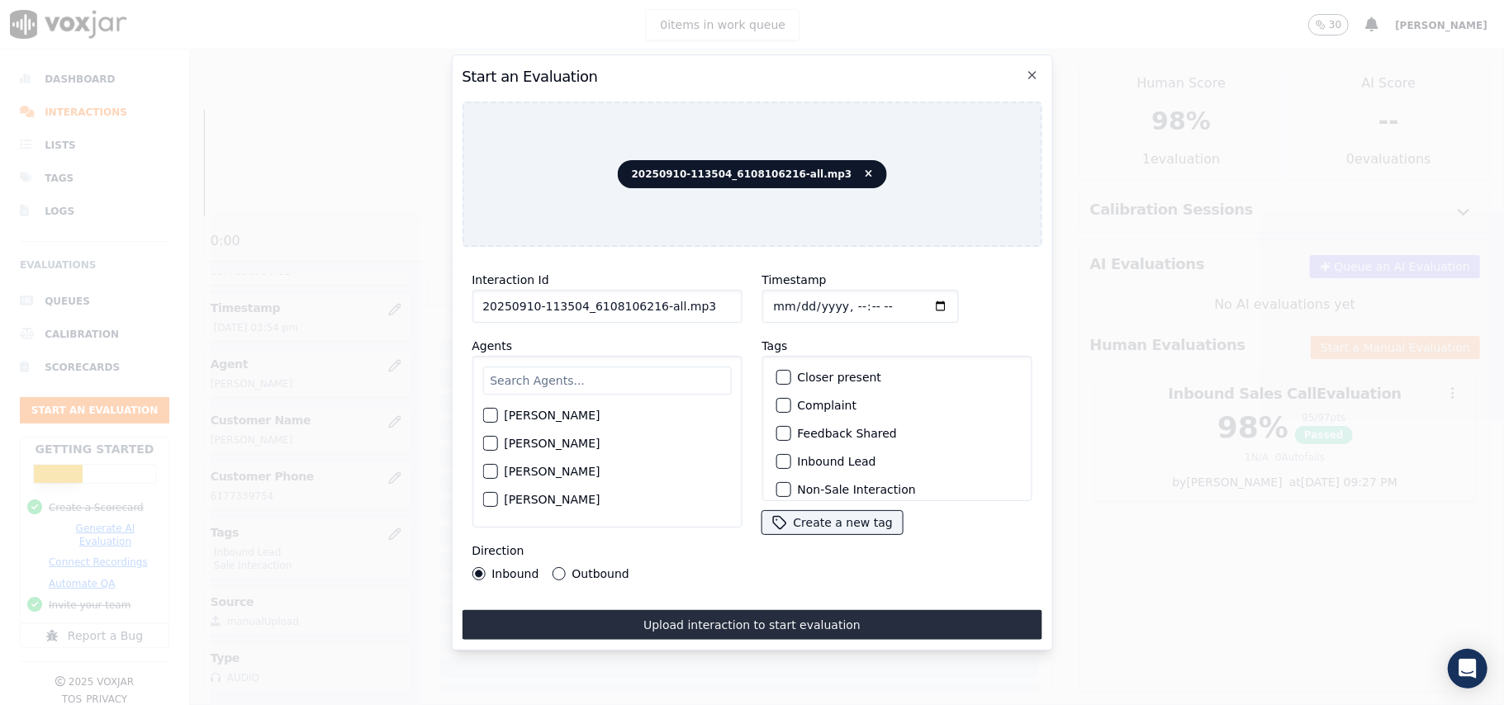
drag, startPoint x: 699, startPoint y: 298, endPoint x: 644, endPoint y: 296, distance: 54.6
click at [644, 296] on input "20250910-113504_6108106216-all.mp3" at bounding box center [607, 306] width 270 height 33
click at [698, 297] on input "20250910-113504_6108106216-all.mp3" at bounding box center [607, 306] width 270 height 33
drag, startPoint x: 698, startPoint y: 297, endPoint x: 651, endPoint y: 301, distance: 47.3
click at [651, 301] on input "20250910-113504_6108106216-all.mp3" at bounding box center [607, 306] width 270 height 33
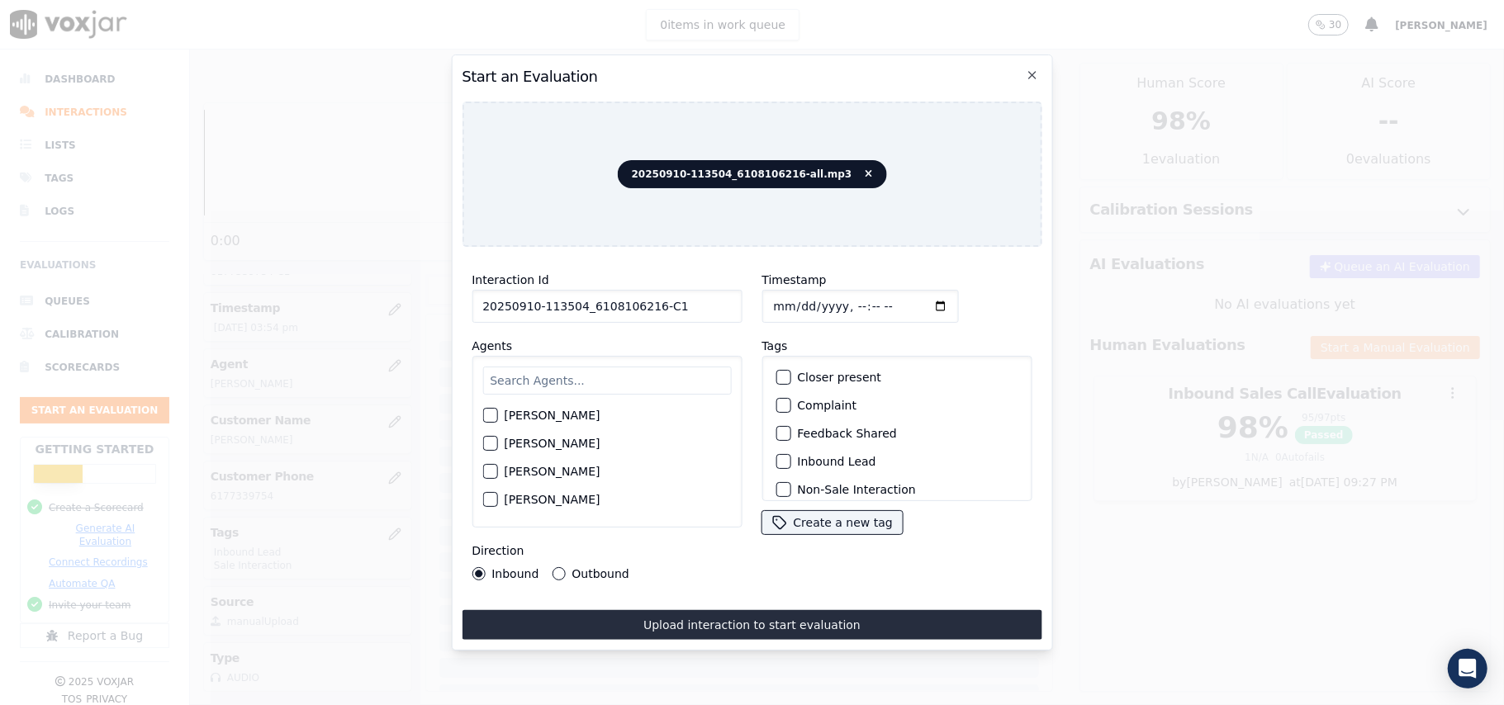
type input "20250910-113504_6108106216-C1"
click at [799, 294] on input "Timestamp" at bounding box center [859, 306] width 197 height 33
click at [794, 296] on input "Timestamp" at bounding box center [859, 306] width 197 height 33
type input "[DATE]T15:58"
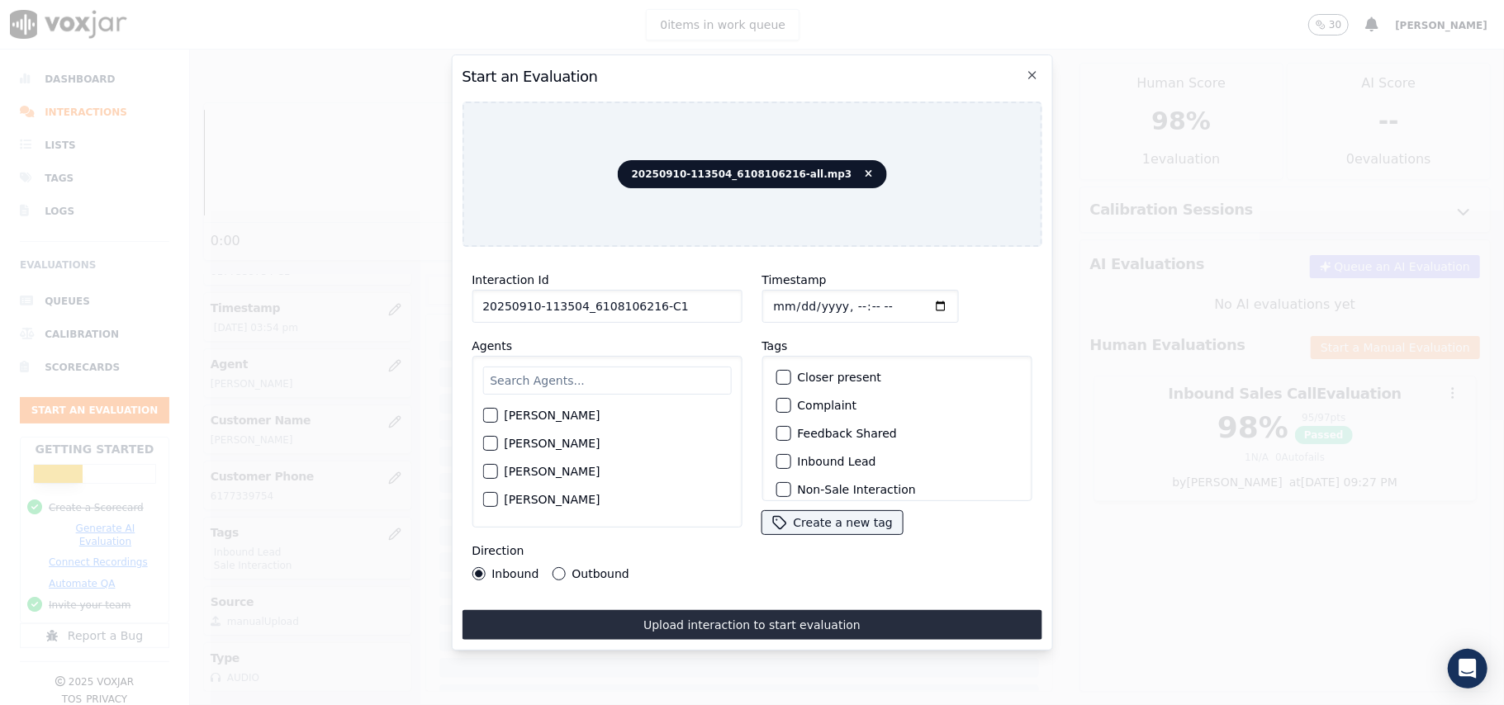
click at [514, 373] on input "text" at bounding box center [606, 381] width 249 height 28
type input "[PERSON_NAME]"
click at [495, 415] on div "button" at bounding box center [489, 421] width 12 height 12
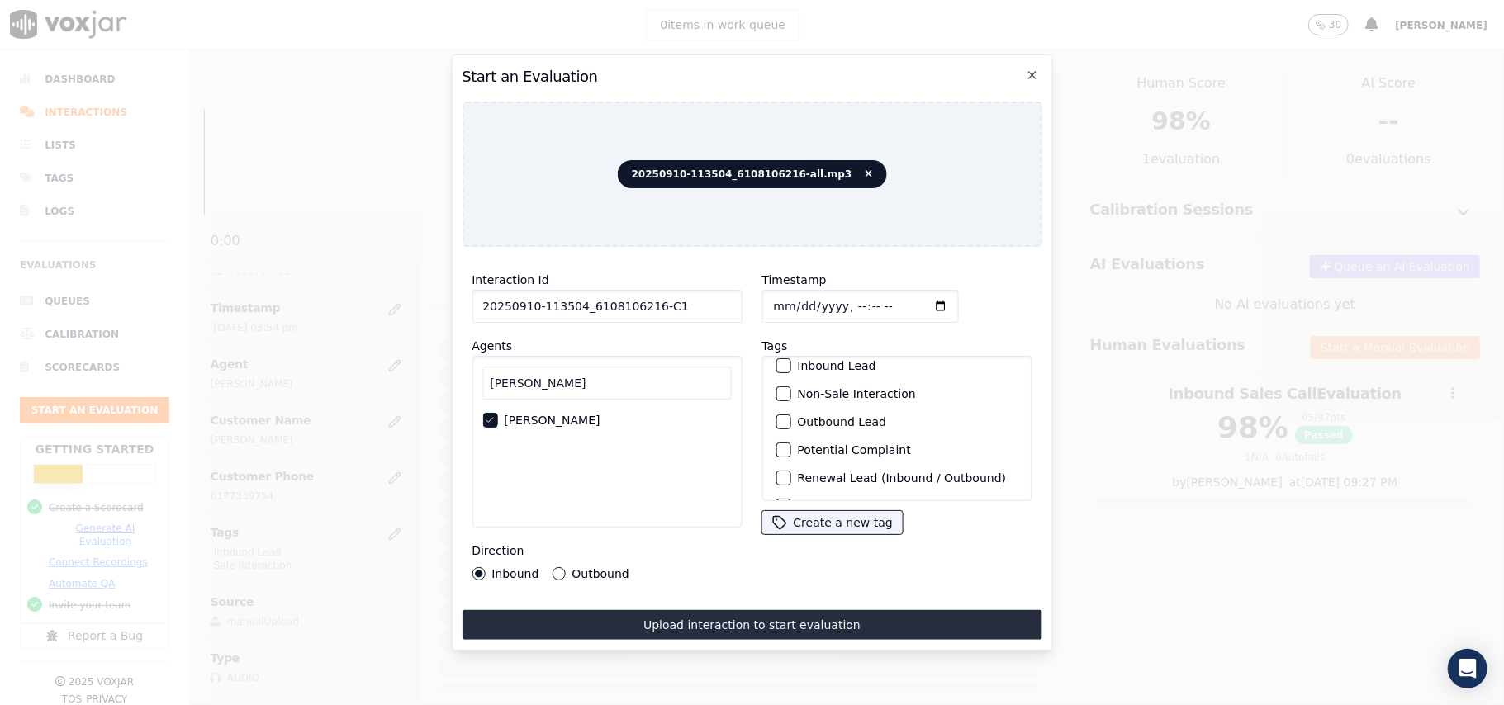
scroll to position [144, 0]
click at [797, 474] on label "Sale Interaction" at bounding box center [842, 480] width 91 height 12
click at [790, 472] on button "Sale Interaction" at bounding box center [783, 479] width 15 height 15
click at [776, 390] on div "button" at bounding box center [782, 396] width 12 height 12
click at [601, 568] on label "Outbound" at bounding box center [600, 574] width 57 height 12
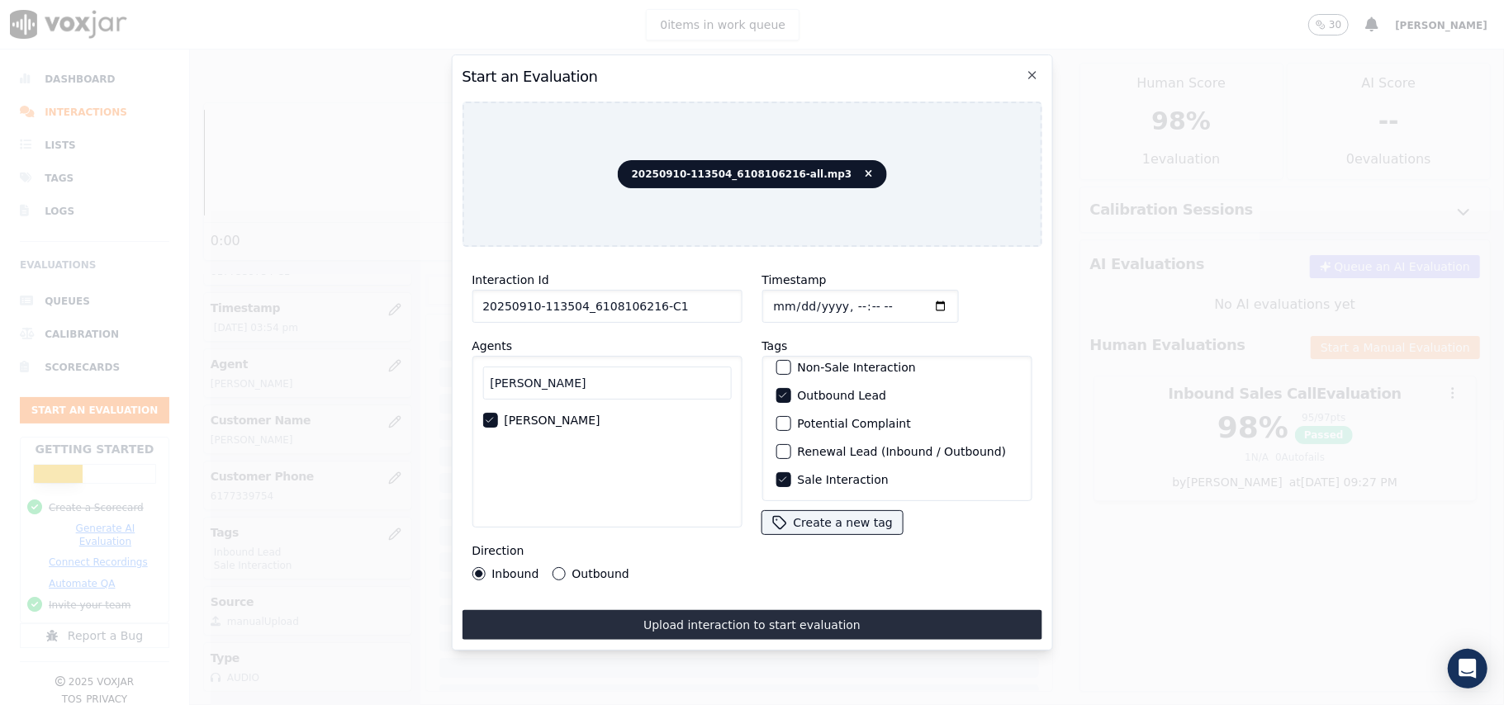
click at [565, 567] on button "Outbound" at bounding box center [558, 573] width 13 height 13
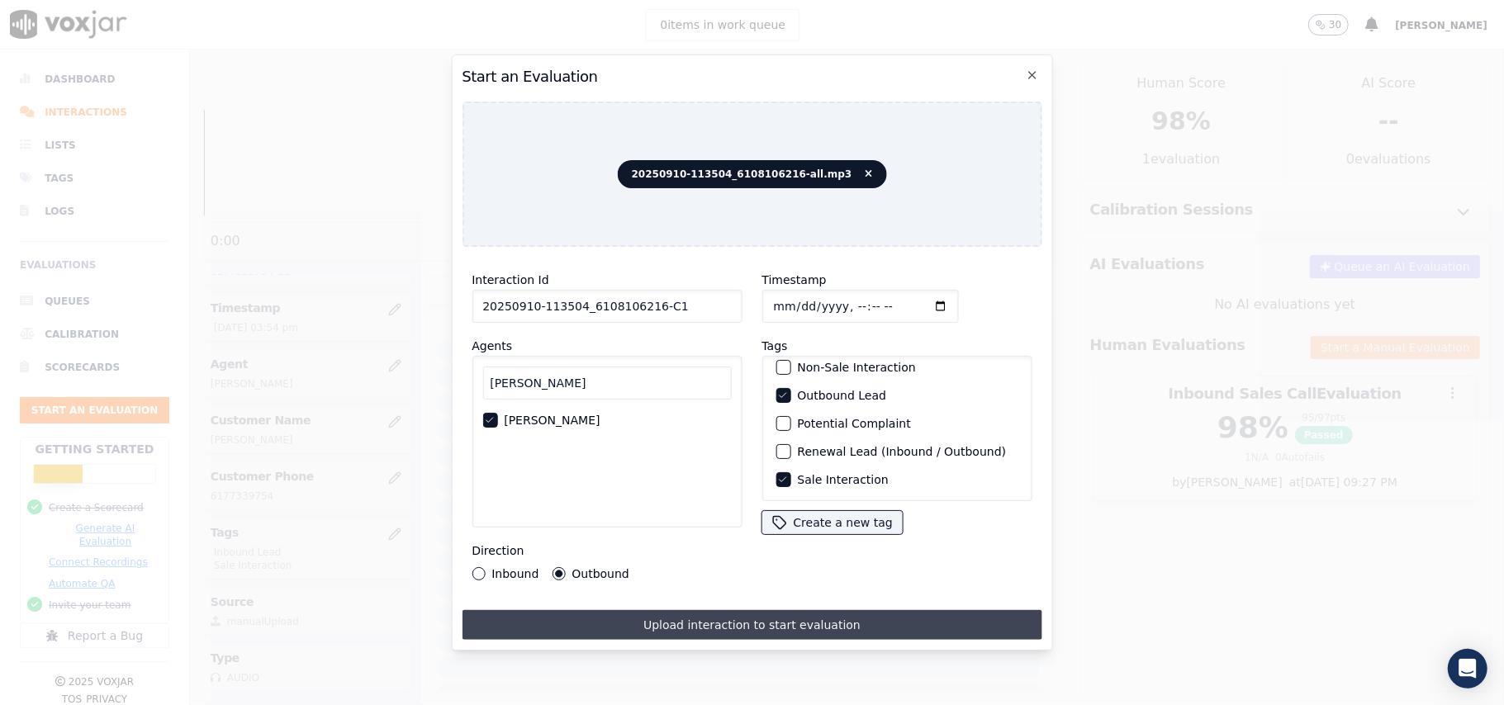
click at [715, 612] on button "Upload interaction to start evaluation" at bounding box center [752, 625] width 580 height 30
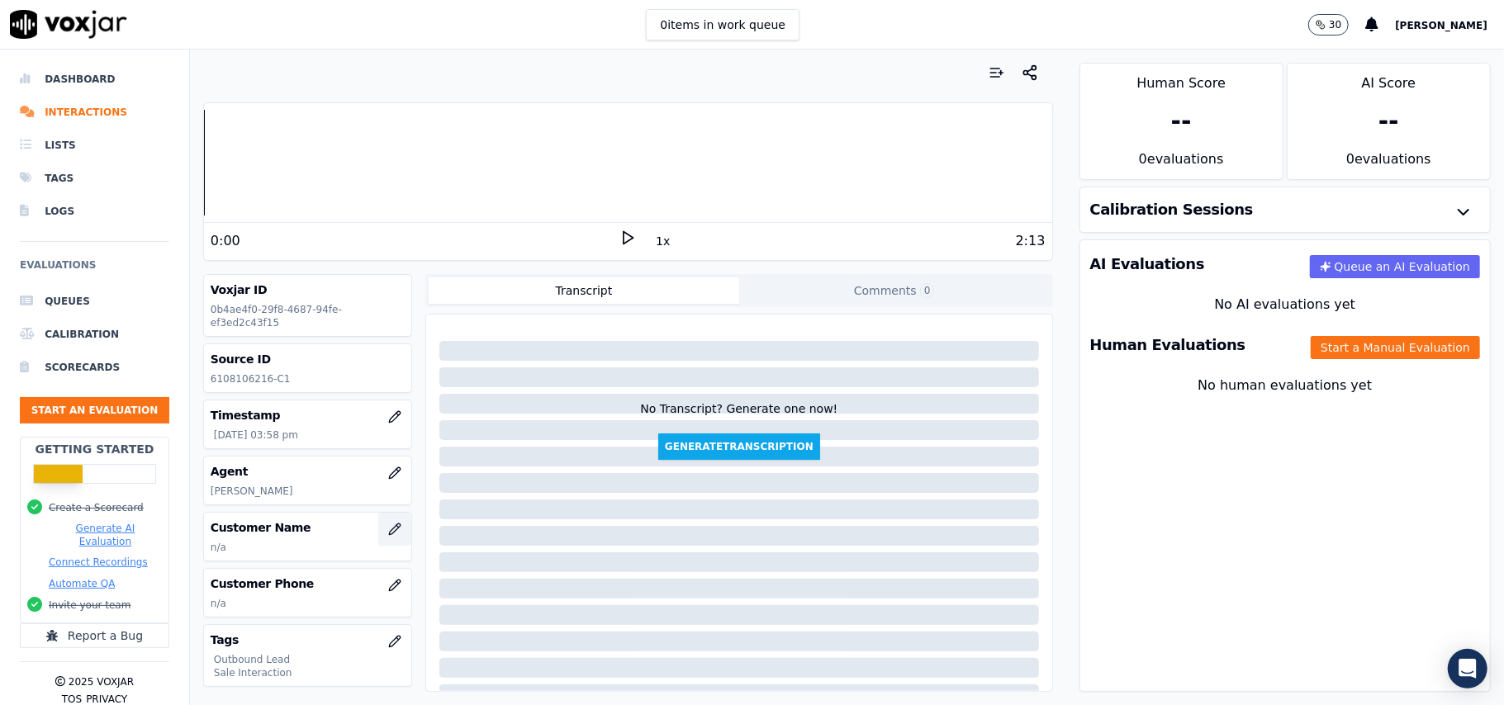
click at [388, 536] on icon "button" at bounding box center [394, 529] width 13 height 13
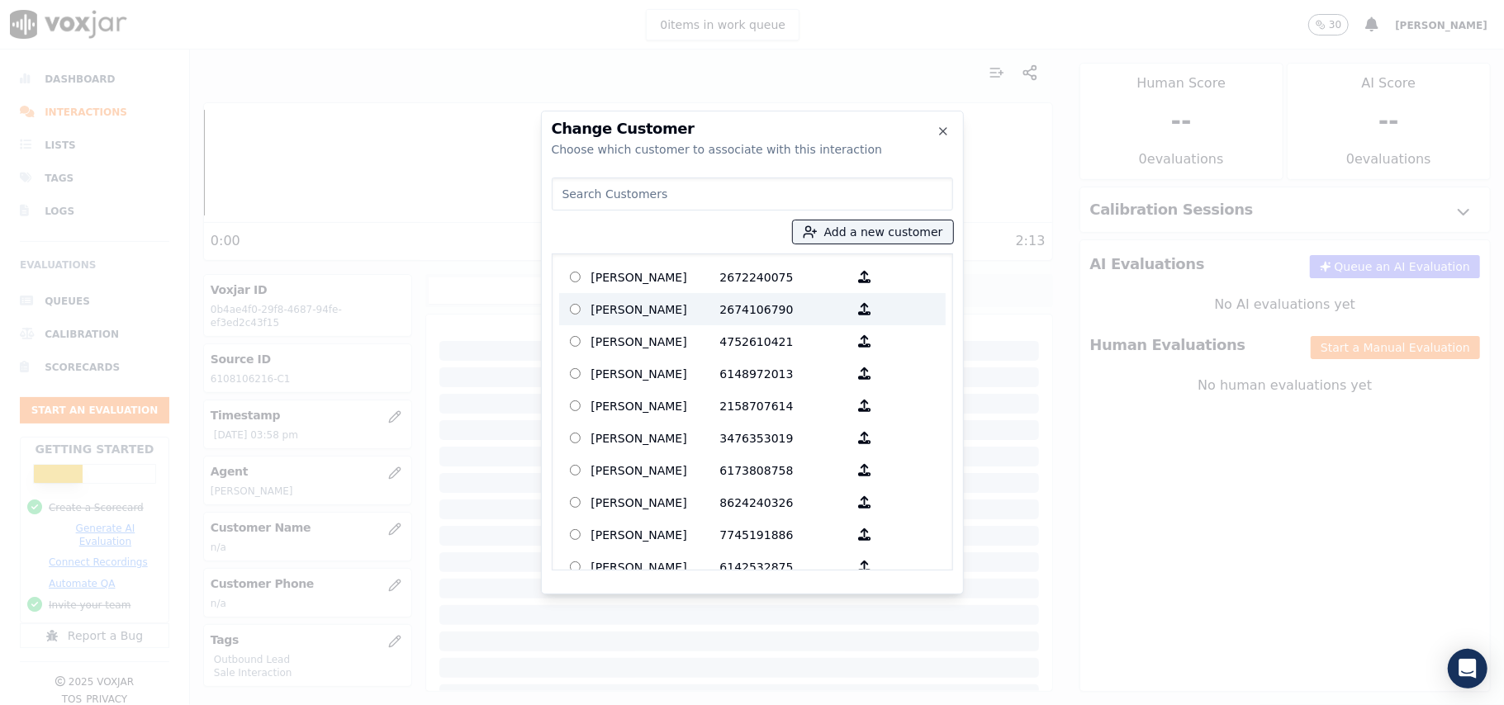
paste input "[PERSON_NAME]"
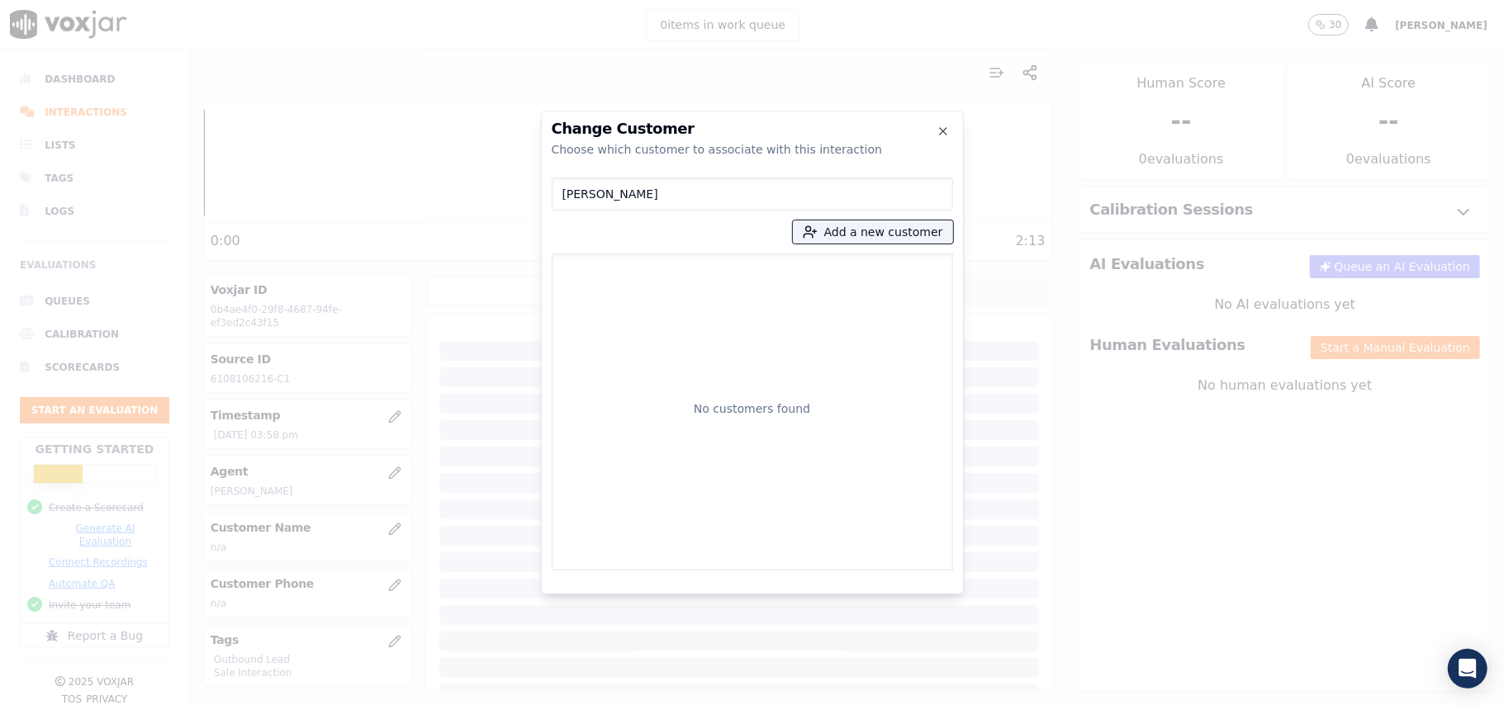
click at [562, 193] on input "[PERSON_NAME]" at bounding box center [752, 194] width 401 height 33
type input "[PERSON_NAME]"
click at [818, 235] on icon "button" at bounding box center [810, 232] width 15 height 15
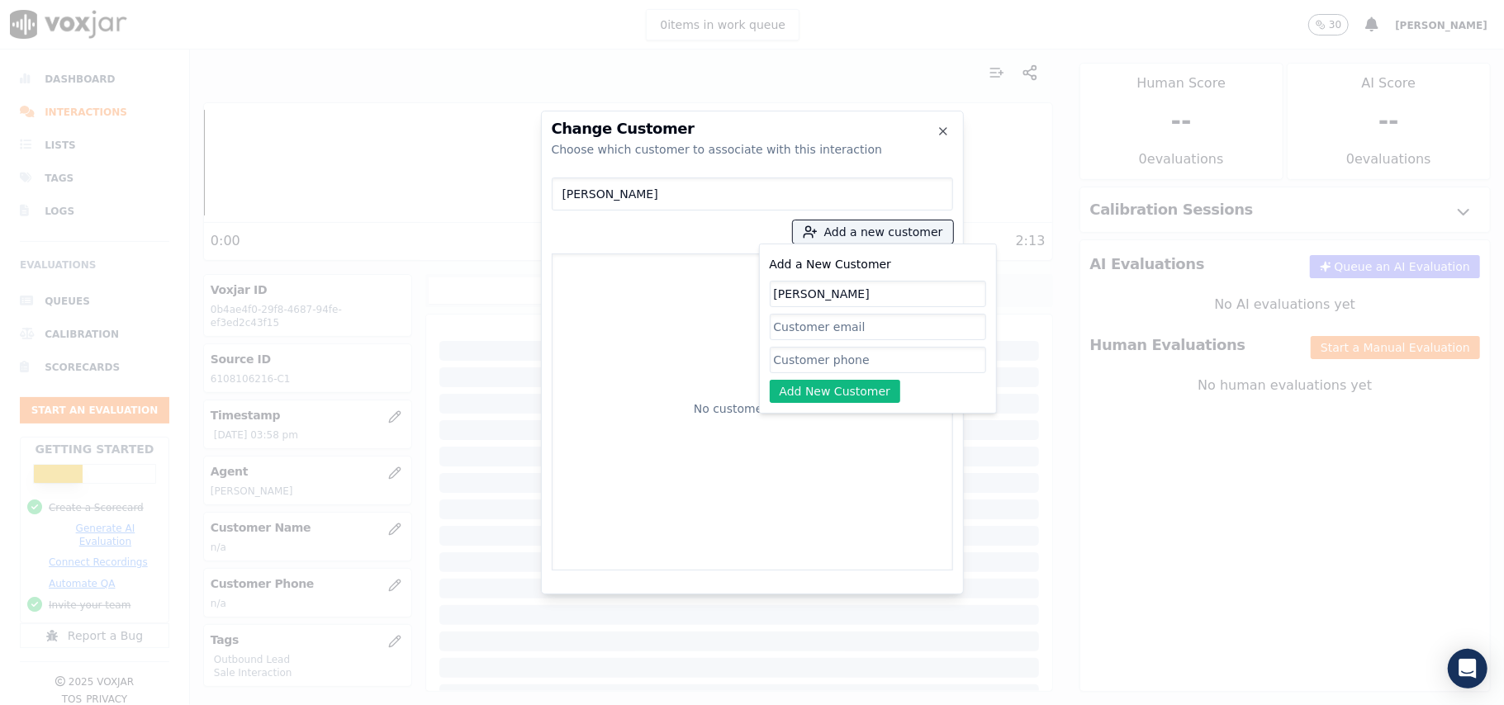
type input "[PERSON_NAME]"
click at [787, 360] on input "Add a New Customer" at bounding box center [878, 360] width 216 height 26
paste input "6108106216 5708778776"
click at [853, 360] on input "6108106216 5708778776" at bounding box center [878, 360] width 216 height 26
type input "6108106216-5708778776"
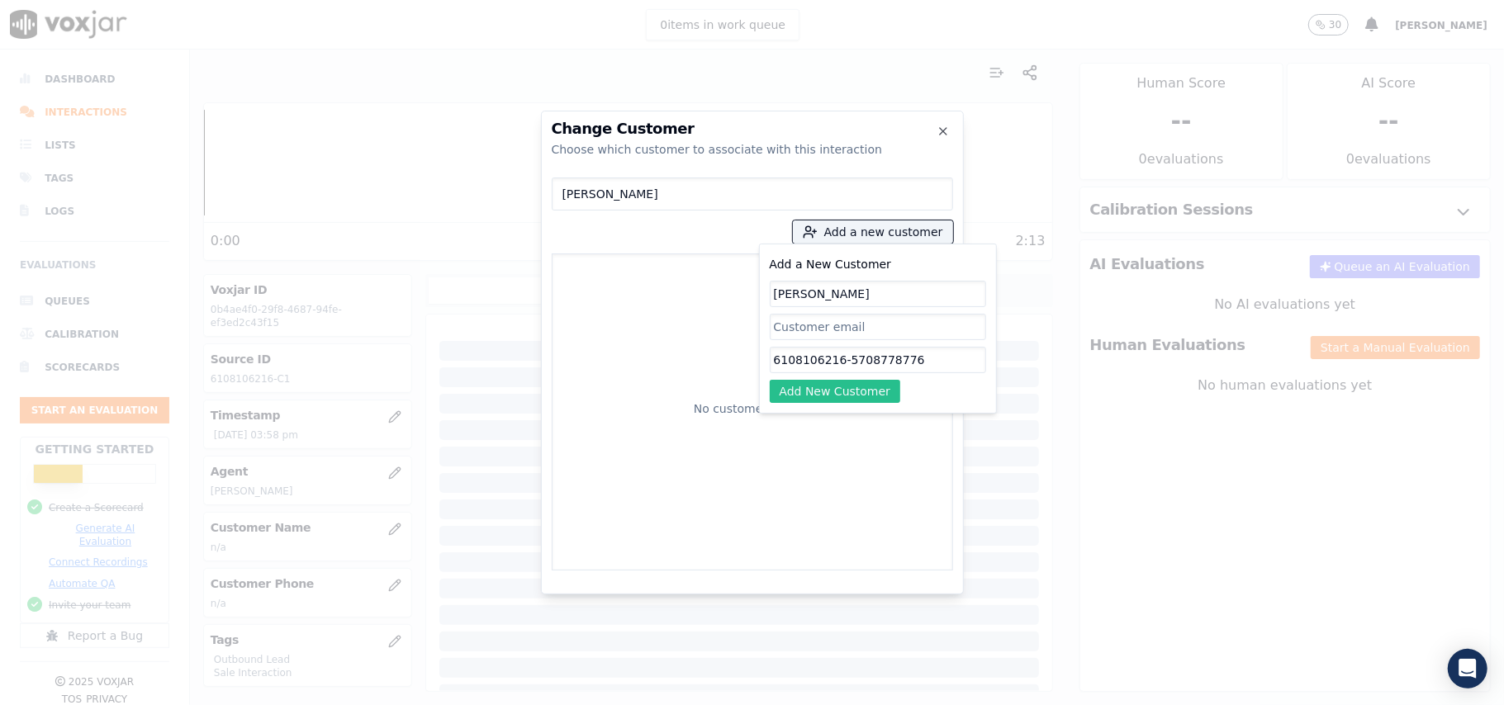
click at [866, 401] on button "Add New Customer" at bounding box center [835, 391] width 131 height 23
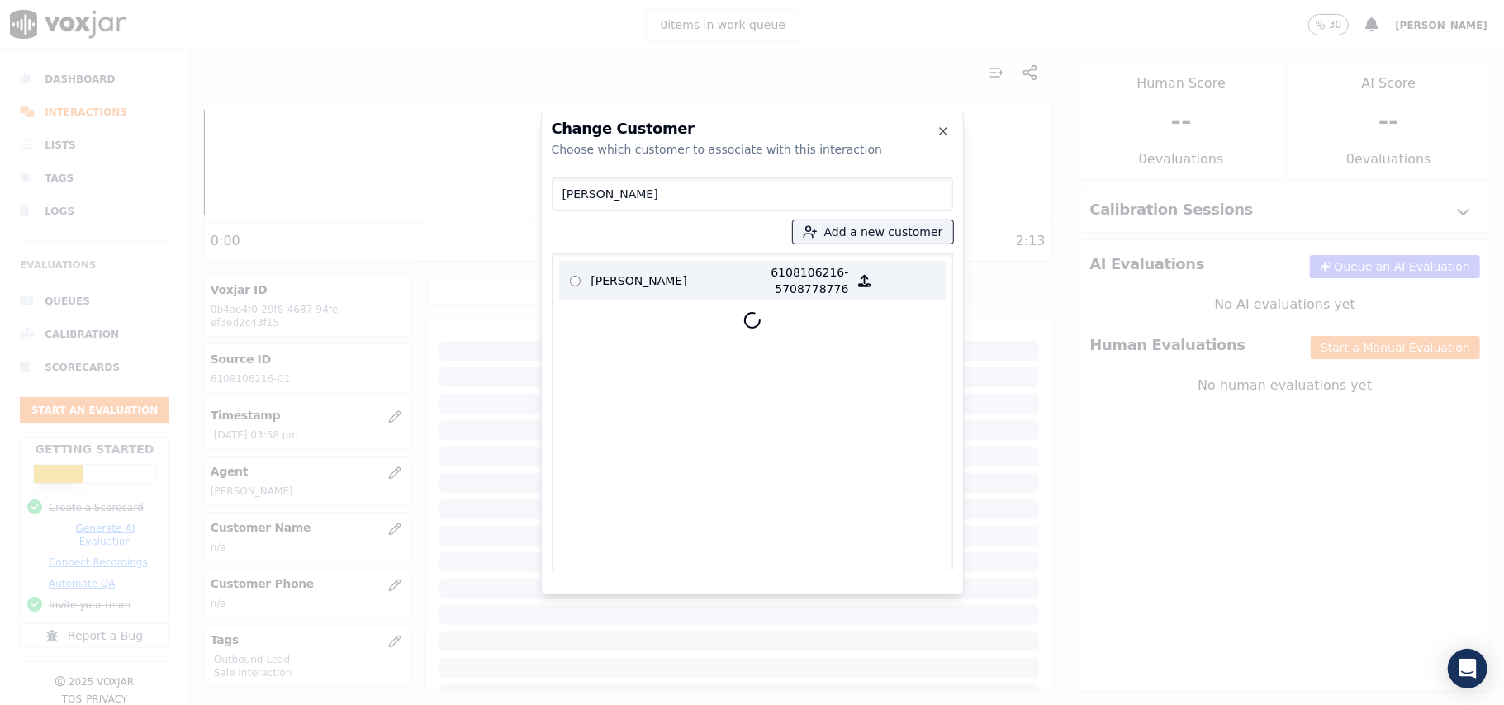
click at [602, 279] on p "[PERSON_NAME]" at bounding box center [655, 280] width 129 height 33
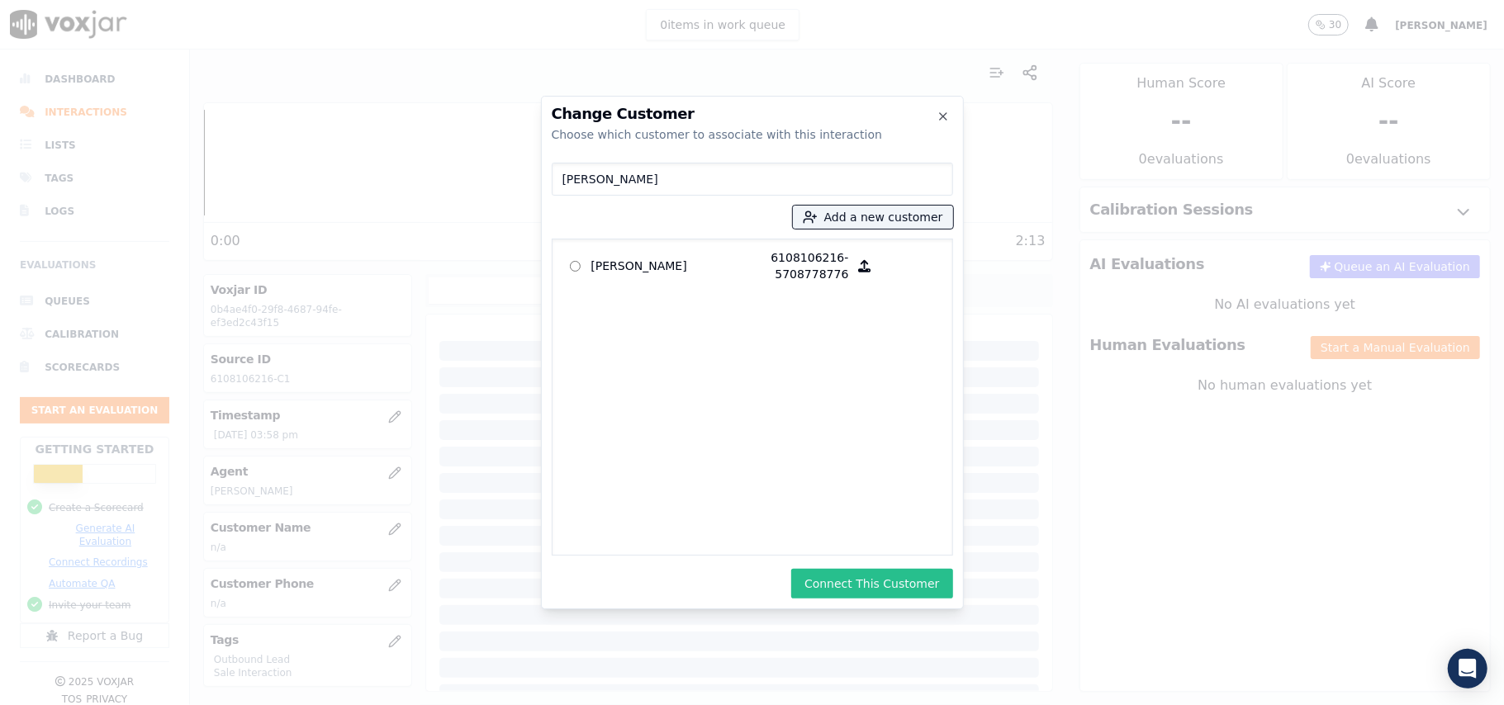
click at [818, 589] on button "Connect This Customer" at bounding box center [871, 584] width 161 height 30
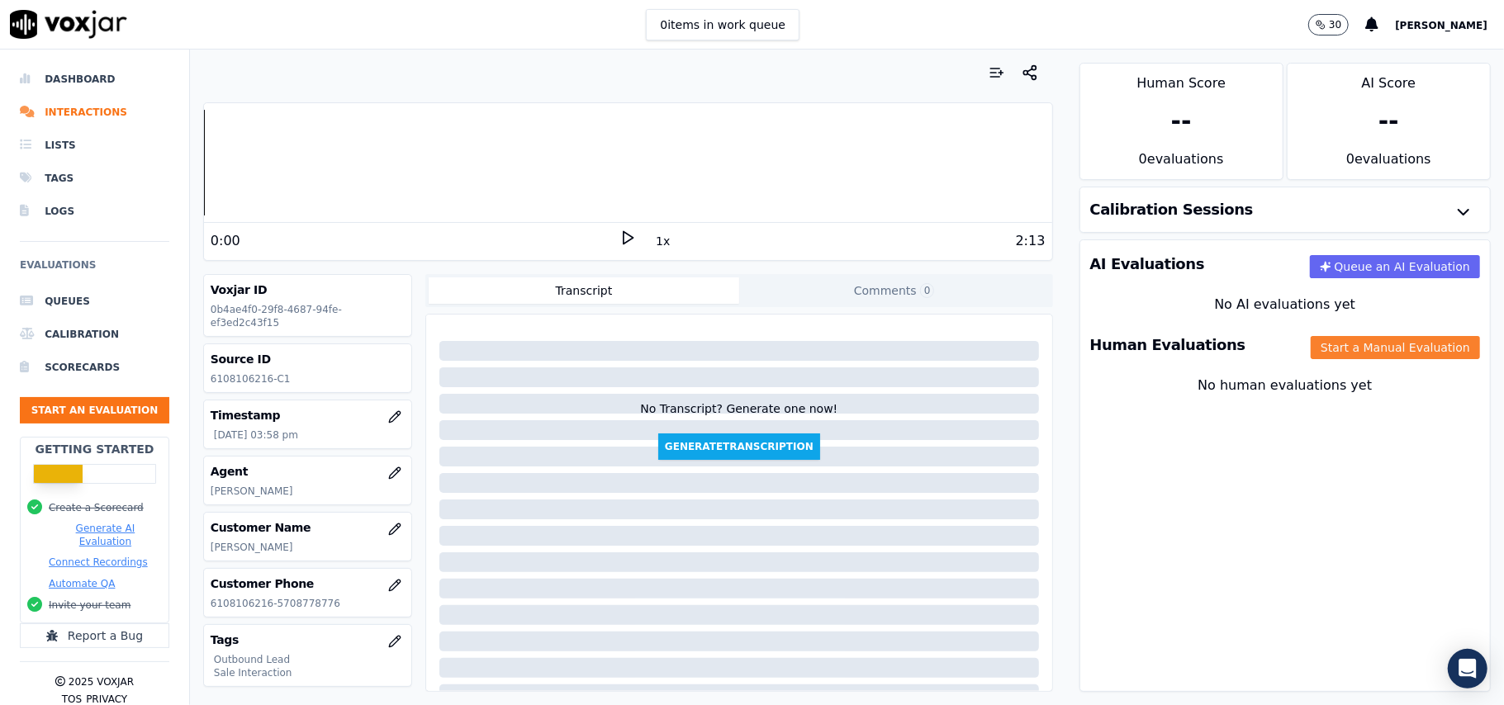
click at [1311, 351] on button "Start a Manual Evaluation" at bounding box center [1395, 347] width 169 height 23
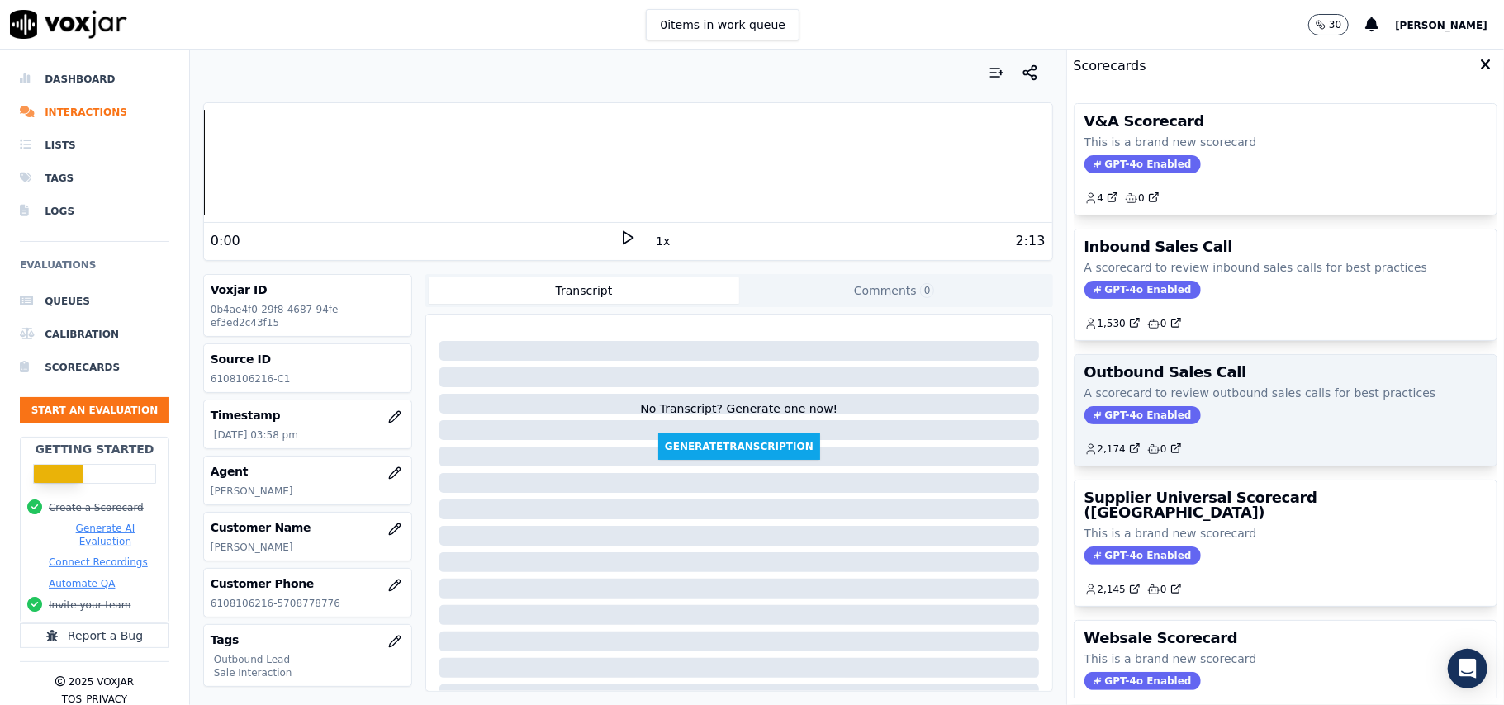
click at [1112, 423] on span "GPT-4o Enabled" at bounding box center [1142, 415] width 116 height 18
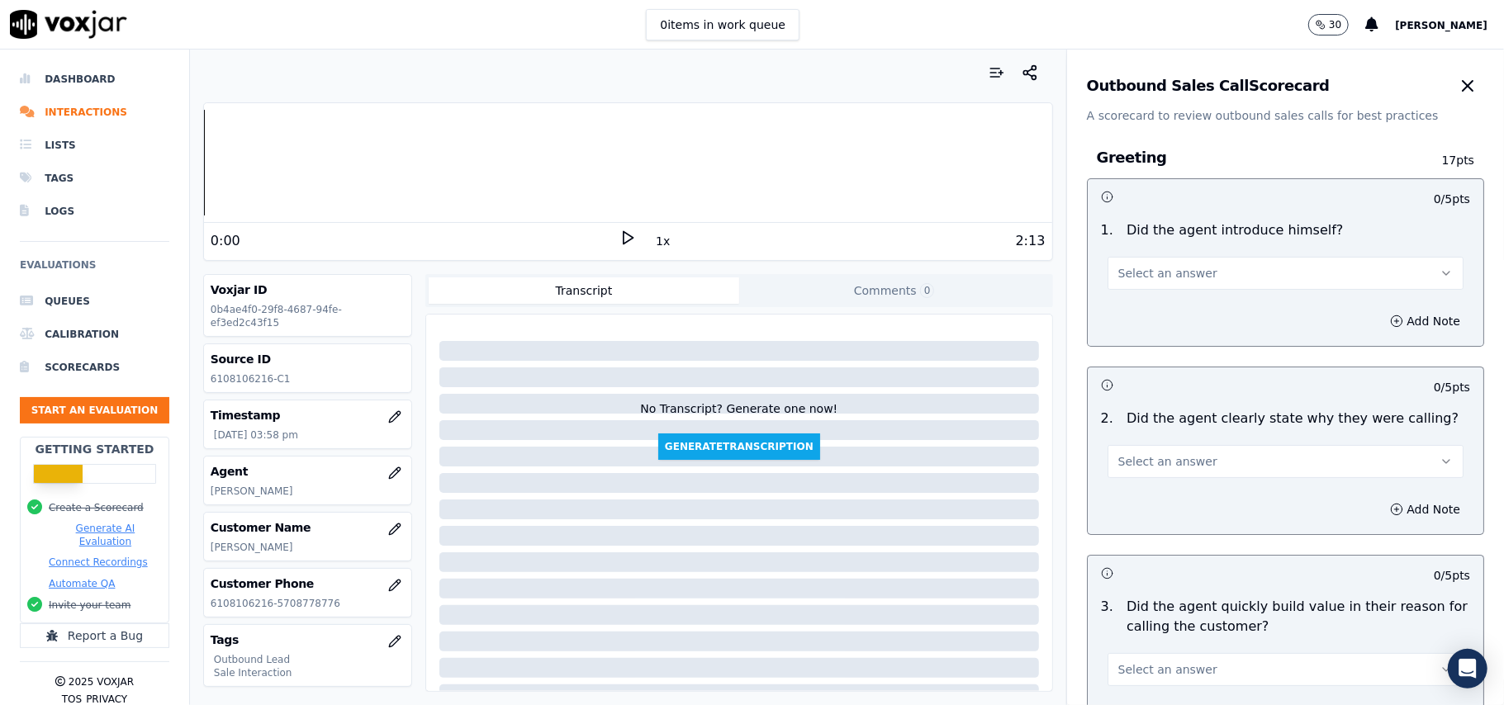
scroll to position [1178, 0]
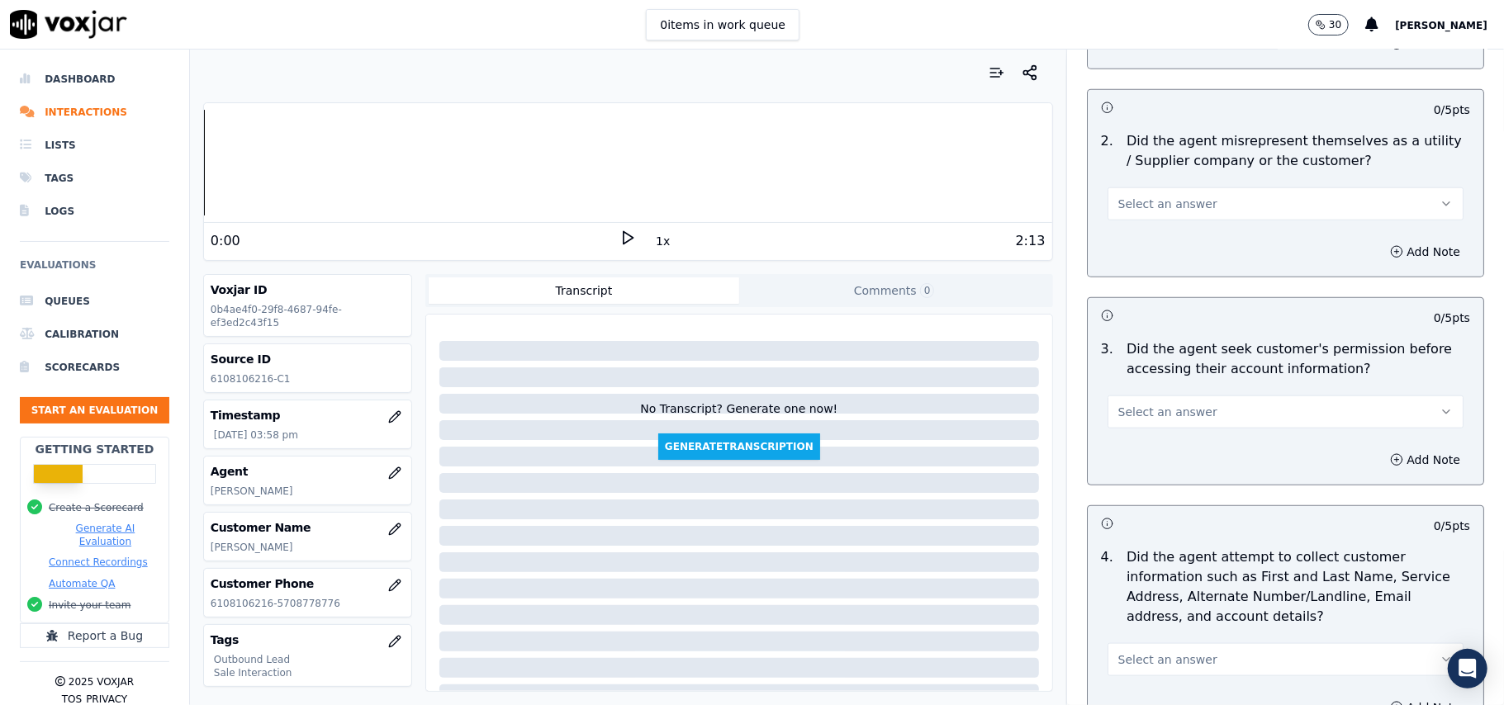
click at [1184, 420] on button "Select an answer" at bounding box center [1286, 412] width 356 height 33
click at [1118, 489] on div "No" at bounding box center [1250, 479] width 320 height 26
click at [1395, 460] on icon "button" at bounding box center [1397, 460] width 4 height 0
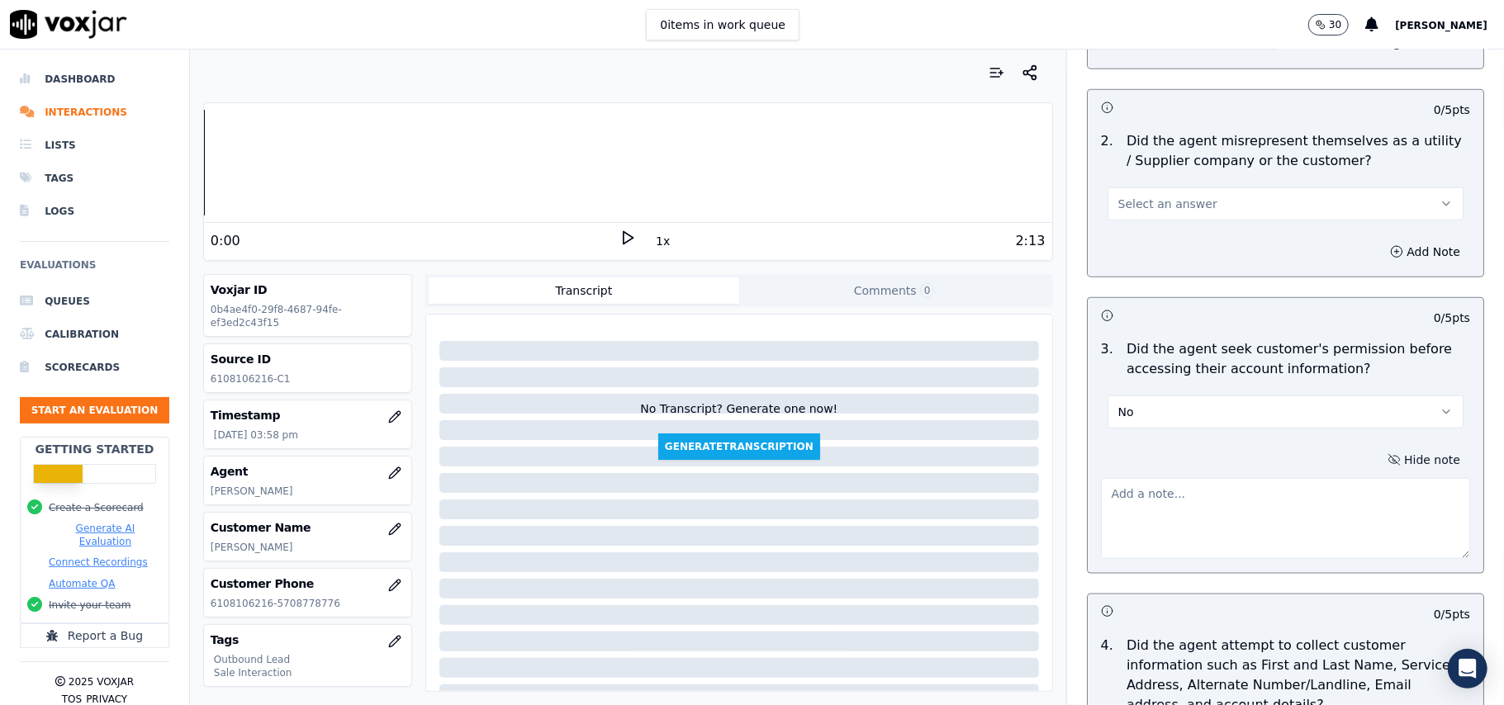
click at [1203, 523] on textarea at bounding box center [1285, 518] width 369 height 81
paste textarea "@02:13 - The agent did not take permission from the customer before accessing t…"
type textarea "@02:13 - The agent did not take permission from the customer before accessing t…"
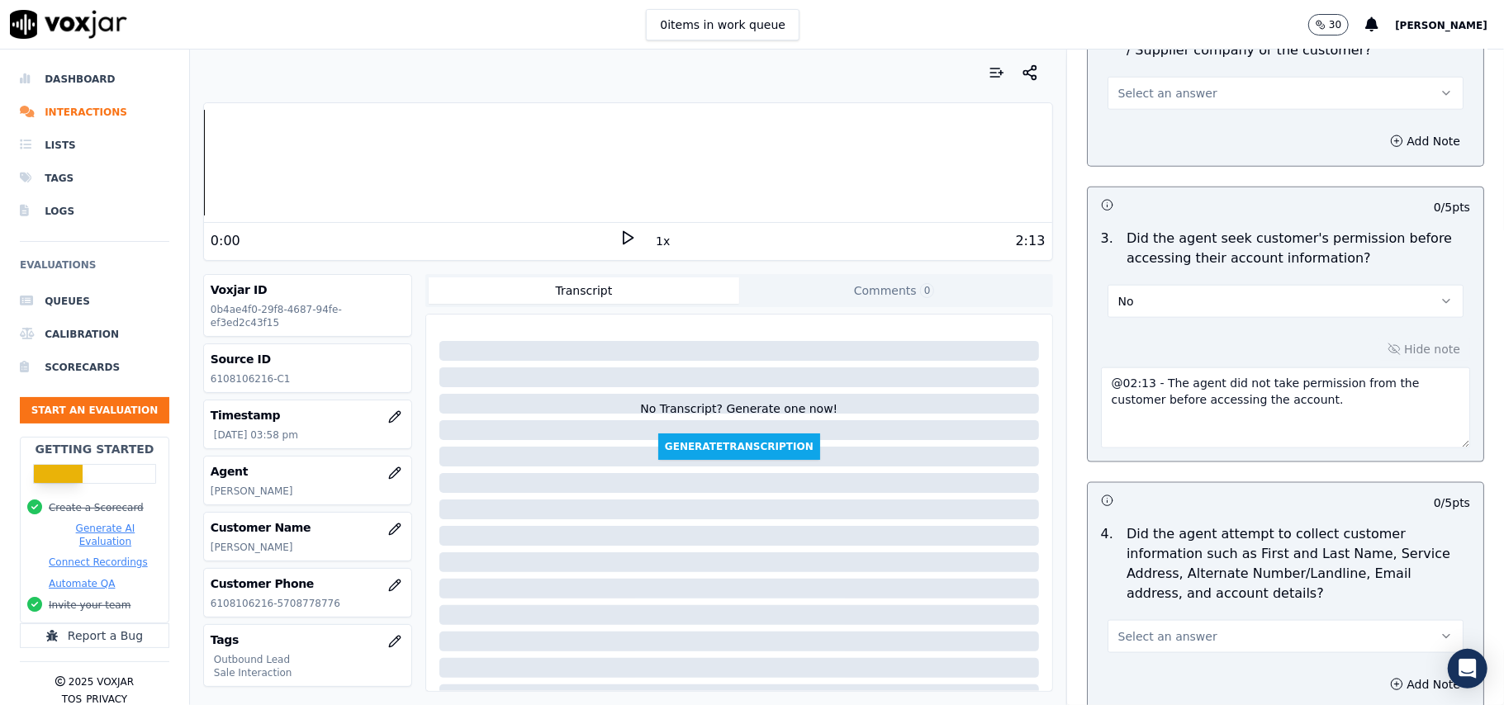
scroll to position [2180, 0]
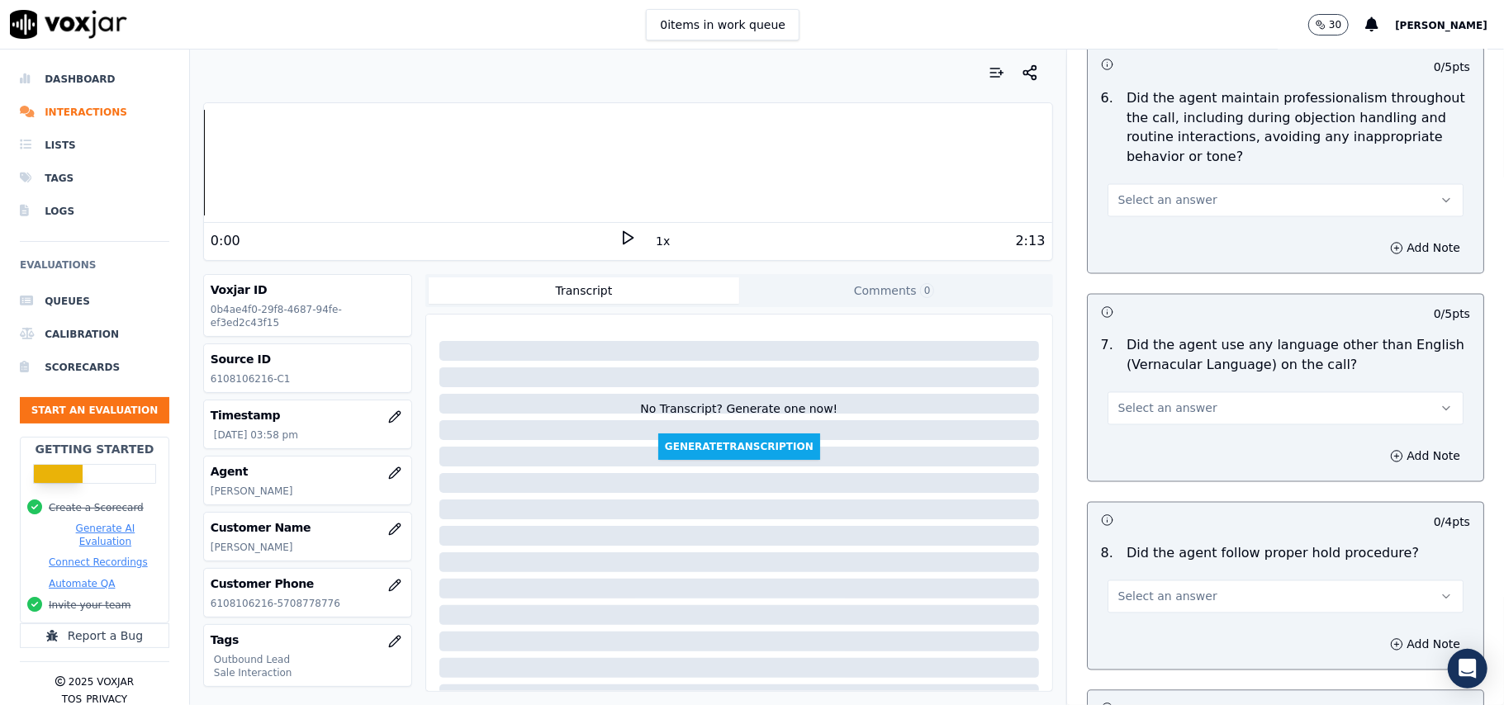
click at [1165, 401] on span "Select an answer" at bounding box center [1167, 409] width 99 height 17
click at [1151, 438] on div "Yes" at bounding box center [1250, 433] width 320 height 26
click at [1384, 445] on button "Add Note" at bounding box center [1425, 456] width 90 height 23
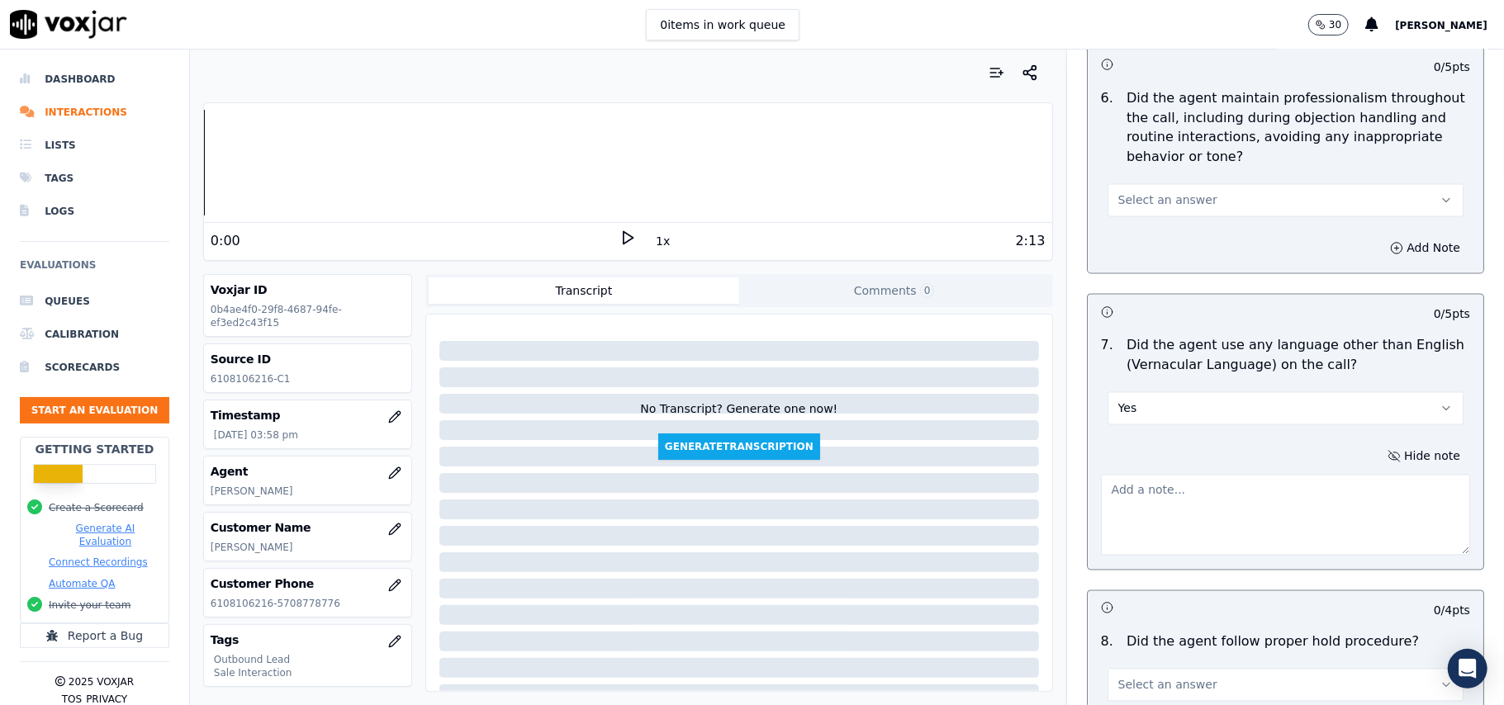
click at [1180, 486] on textarea at bounding box center [1285, 515] width 369 height 81
paste textarea "@30:34 - Agent found using vernacular."
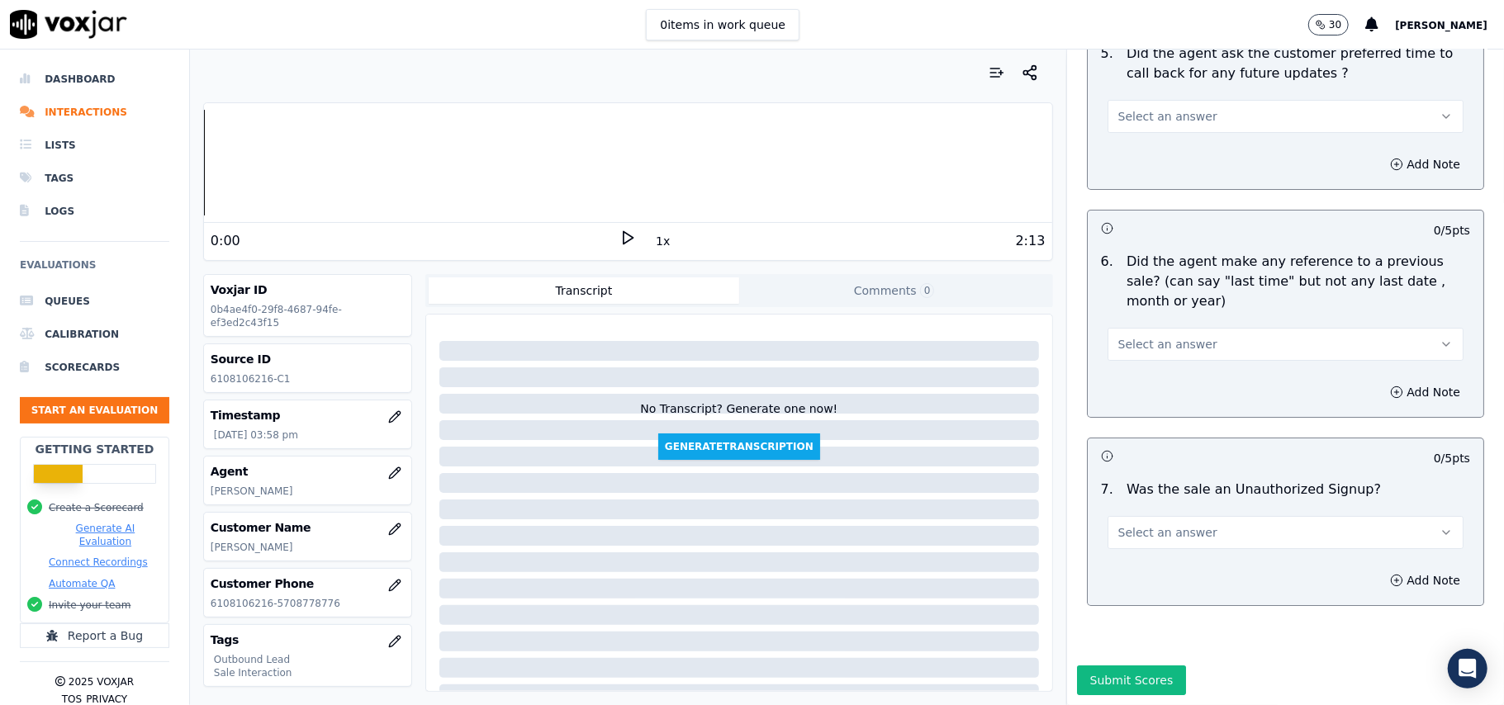
type textarea "@30:34 - Agent found using vernacular."
click at [1231, 500] on div "Select an answer" at bounding box center [1285, 525] width 382 height 50
click at [1221, 516] on button "Select an answer" at bounding box center [1286, 532] width 356 height 33
click at [1156, 545] on div "No" at bounding box center [1250, 547] width 320 height 26
click at [1153, 336] on span "Select an answer" at bounding box center [1167, 344] width 99 height 17
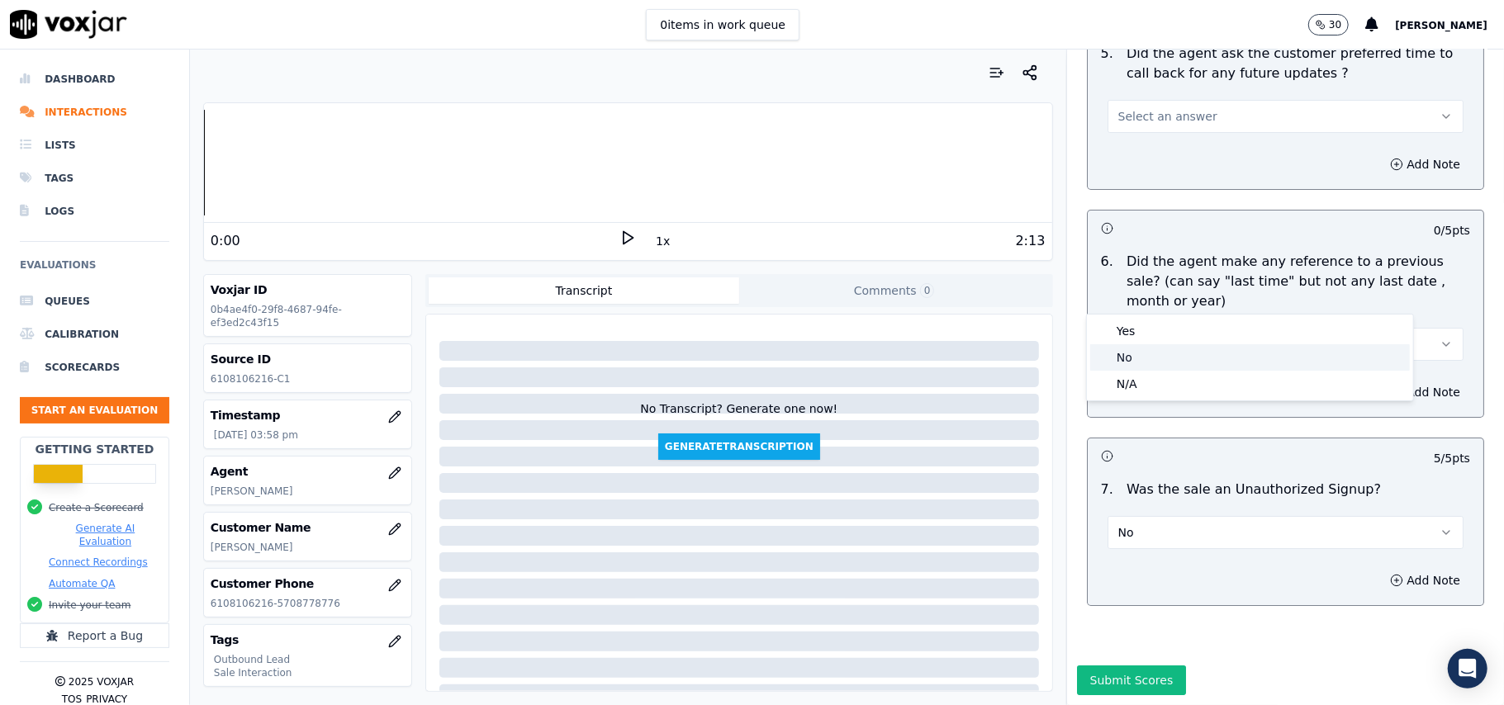
click at [1141, 358] on div "No" at bounding box center [1250, 357] width 320 height 26
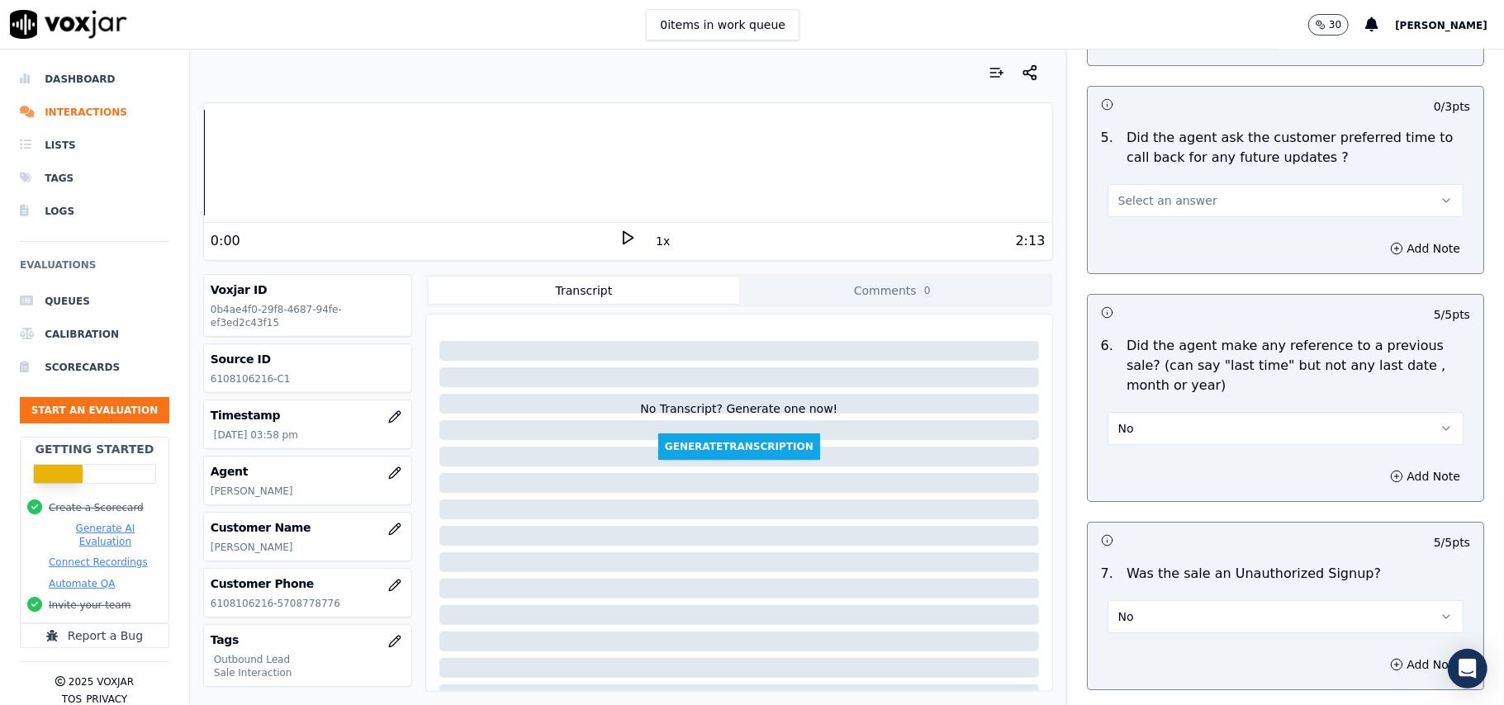
scroll to position [3965, 0]
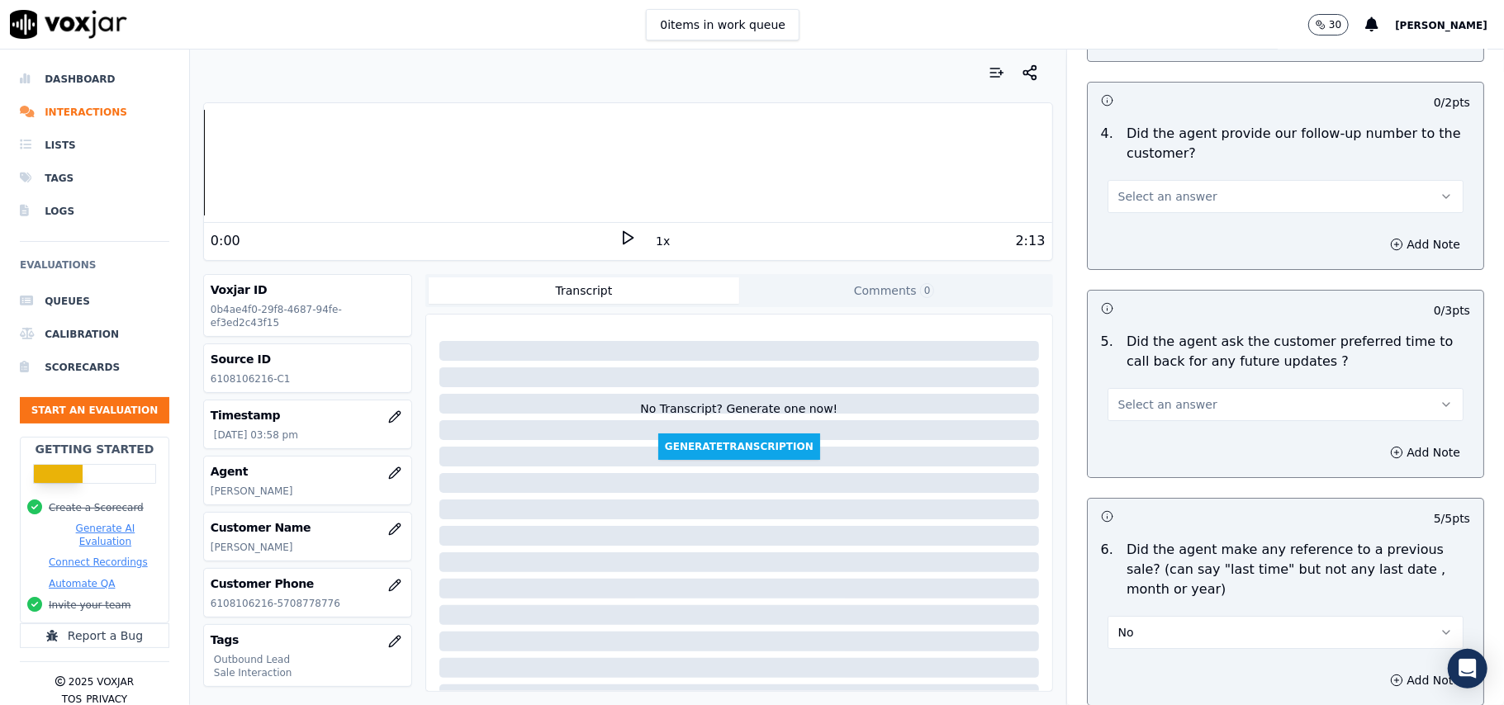
click at [1174, 397] on span "Select an answer" at bounding box center [1167, 404] width 99 height 17
click at [1174, 426] on div "Yes" at bounding box center [1250, 433] width 320 height 26
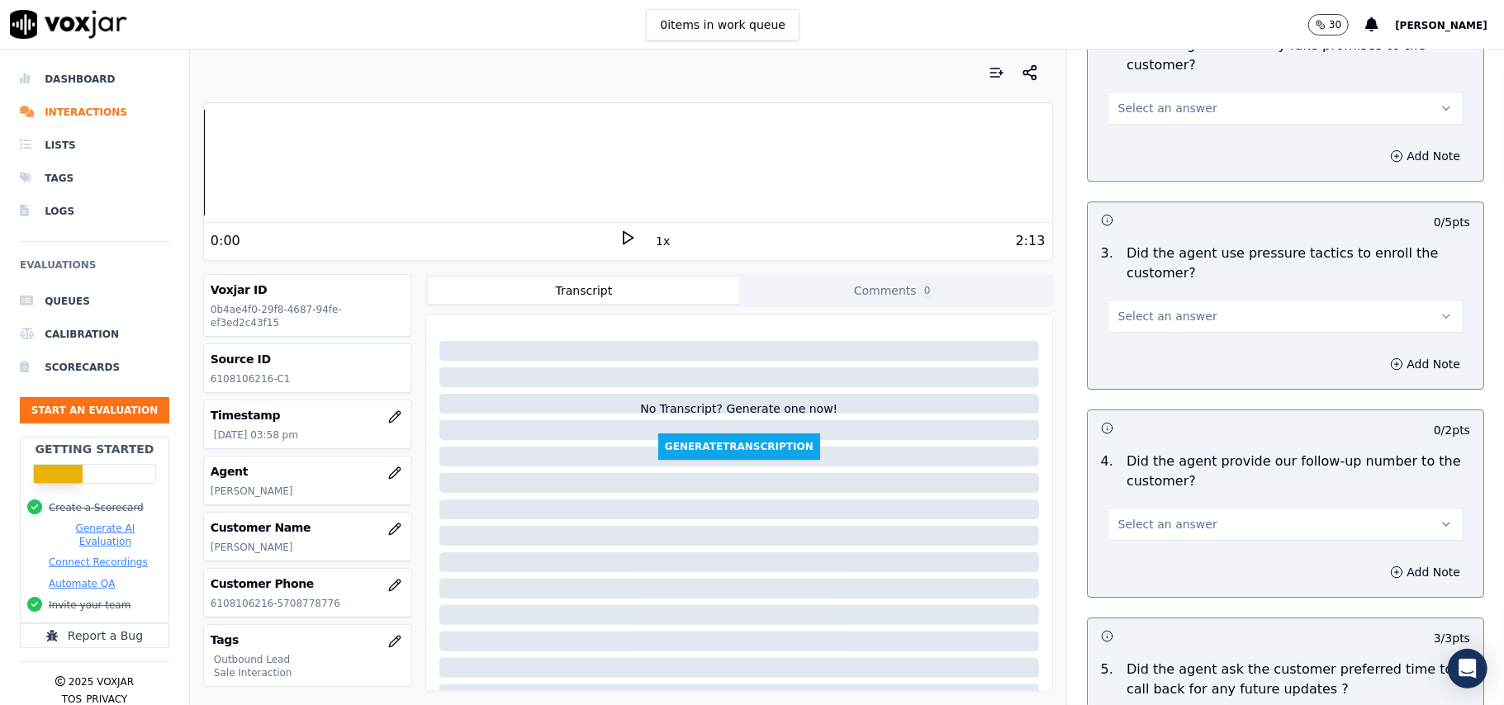
scroll to position [3635, 0]
click at [1187, 512] on button "Select an answer" at bounding box center [1286, 526] width 356 height 33
click at [1169, 559] on div "Yes" at bounding box center [1250, 555] width 320 height 26
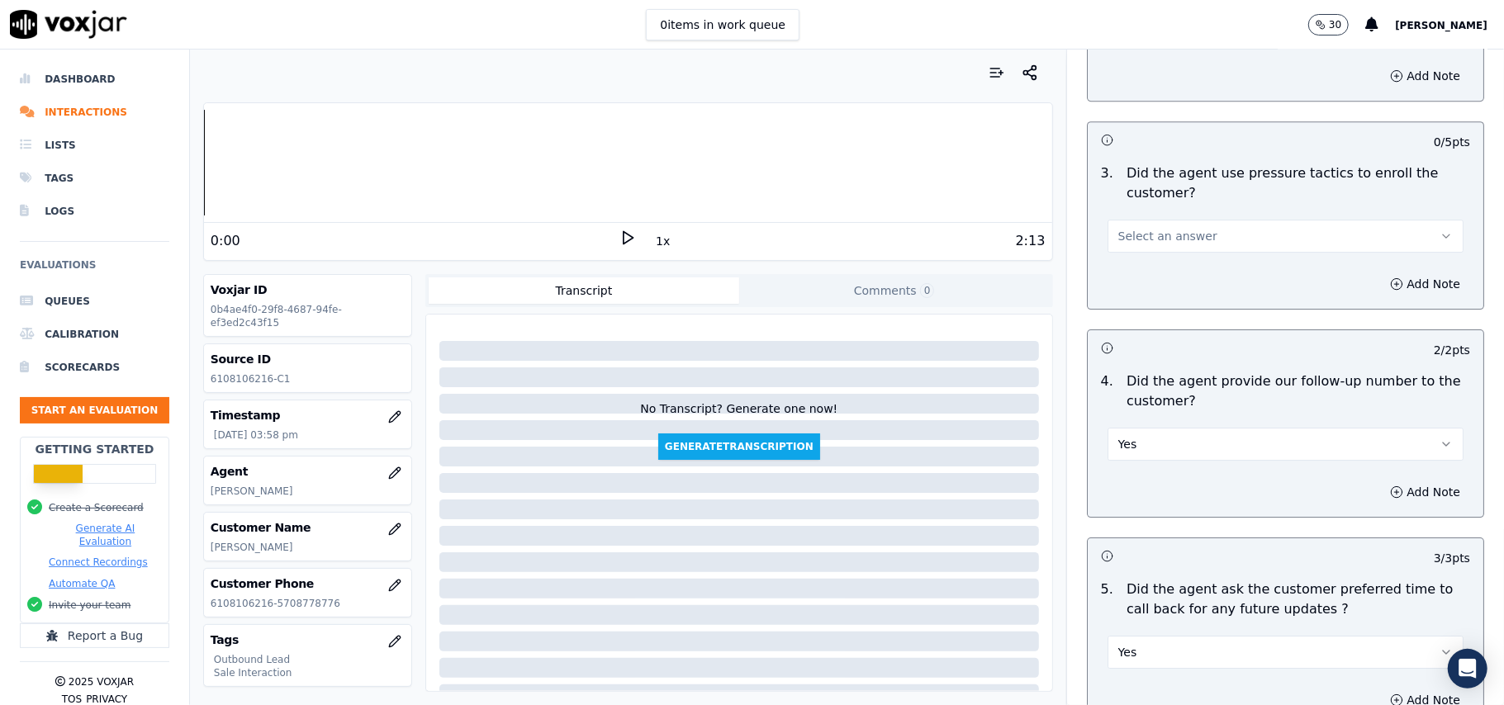
scroll to position [3525, 0]
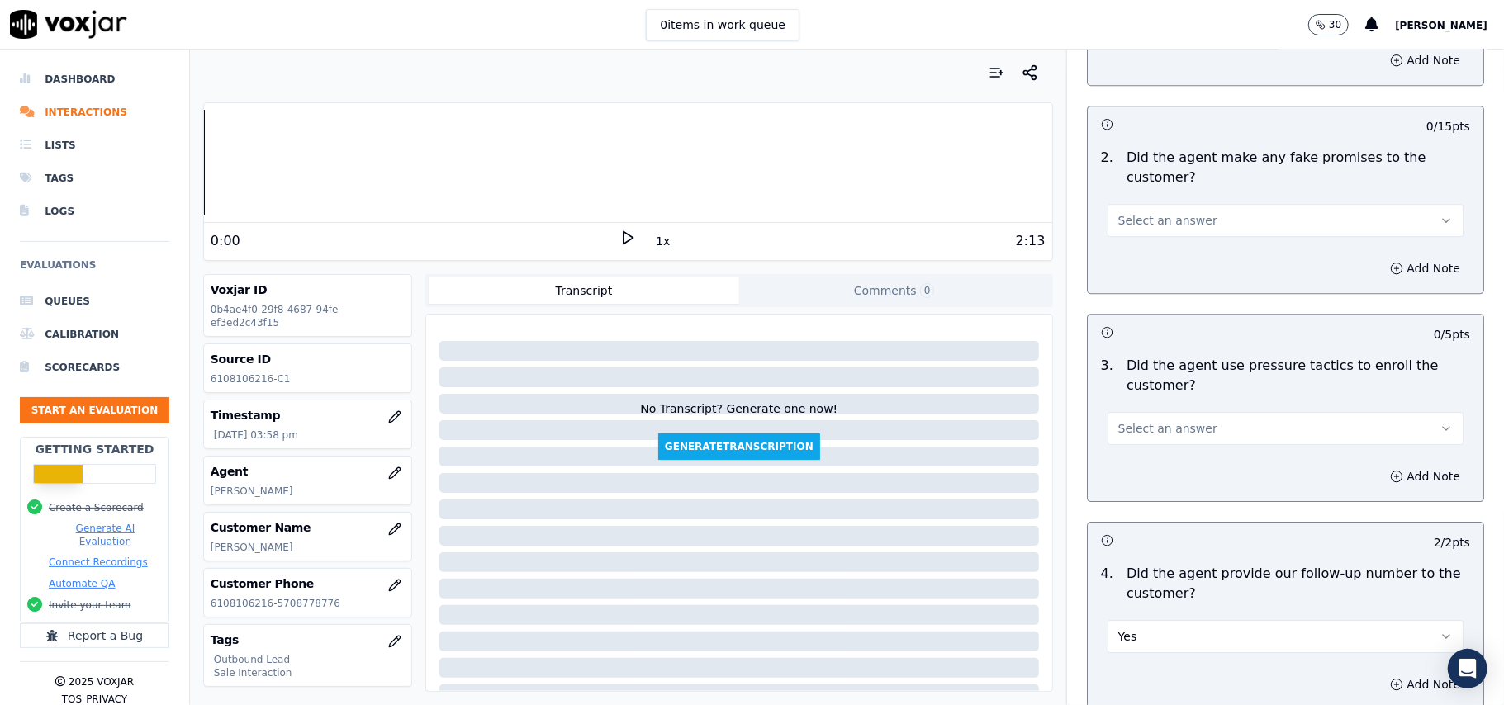
click at [1169, 396] on div "Select an answer" at bounding box center [1285, 421] width 382 height 50
click at [1164, 420] on span "Select an answer" at bounding box center [1167, 428] width 99 height 17
click at [1133, 480] on div "No" at bounding box center [1250, 483] width 320 height 26
click at [1193, 213] on button "Select an answer" at bounding box center [1286, 220] width 356 height 33
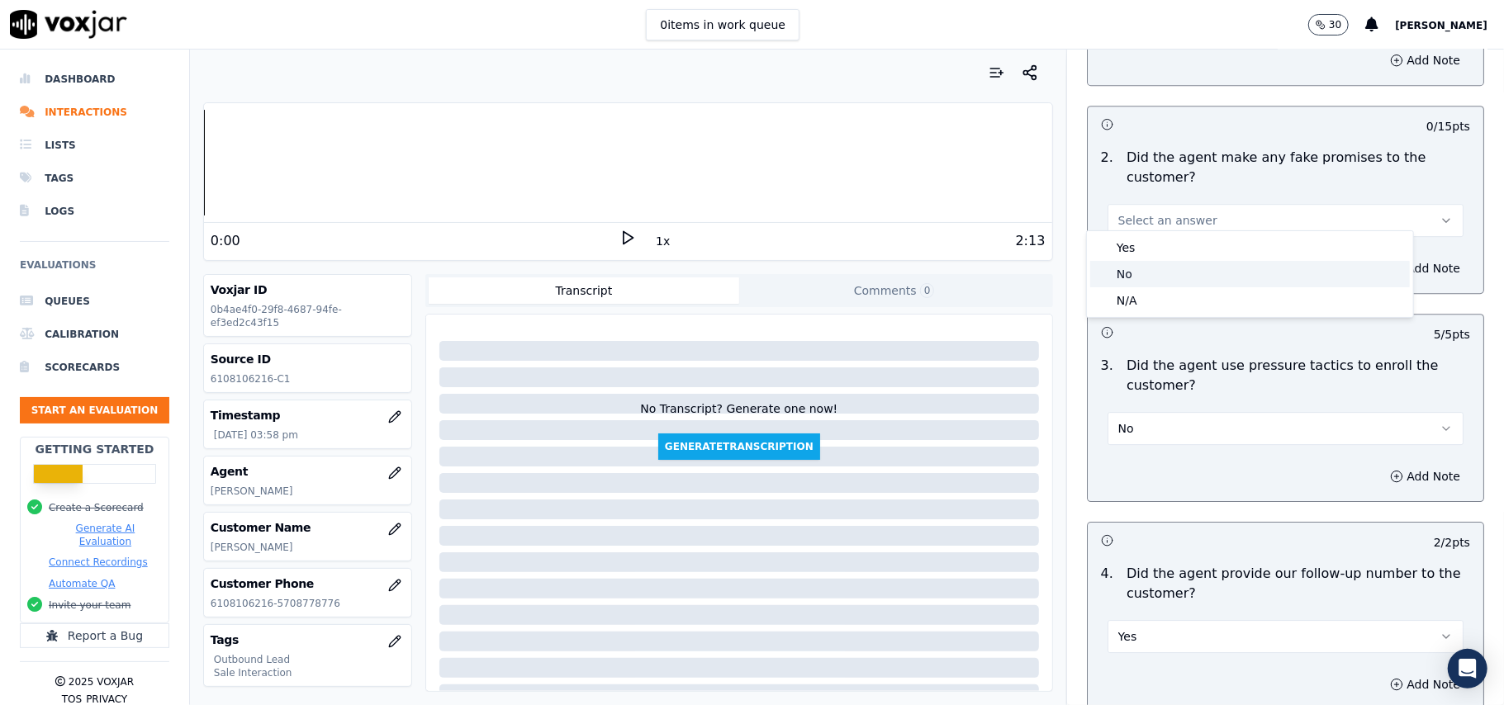
click at [1174, 278] on div "No" at bounding box center [1250, 274] width 320 height 26
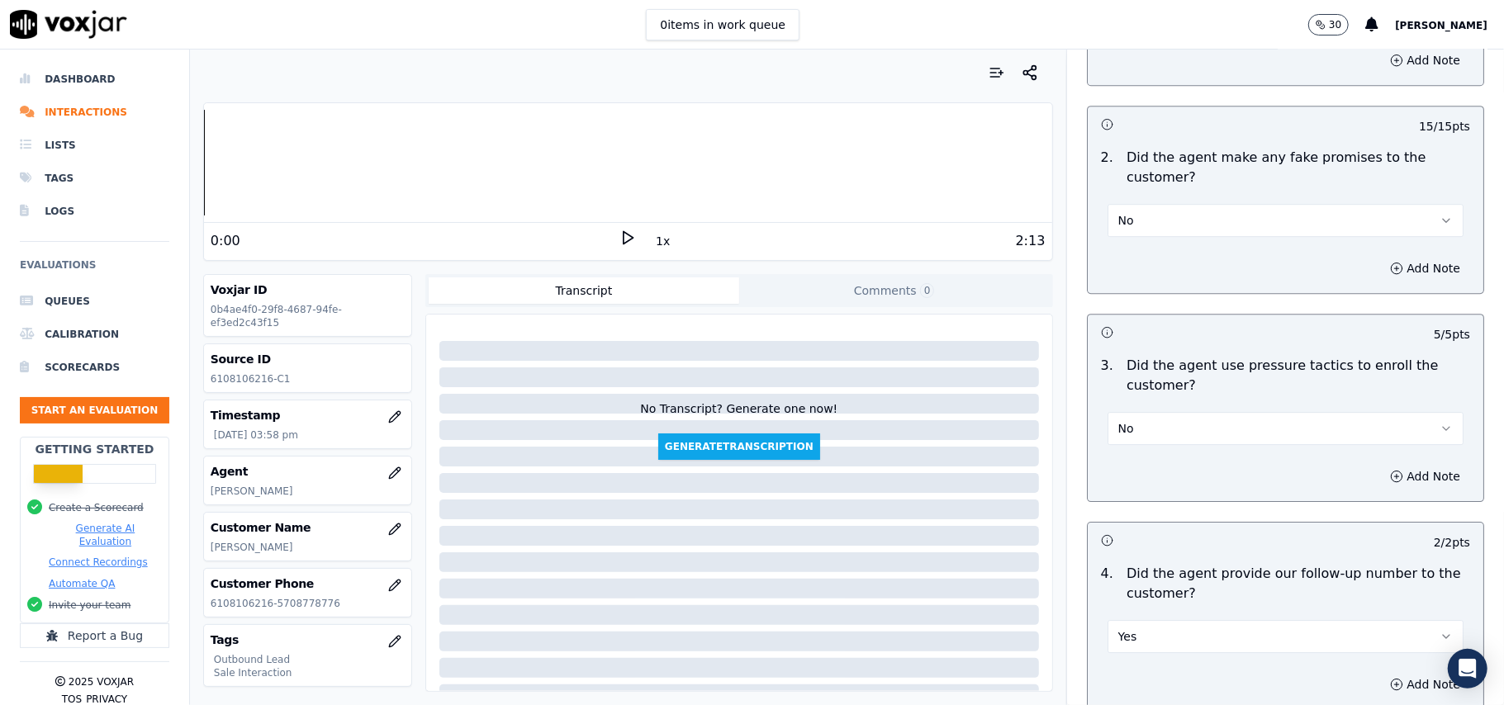
scroll to position [3195, 0]
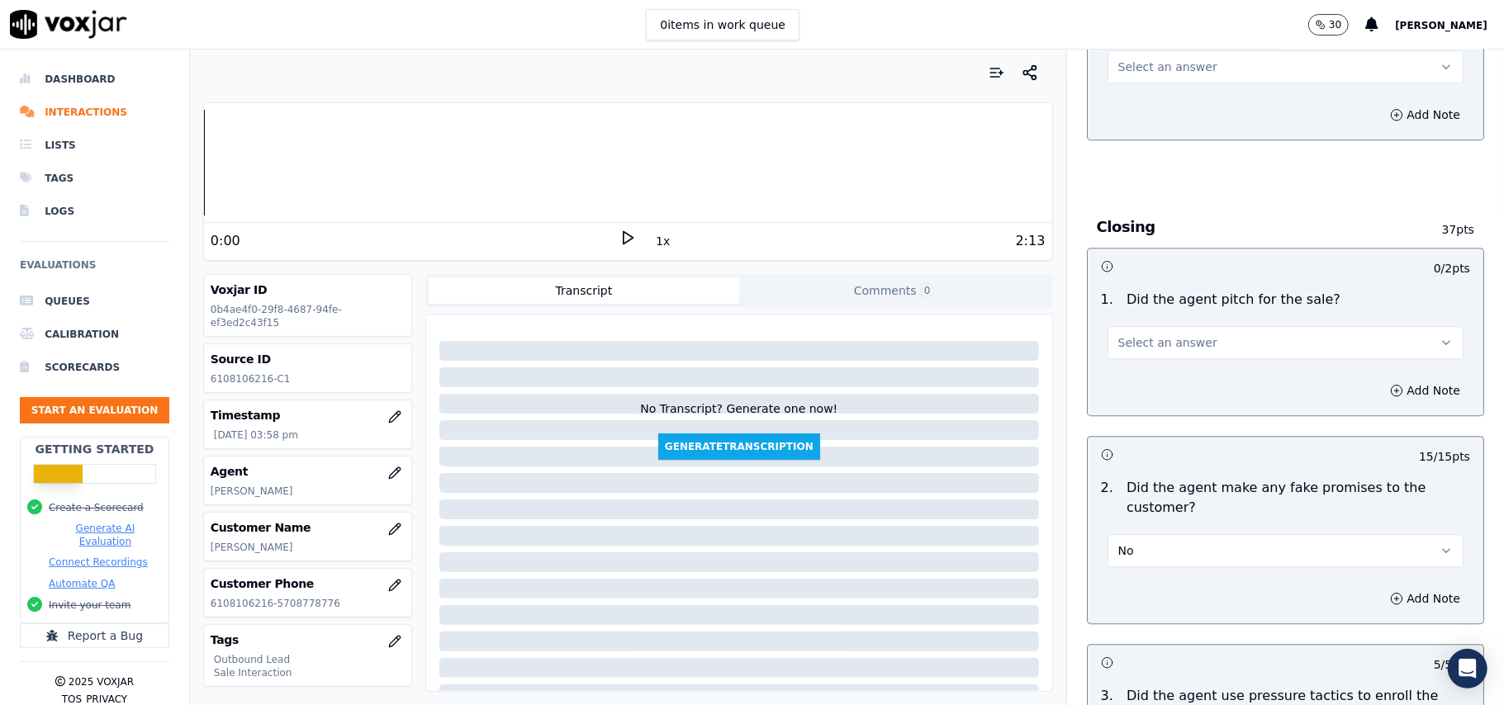
click at [1232, 337] on button "Select an answer" at bounding box center [1286, 342] width 356 height 33
click at [1184, 368] on div "Yes" at bounding box center [1250, 369] width 320 height 26
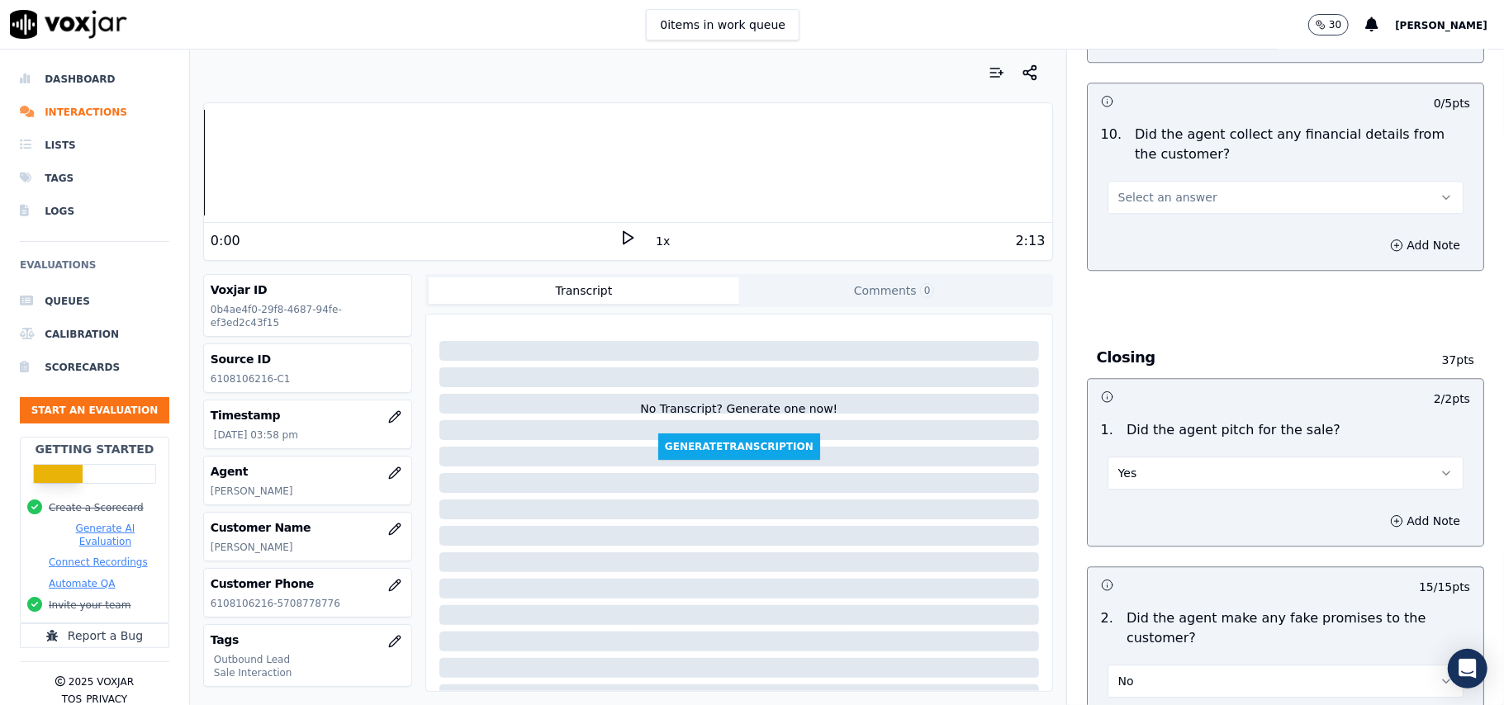
scroll to position [2864, 0]
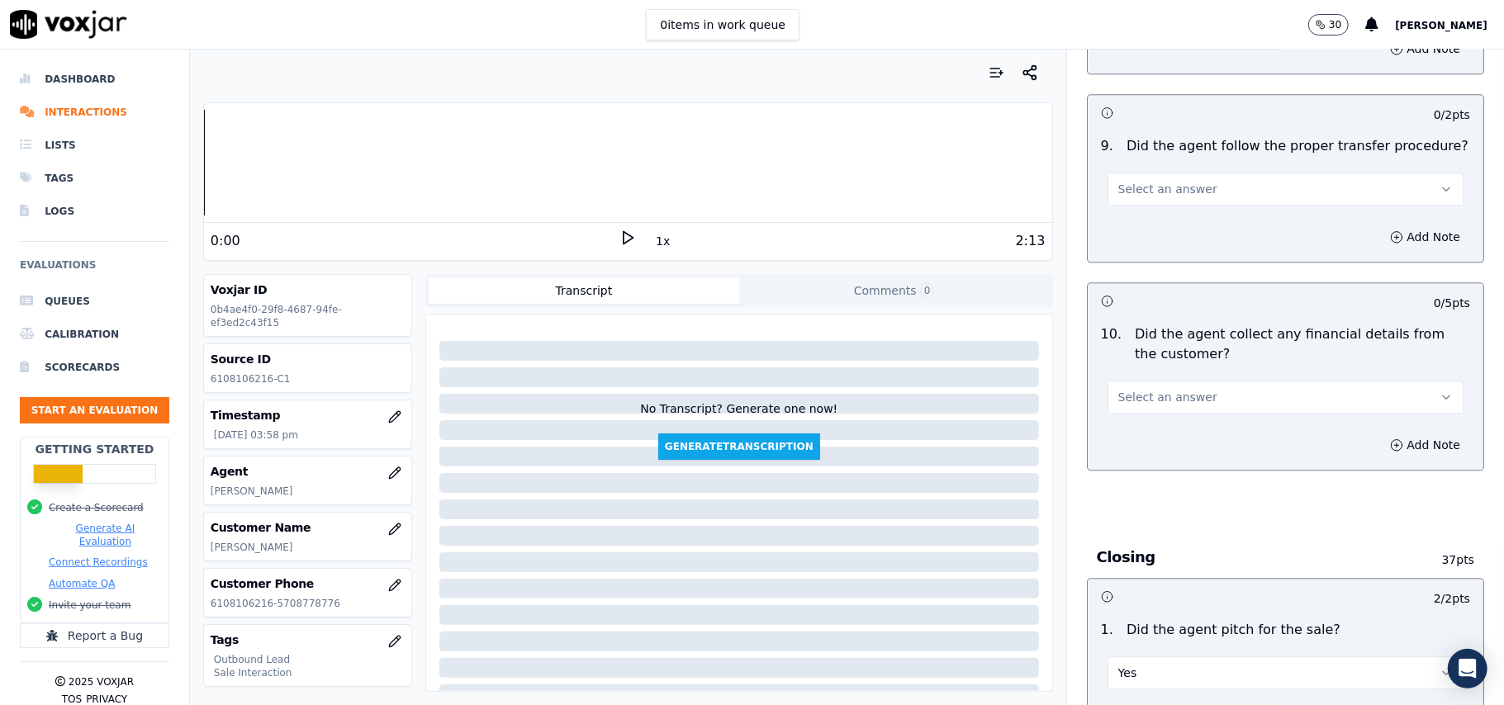
click at [1200, 381] on button "Select an answer" at bounding box center [1286, 397] width 356 height 33
click at [1174, 449] on div "No" at bounding box center [1250, 450] width 320 height 26
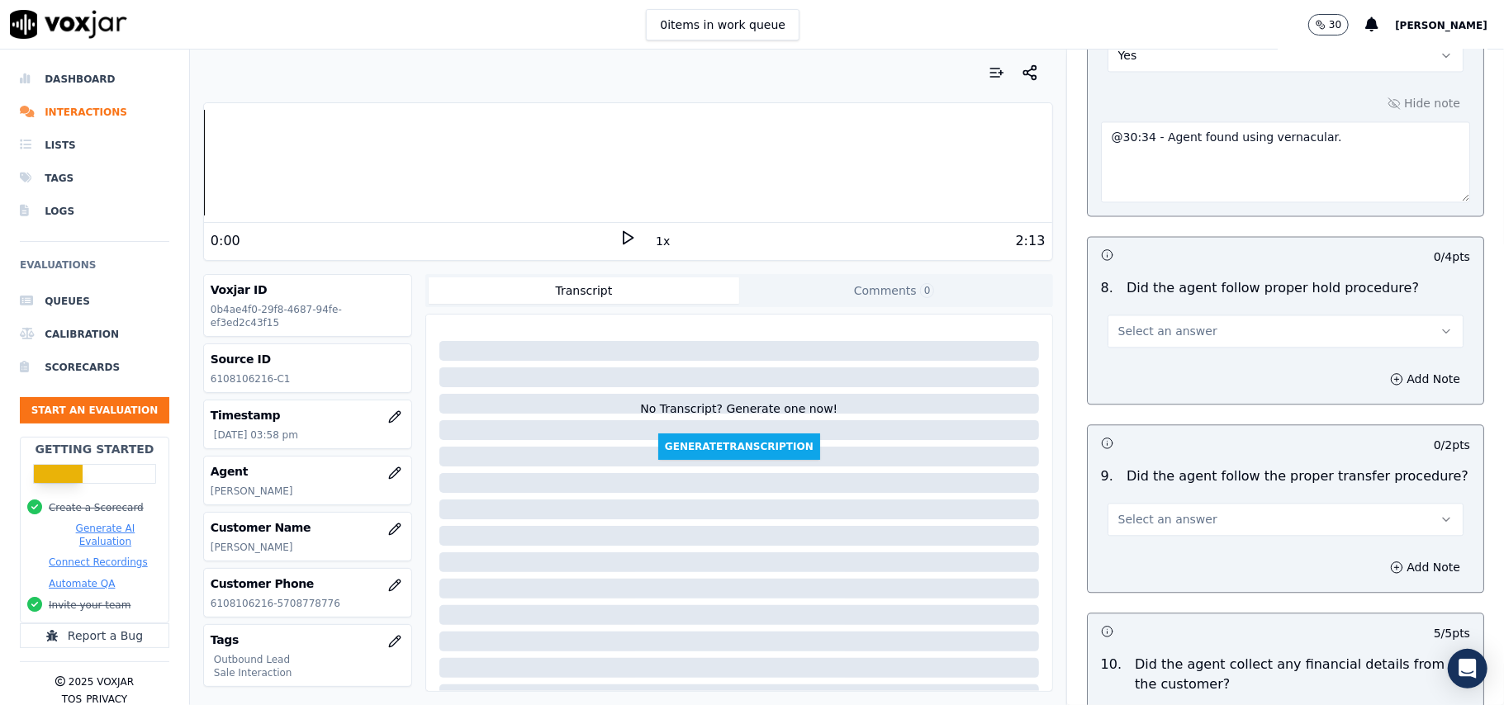
click at [1201, 503] on button "Select an answer" at bounding box center [1286, 519] width 356 height 33
click at [1133, 538] on div "Yes" at bounding box center [1250, 545] width 320 height 26
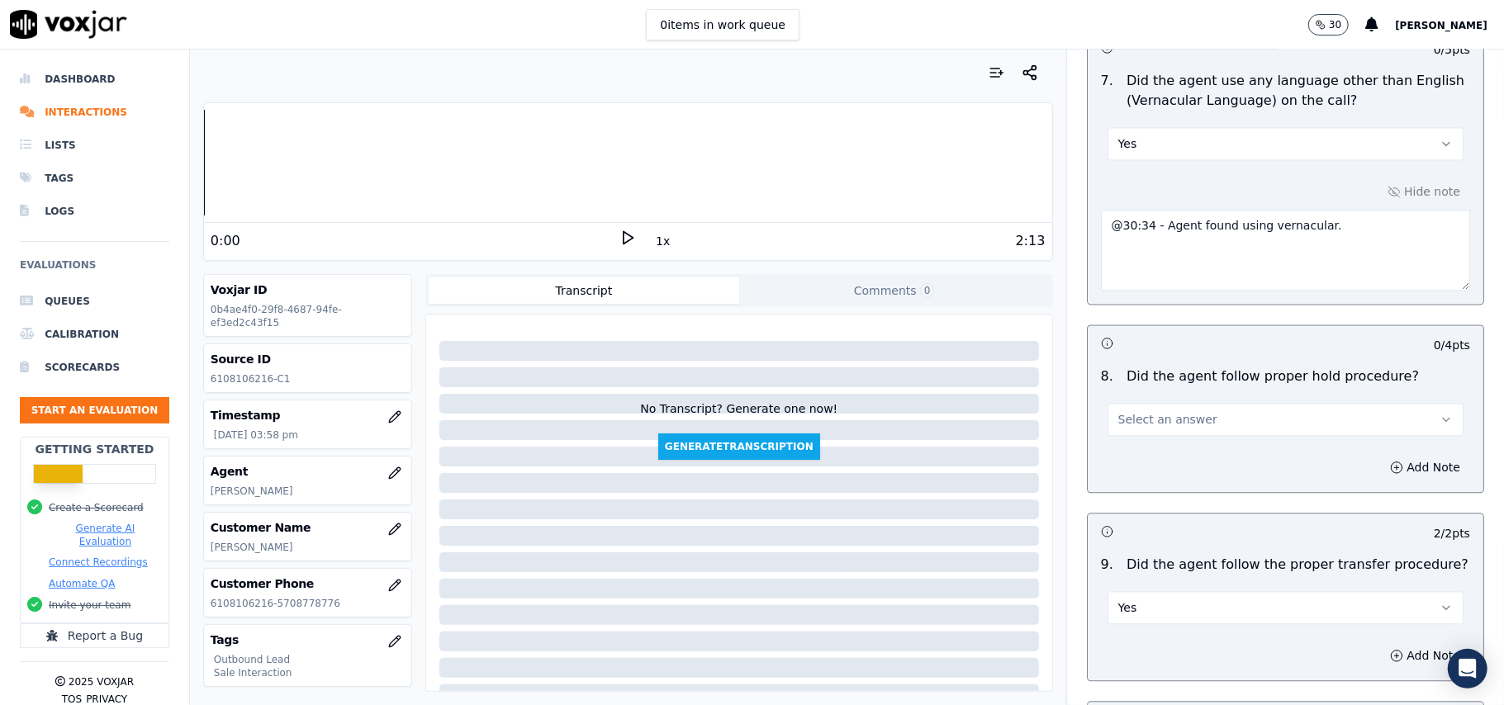
scroll to position [2313, 0]
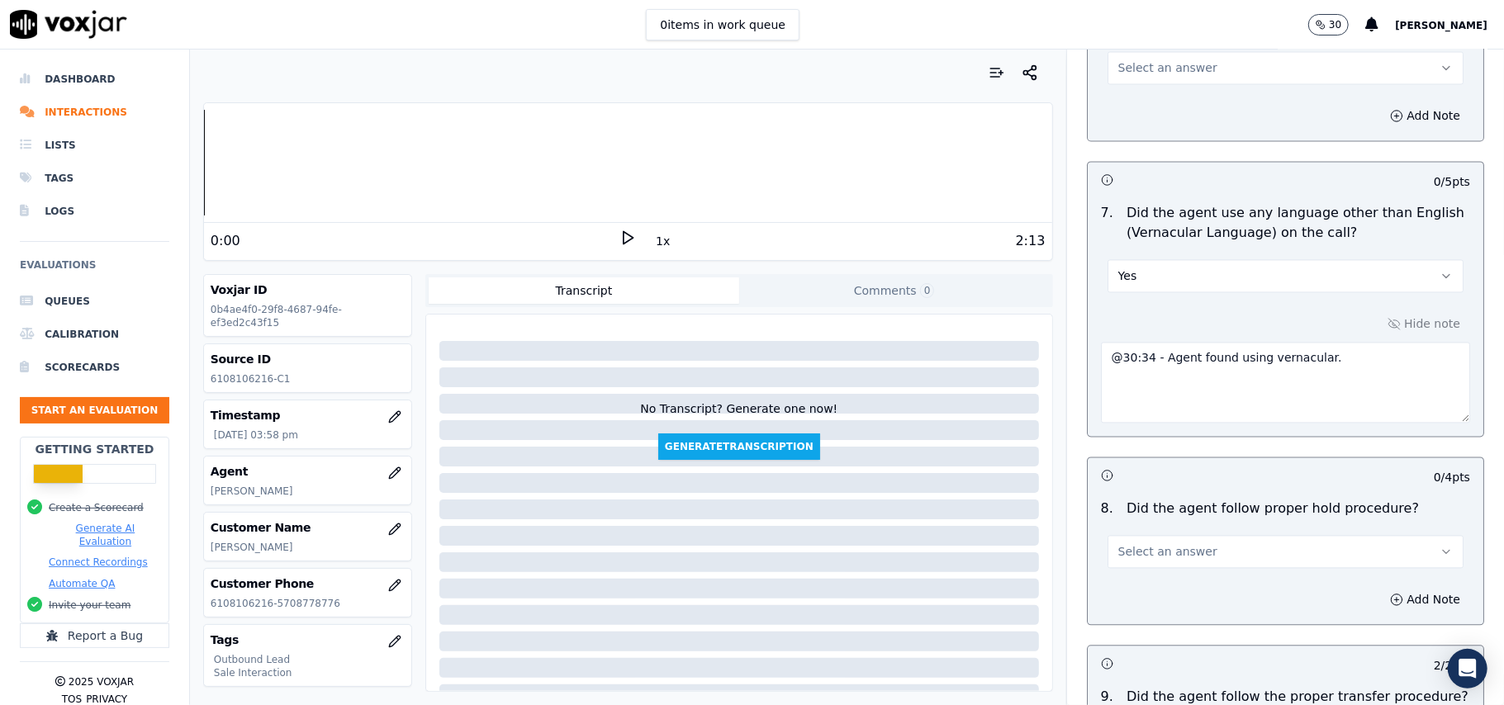
click at [1168, 532] on div "Select an answer" at bounding box center [1286, 550] width 356 height 36
click at [1170, 545] on span "Select an answer" at bounding box center [1167, 551] width 99 height 17
click at [1123, 573] on div "Yes" at bounding box center [1250, 576] width 320 height 26
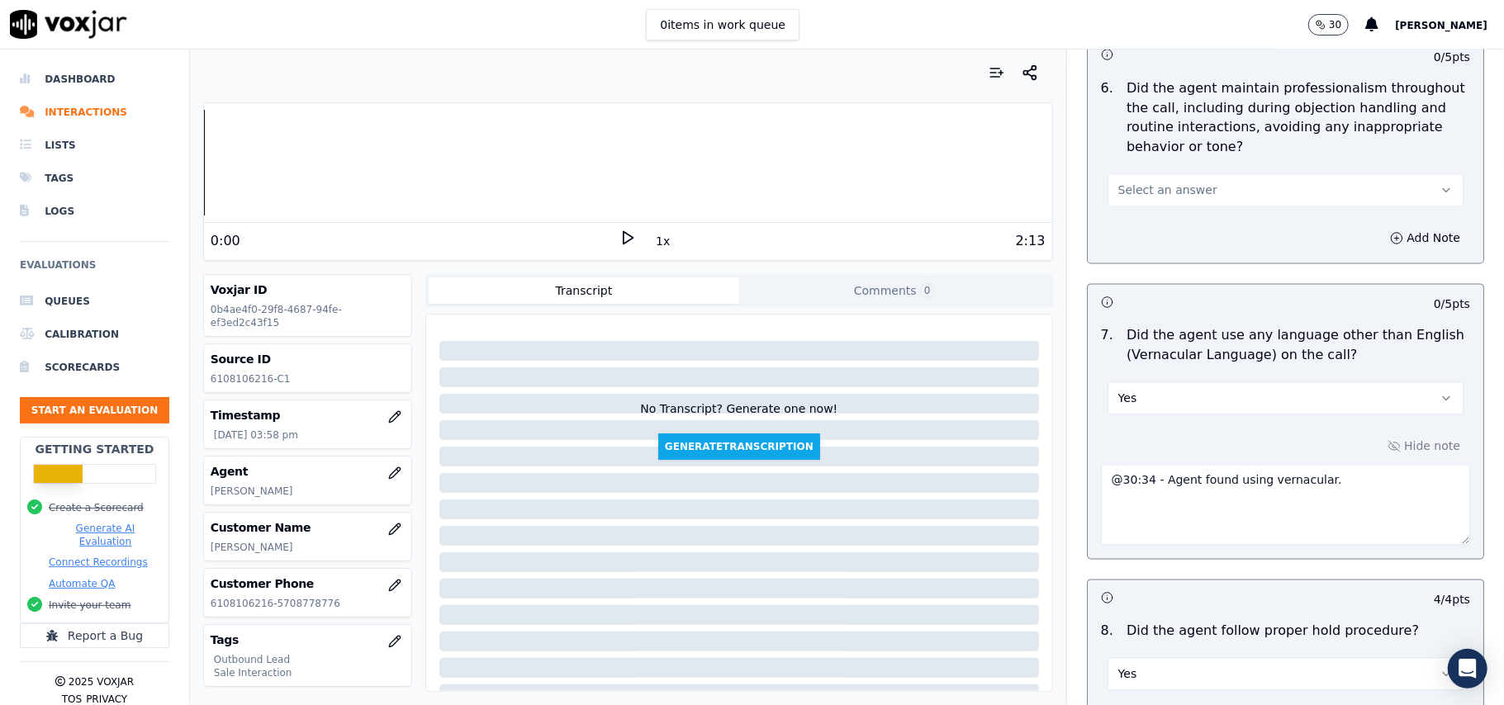
scroll to position [1983, 0]
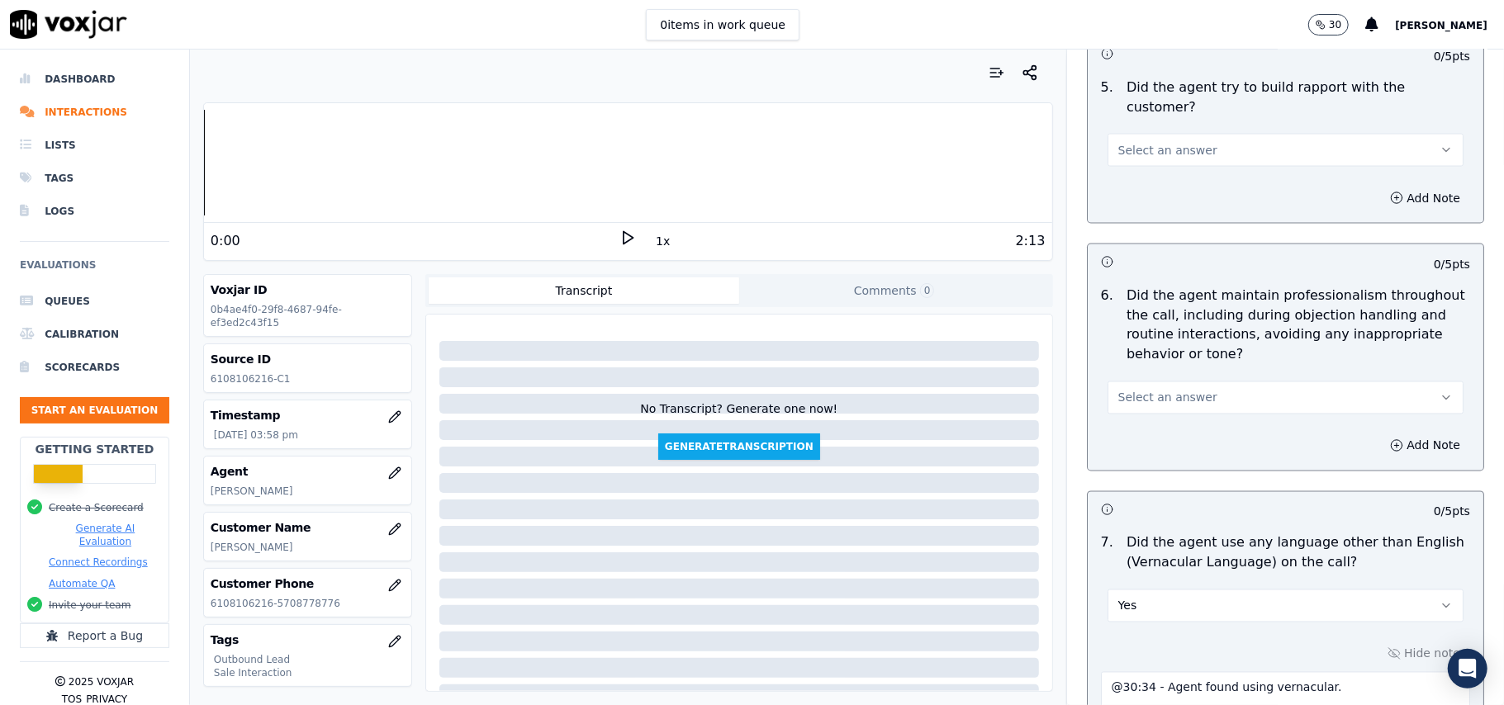
click at [1181, 390] on span "Select an answer" at bounding box center [1167, 398] width 99 height 17
click at [1183, 429] on div "Yes" at bounding box center [1250, 421] width 320 height 26
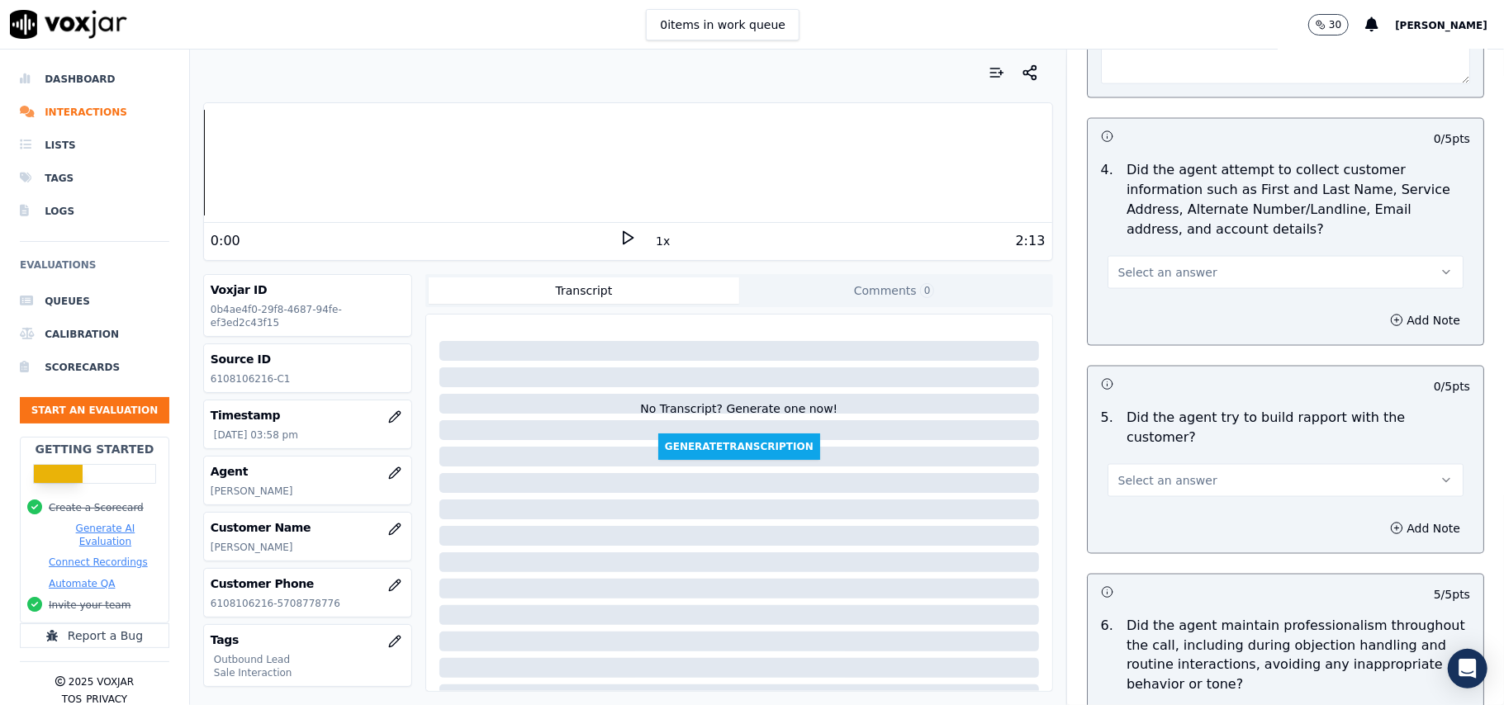
click at [1187, 464] on button "Select an answer" at bounding box center [1286, 480] width 356 height 33
click at [1179, 512] on div "Yes" at bounding box center [1250, 503] width 320 height 26
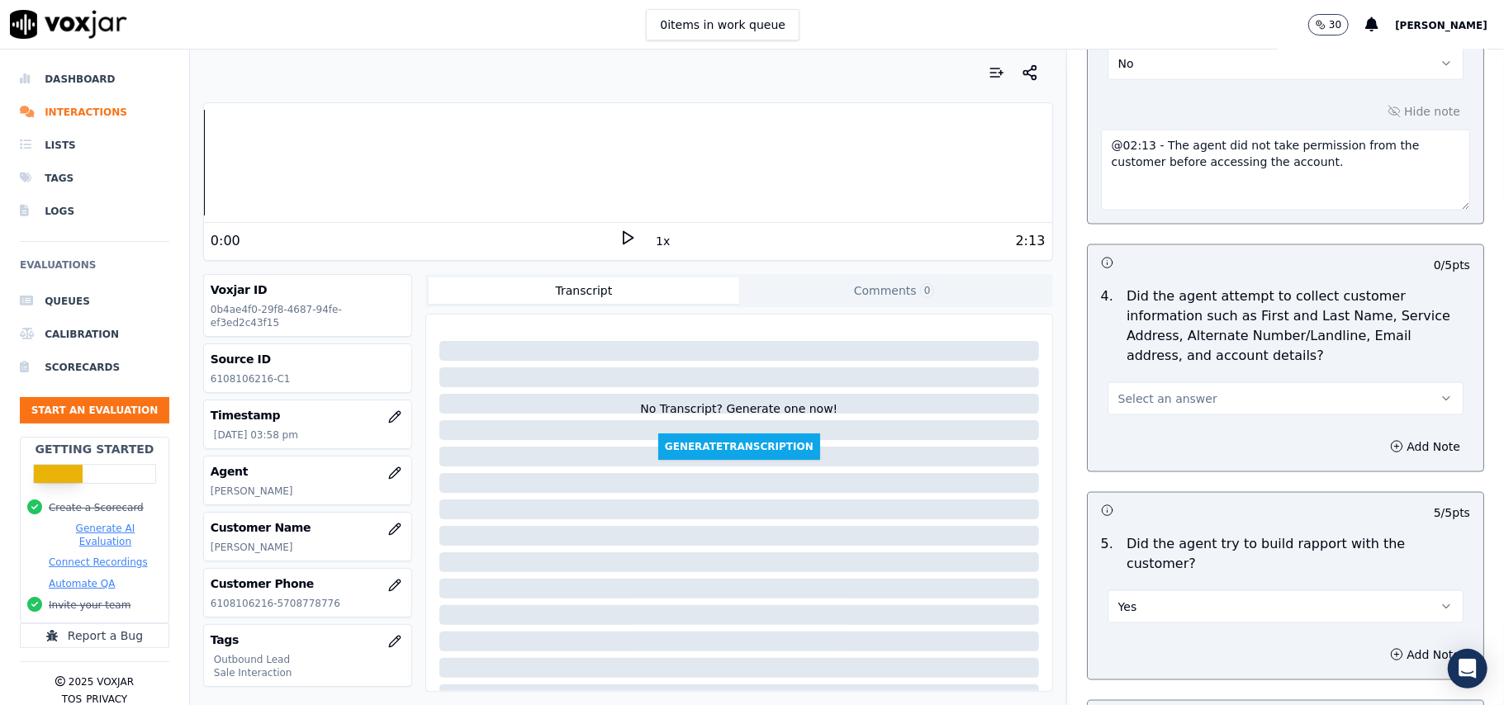
scroll to position [1432, 0]
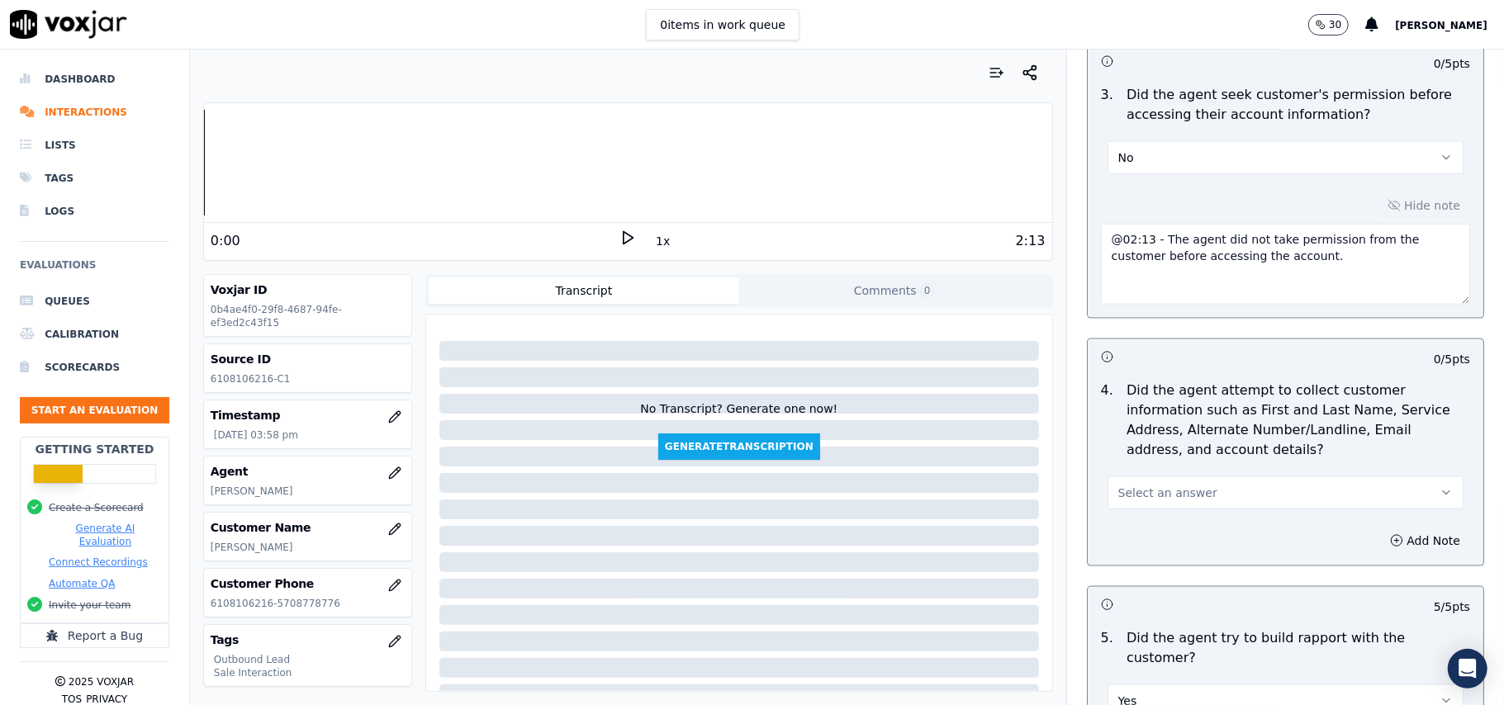
click at [1174, 510] on button "Select an answer" at bounding box center [1286, 493] width 356 height 33
click at [1163, 590] on div "N/A" at bounding box center [1250, 587] width 320 height 26
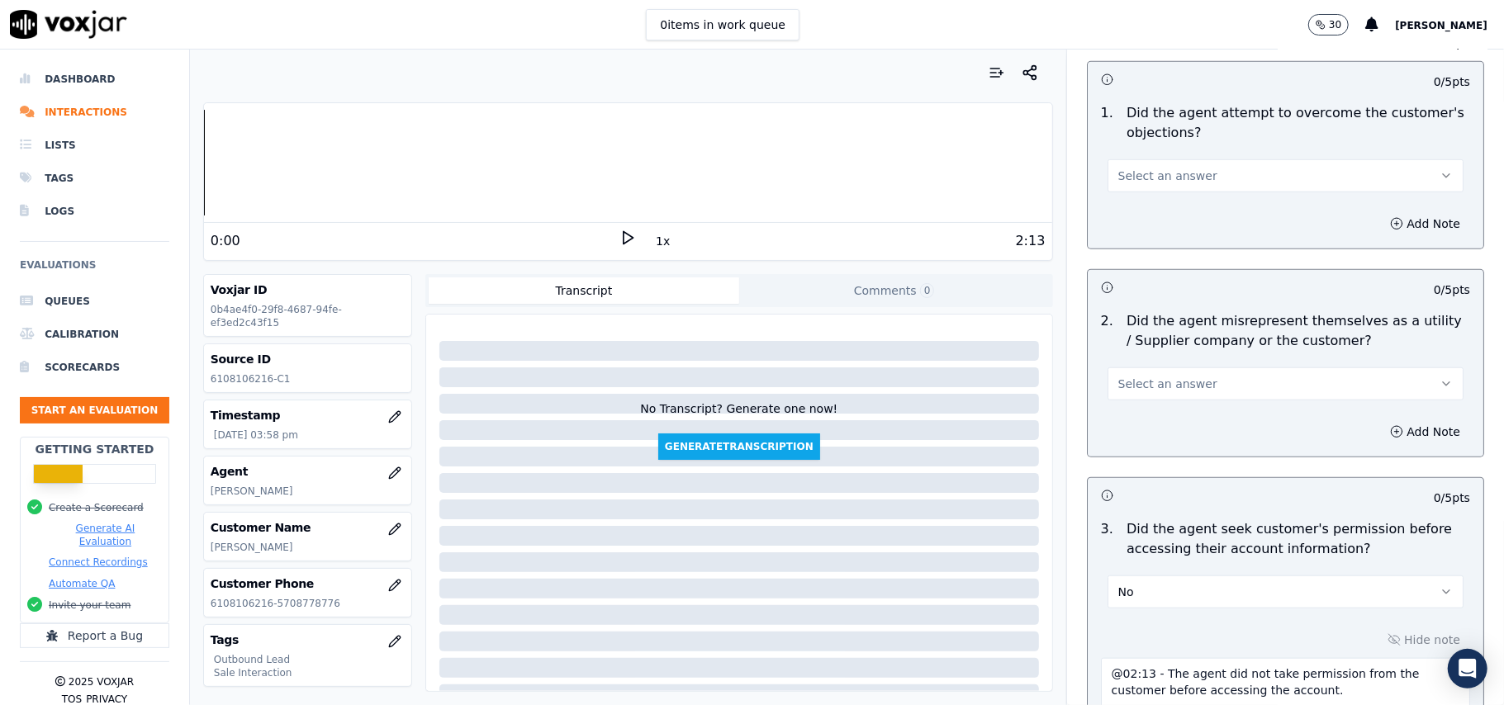
scroll to position [882, 0]
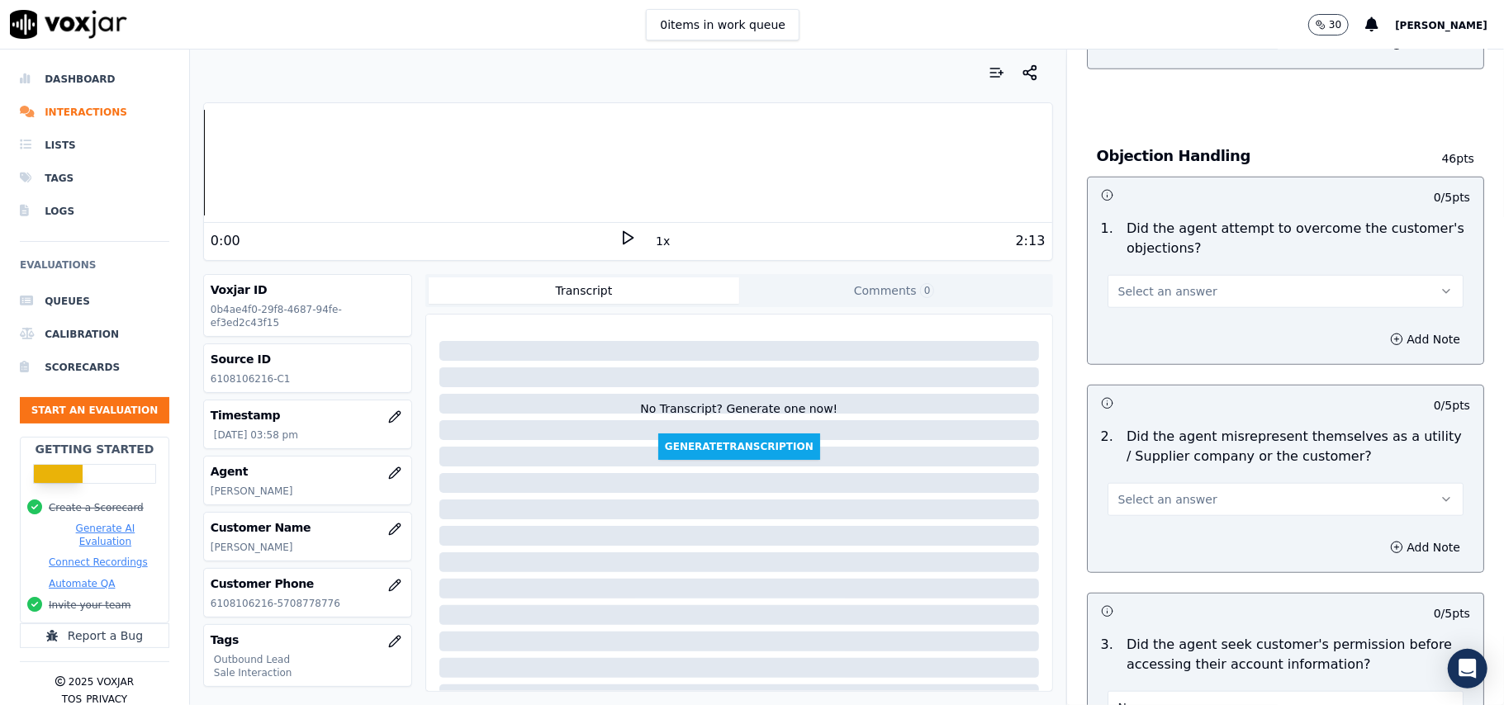
click at [1173, 506] on span "Select an answer" at bounding box center [1167, 499] width 99 height 17
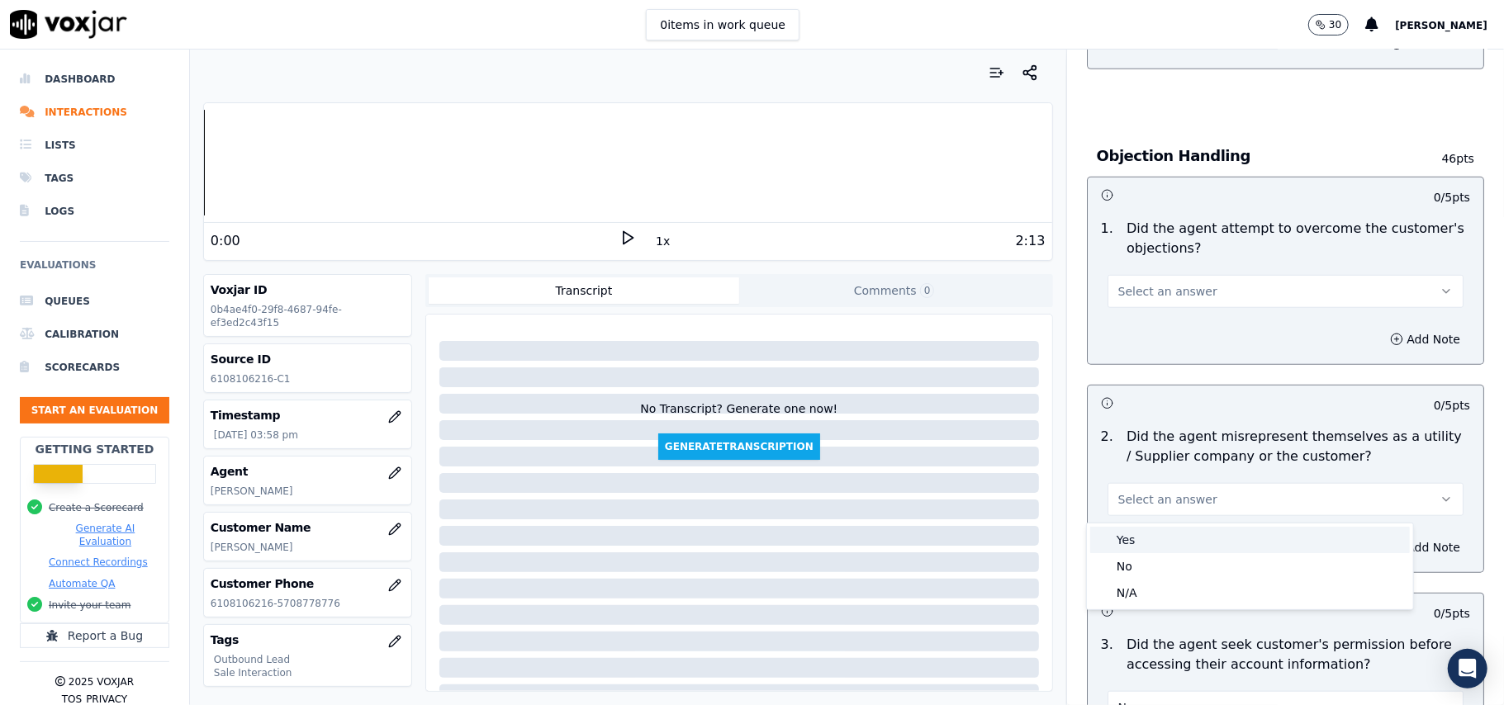
click at [1174, 538] on div "Yes" at bounding box center [1250, 540] width 320 height 26
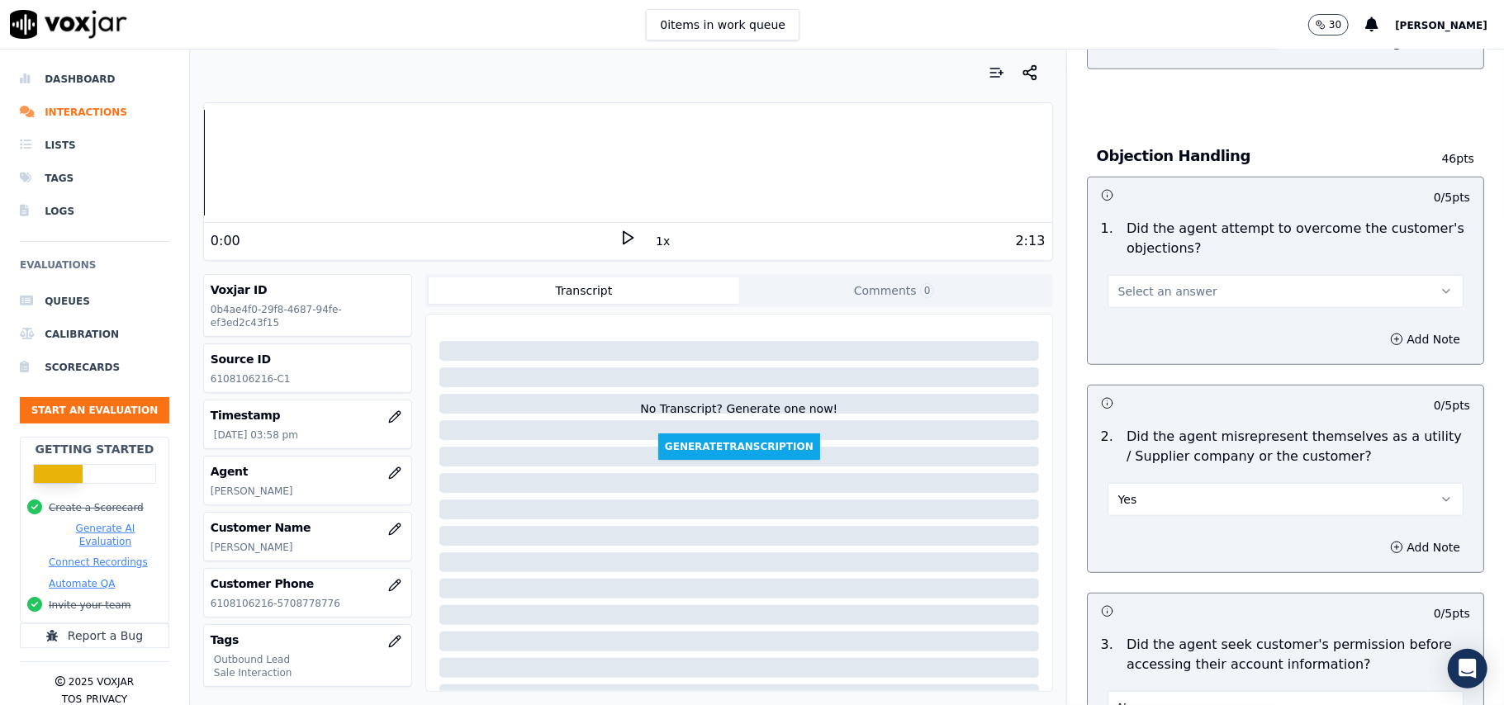
click at [1197, 514] on button "Yes" at bounding box center [1286, 499] width 356 height 33
click at [1186, 558] on div "No" at bounding box center [1250, 566] width 320 height 26
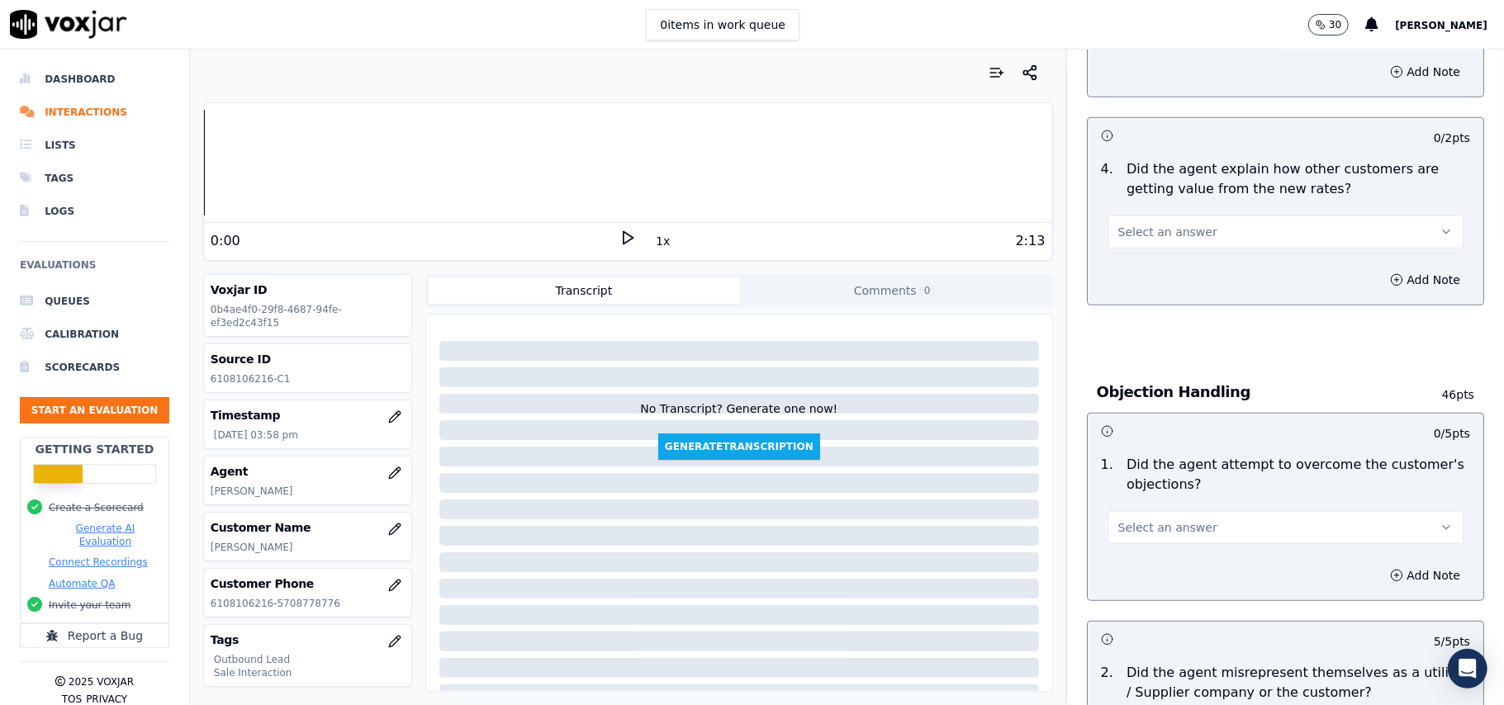
scroll to position [771, 0]
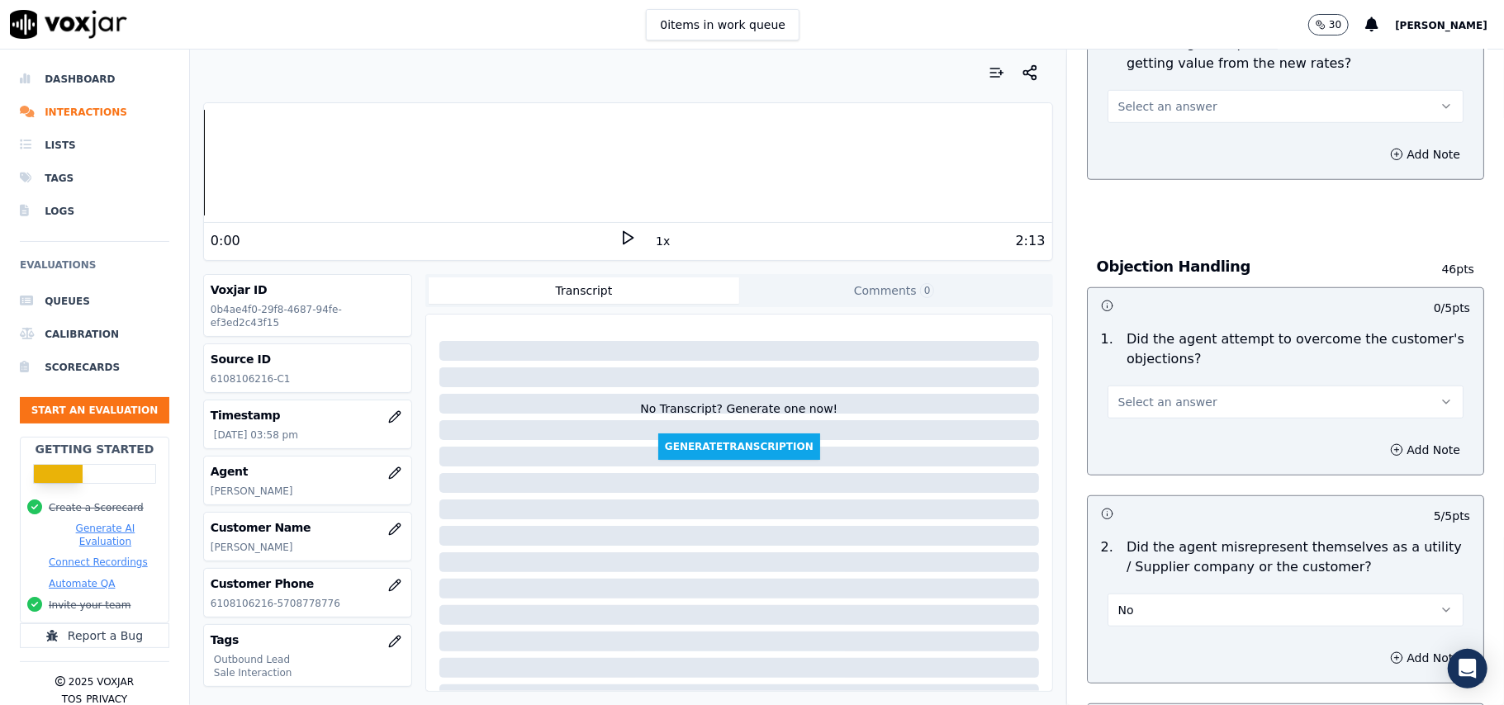
click at [1187, 403] on button "Select an answer" at bounding box center [1286, 402] width 356 height 33
click at [1188, 441] on div "Yes" at bounding box center [1250, 442] width 320 height 26
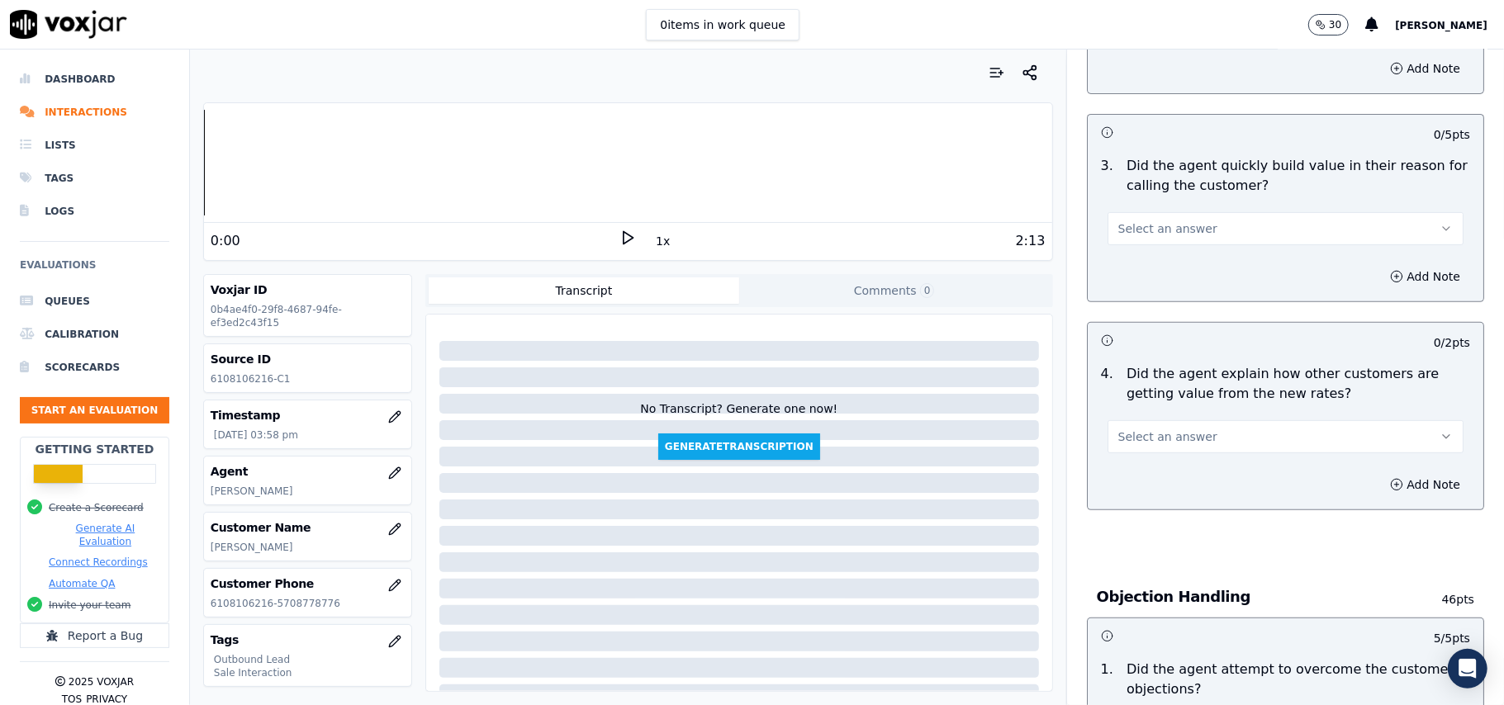
click at [1186, 440] on button "Select an answer" at bounding box center [1286, 436] width 356 height 33
click at [1189, 472] on div "Yes" at bounding box center [1250, 476] width 320 height 26
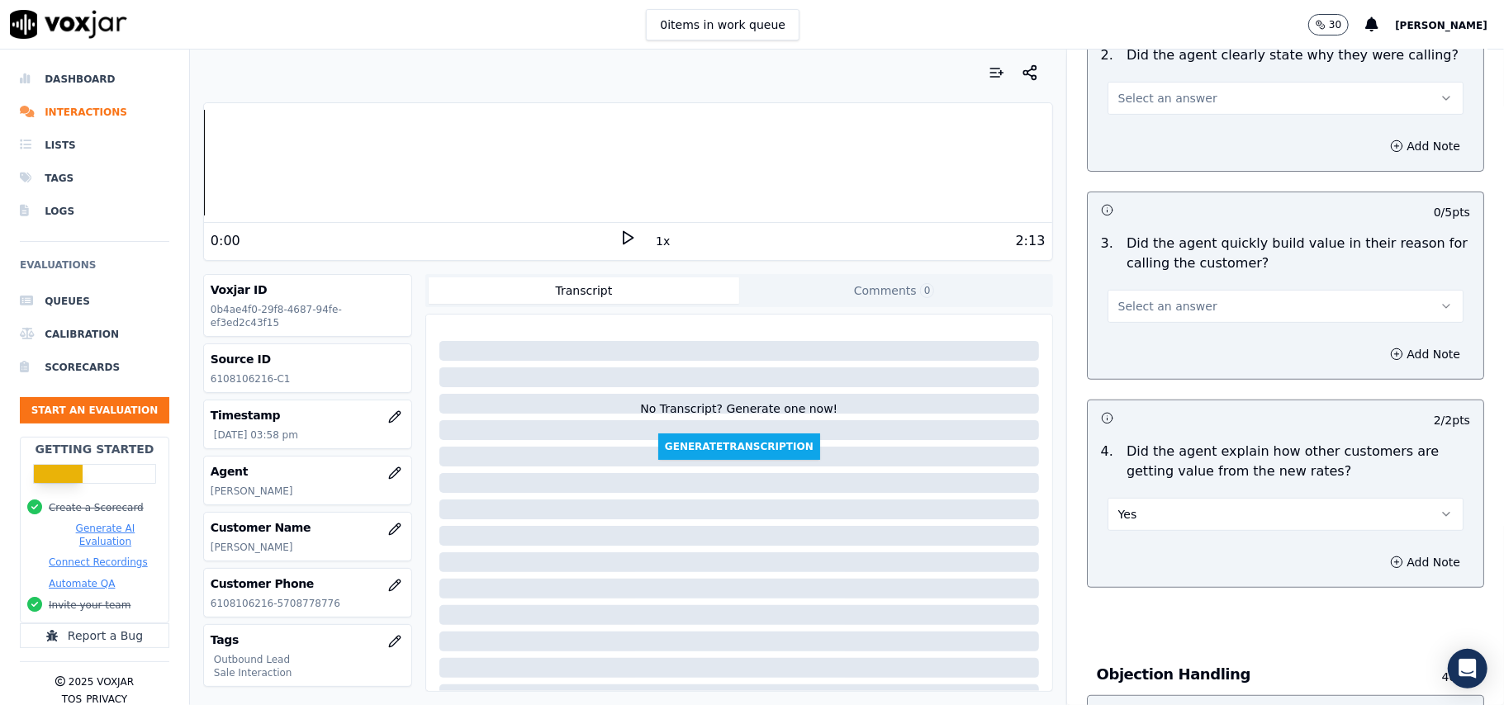
scroll to position [221, 0]
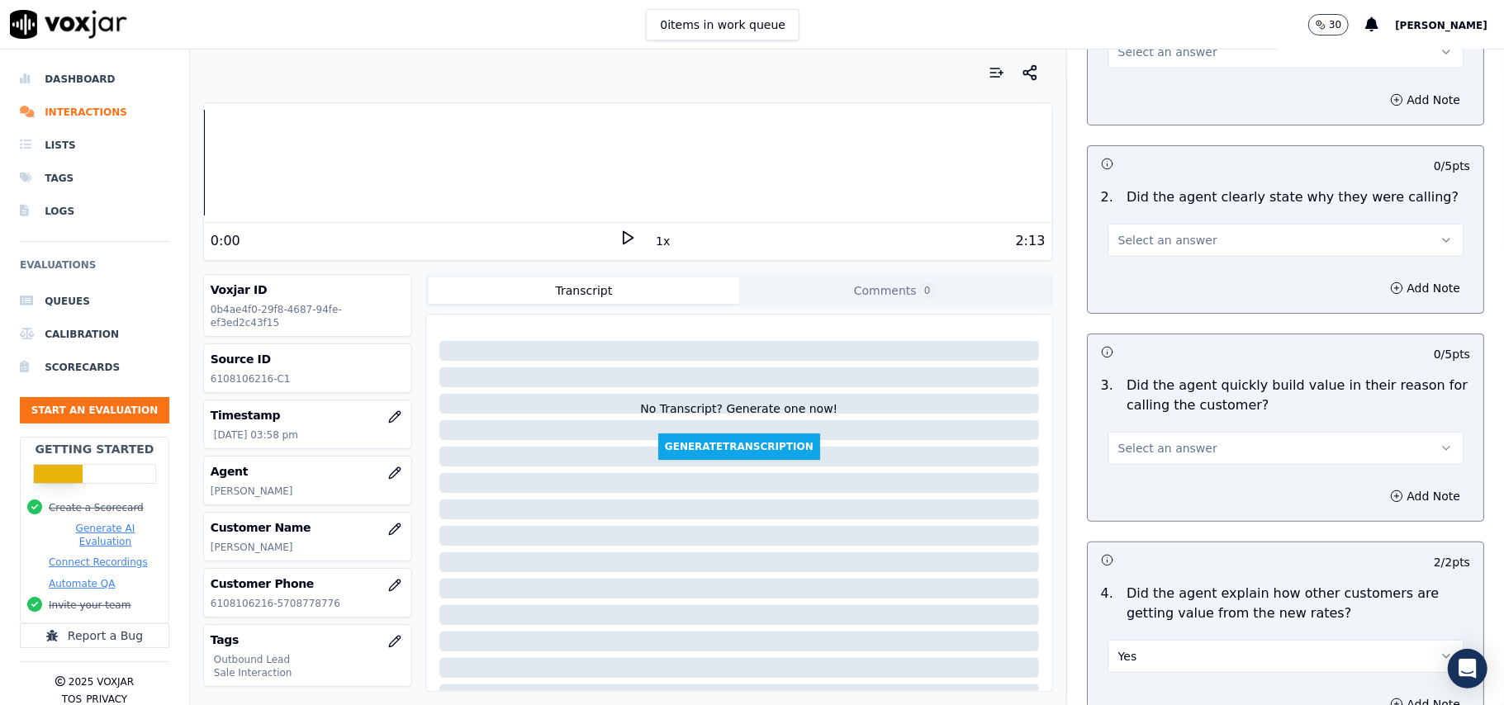
click at [1221, 434] on button "Select an answer" at bounding box center [1286, 448] width 356 height 33
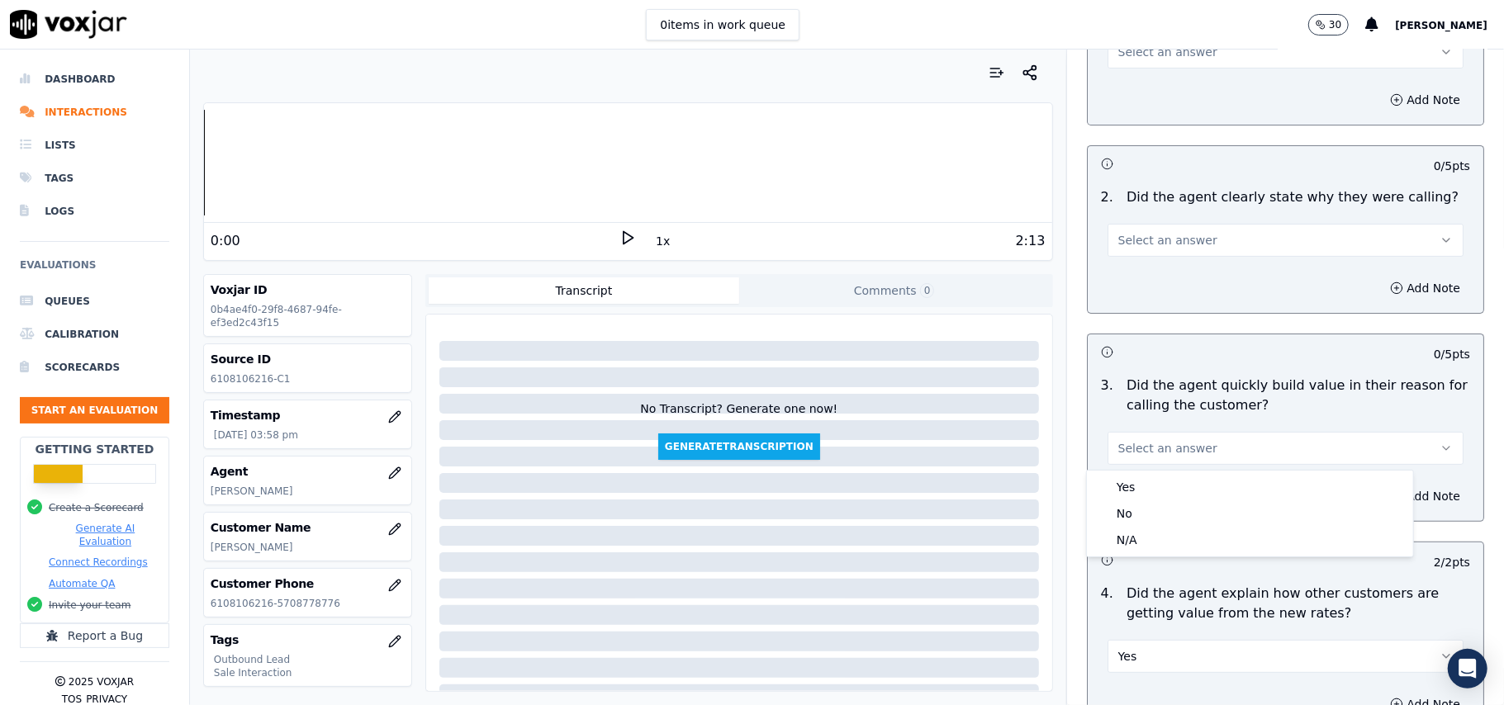
click at [1222, 465] on button "Select an answer" at bounding box center [1286, 448] width 356 height 33
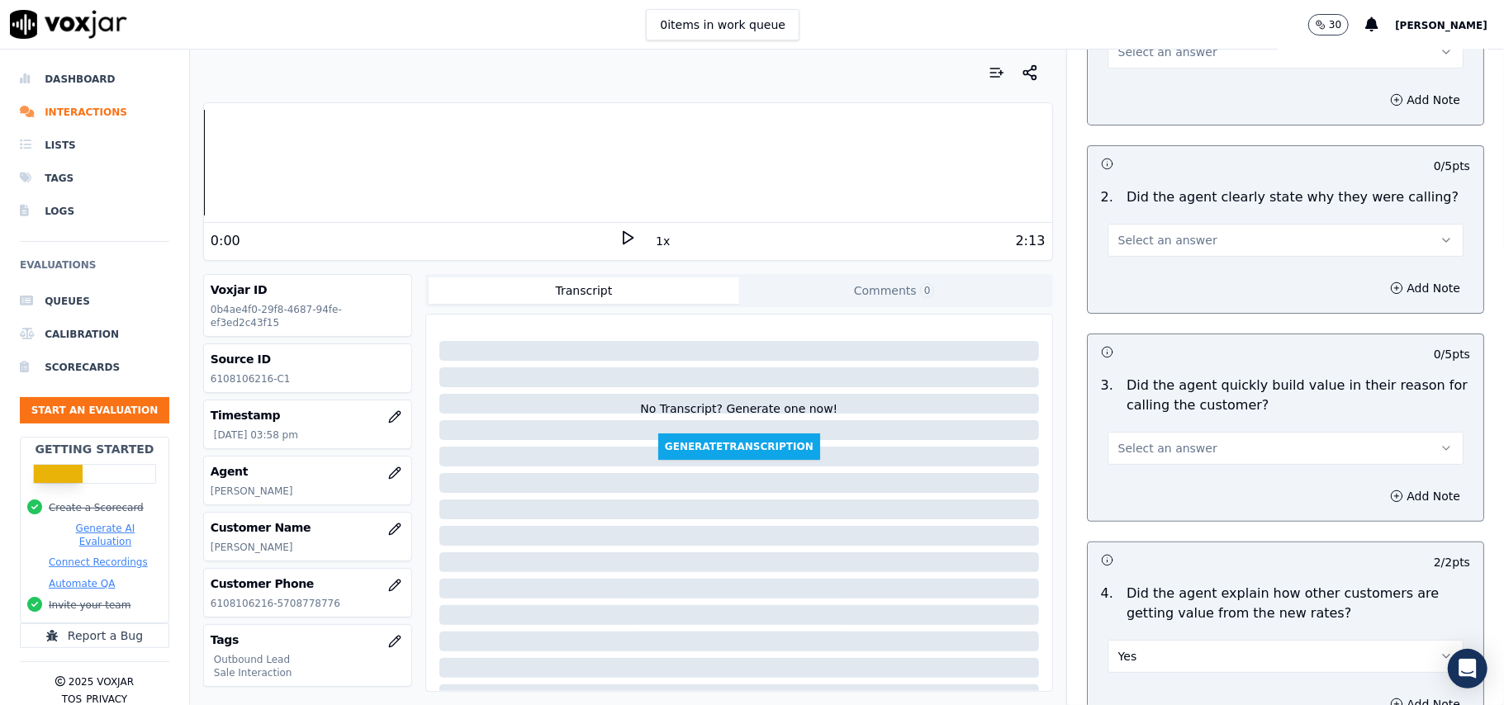
click at [1220, 461] on button "Select an answer" at bounding box center [1286, 448] width 356 height 33
click at [1204, 486] on div "Yes" at bounding box center [1250, 487] width 320 height 26
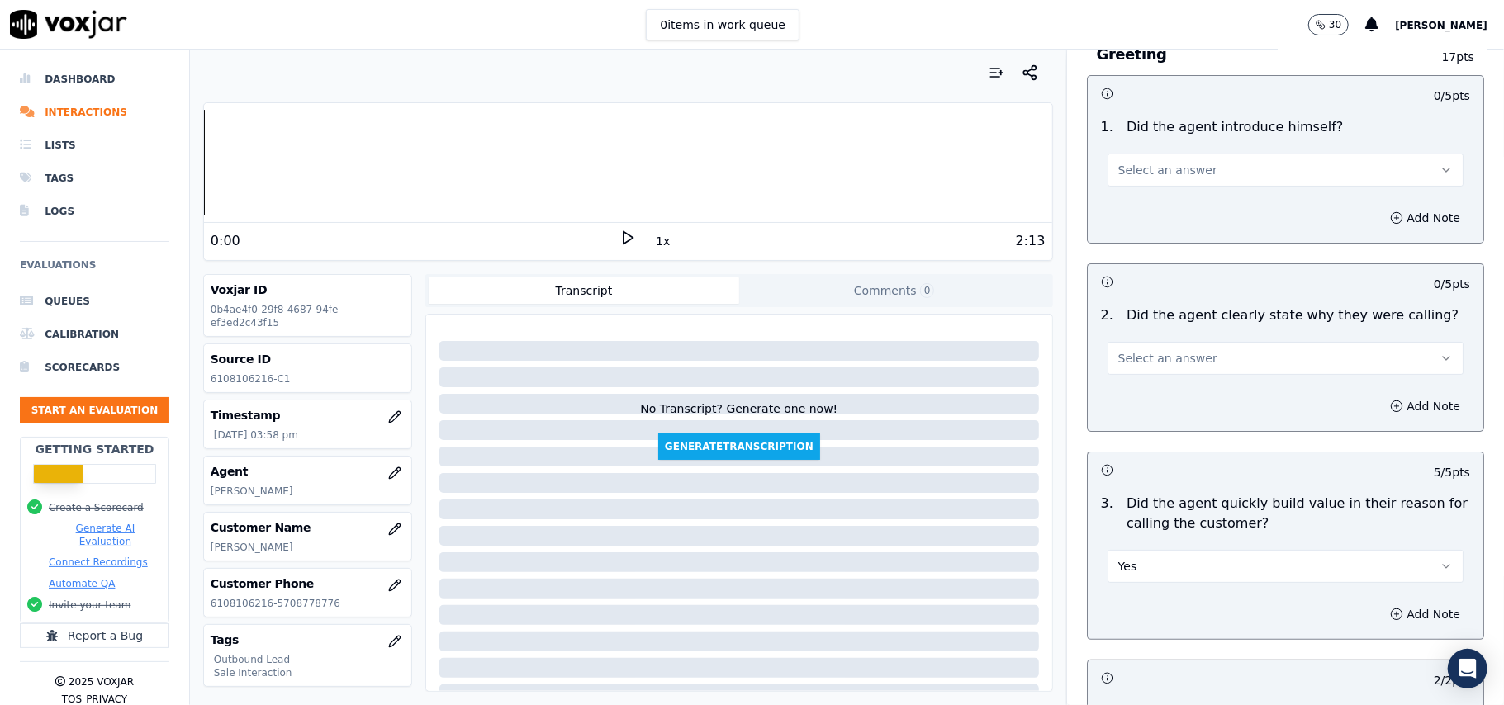
scroll to position [1, 0]
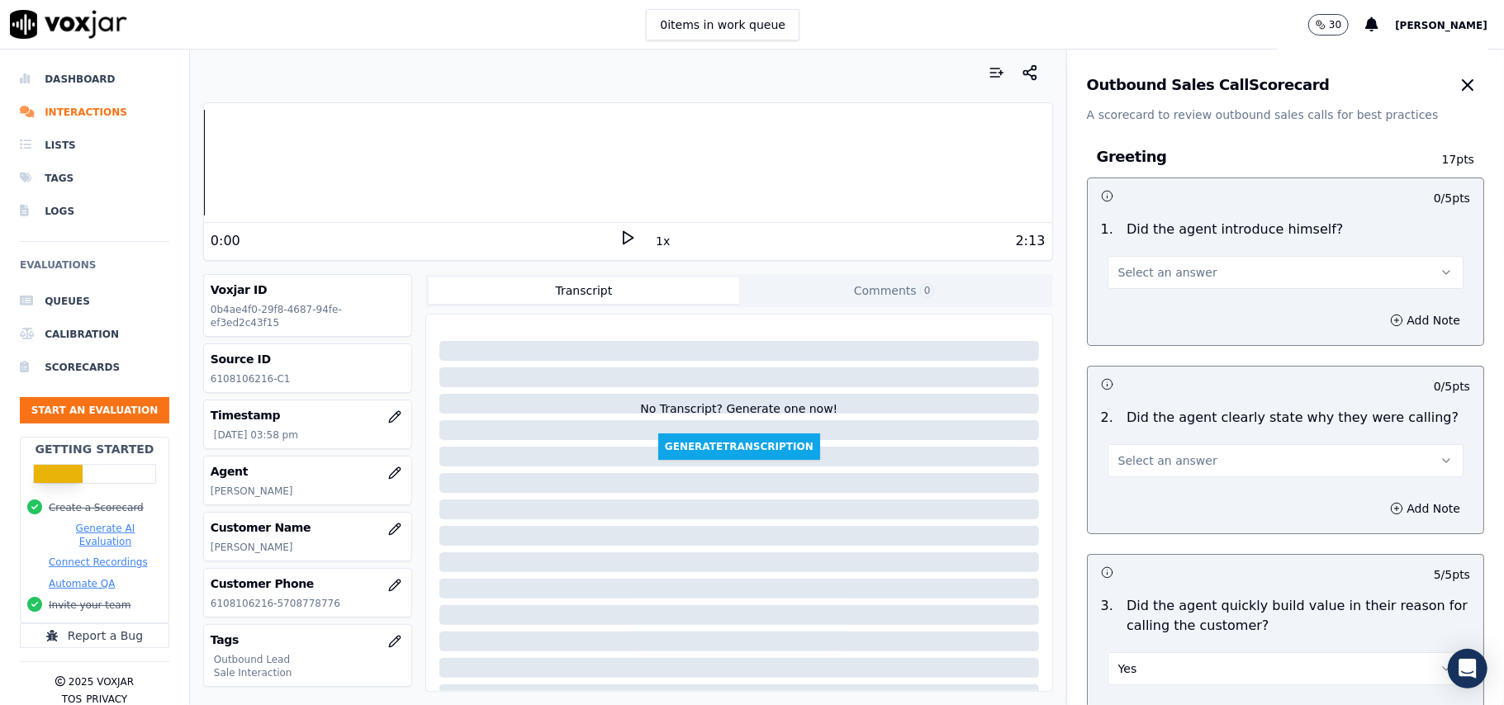
drag, startPoint x: 1226, startPoint y: 469, endPoint x: 1233, endPoint y: 477, distance: 10.5
click at [1226, 469] on button "Select an answer" at bounding box center [1286, 460] width 356 height 33
click at [1229, 496] on div "Yes" at bounding box center [1250, 499] width 320 height 26
click at [1234, 274] on button "Select an answer" at bounding box center [1286, 273] width 356 height 33
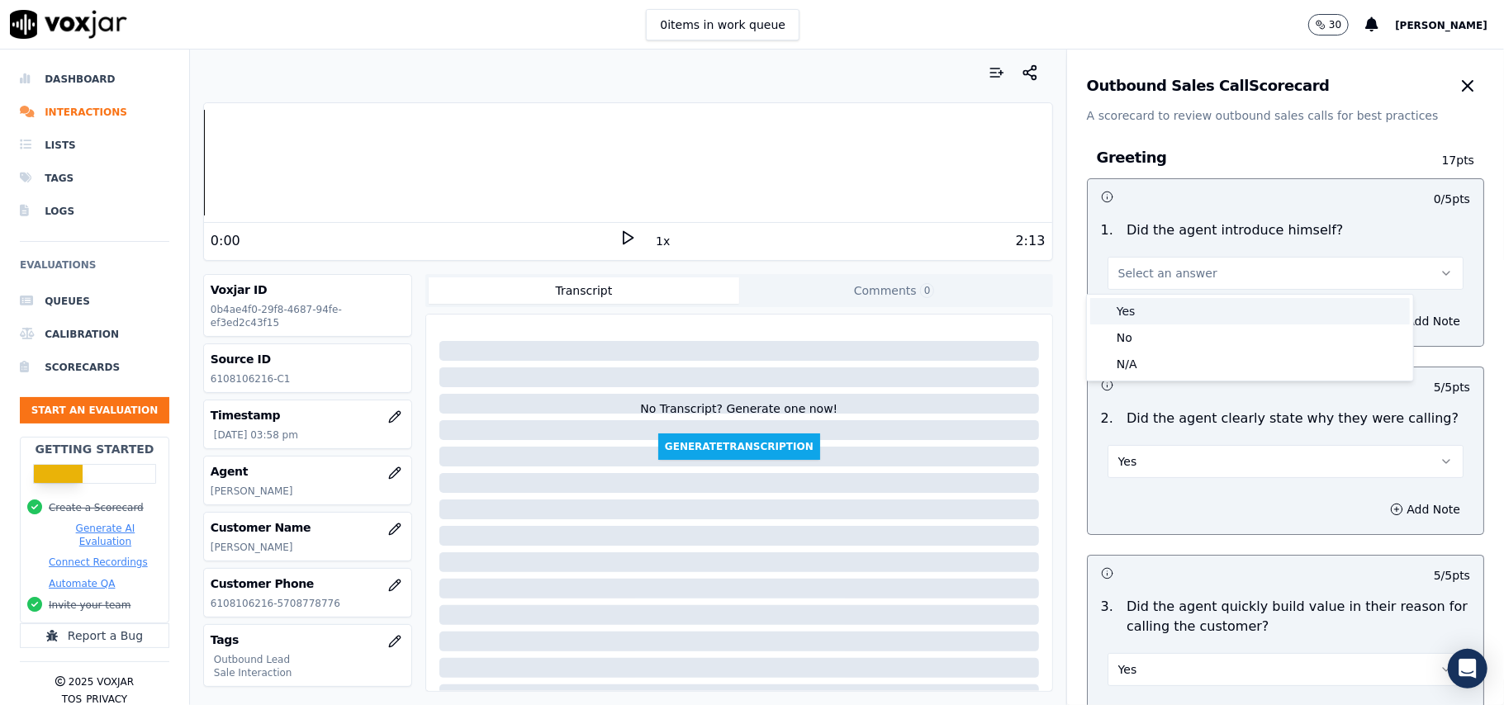
click at [1226, 317] on div "Yes" at bounding box center [1250, 311] width 320 height 26
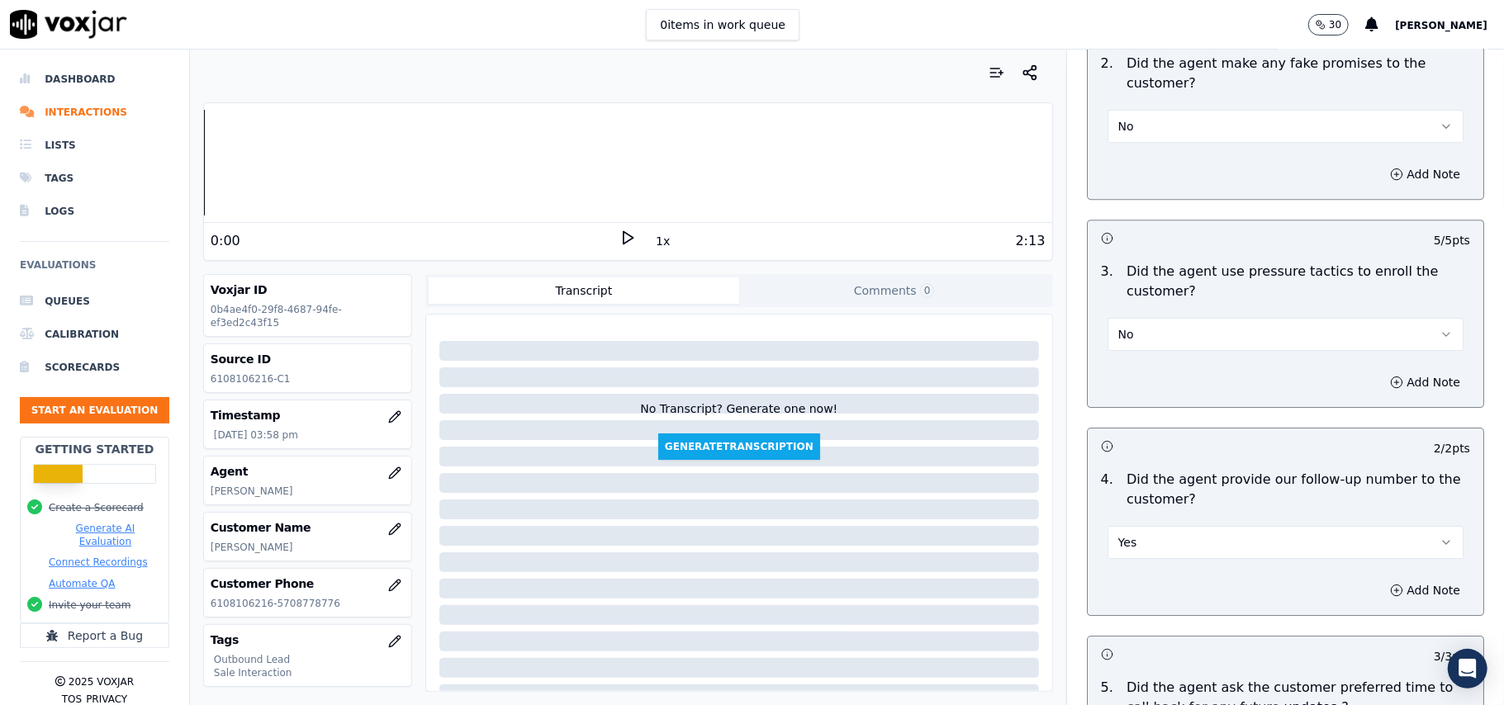
scroll to position [4296, 0]
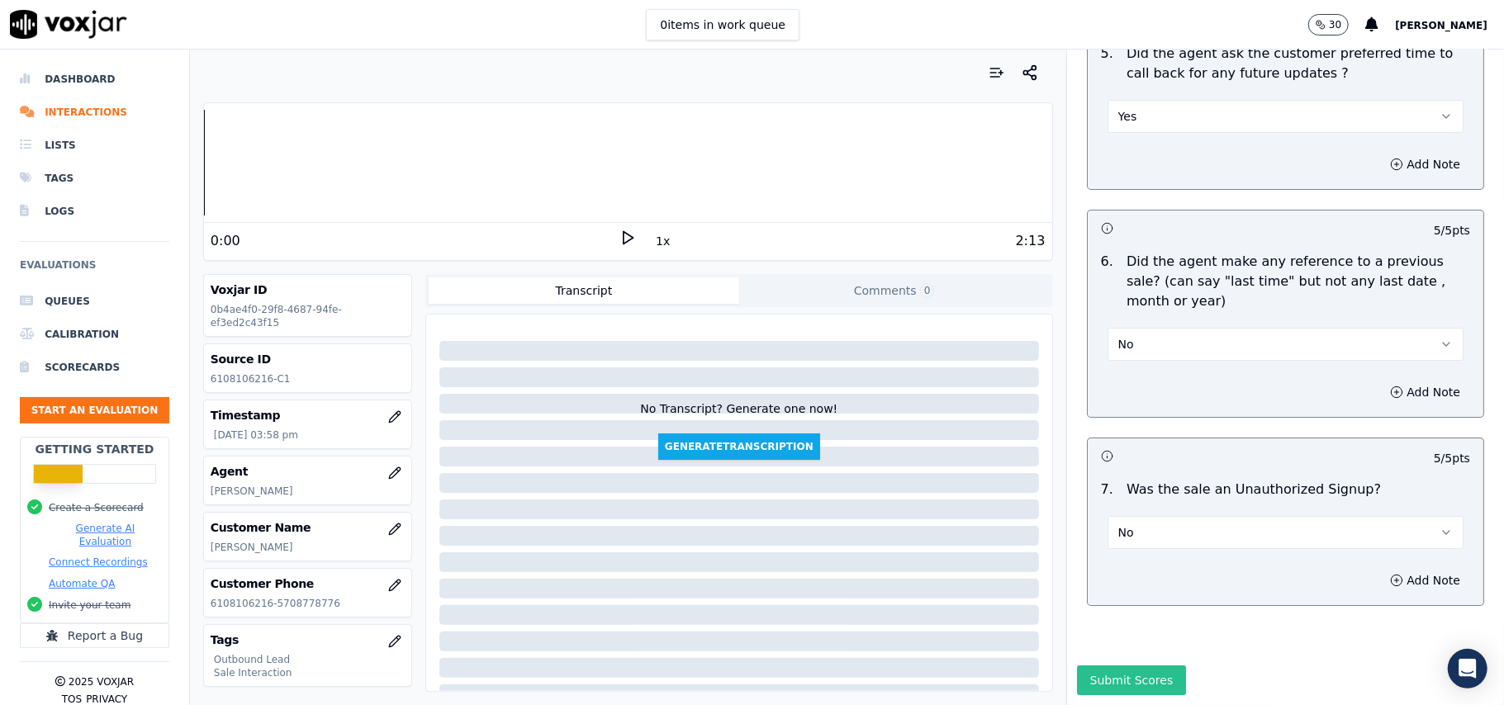
click at [1133, 666] on button "Submit Scores" at bounding box center [1132, 681] width 110 height 30
